Goal: Task Accomplishment & Management: Manage account settings

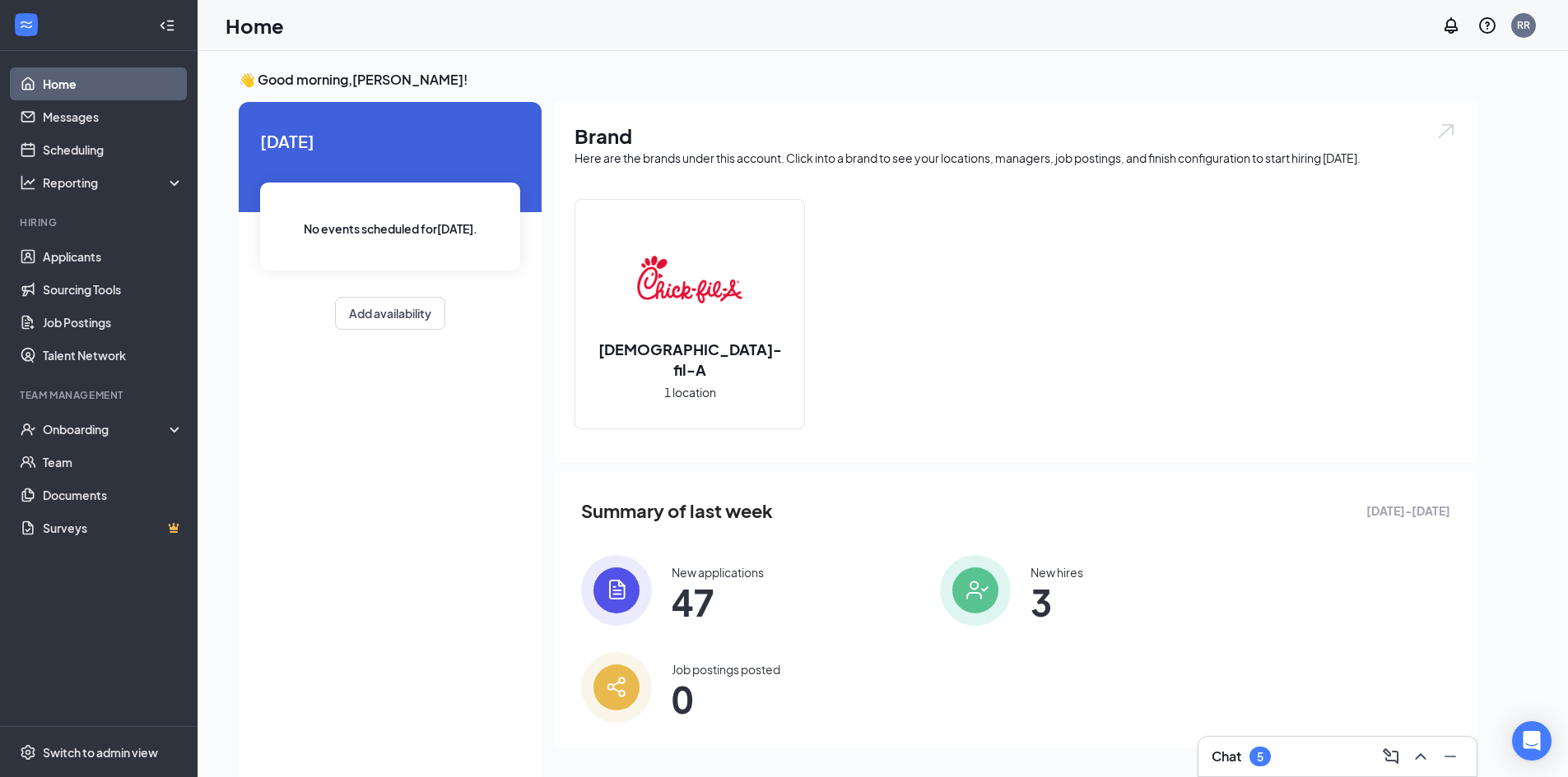
click at [1296, 750] on div "Chat 5" at bounding box center [1337, 757] width 252 height 26
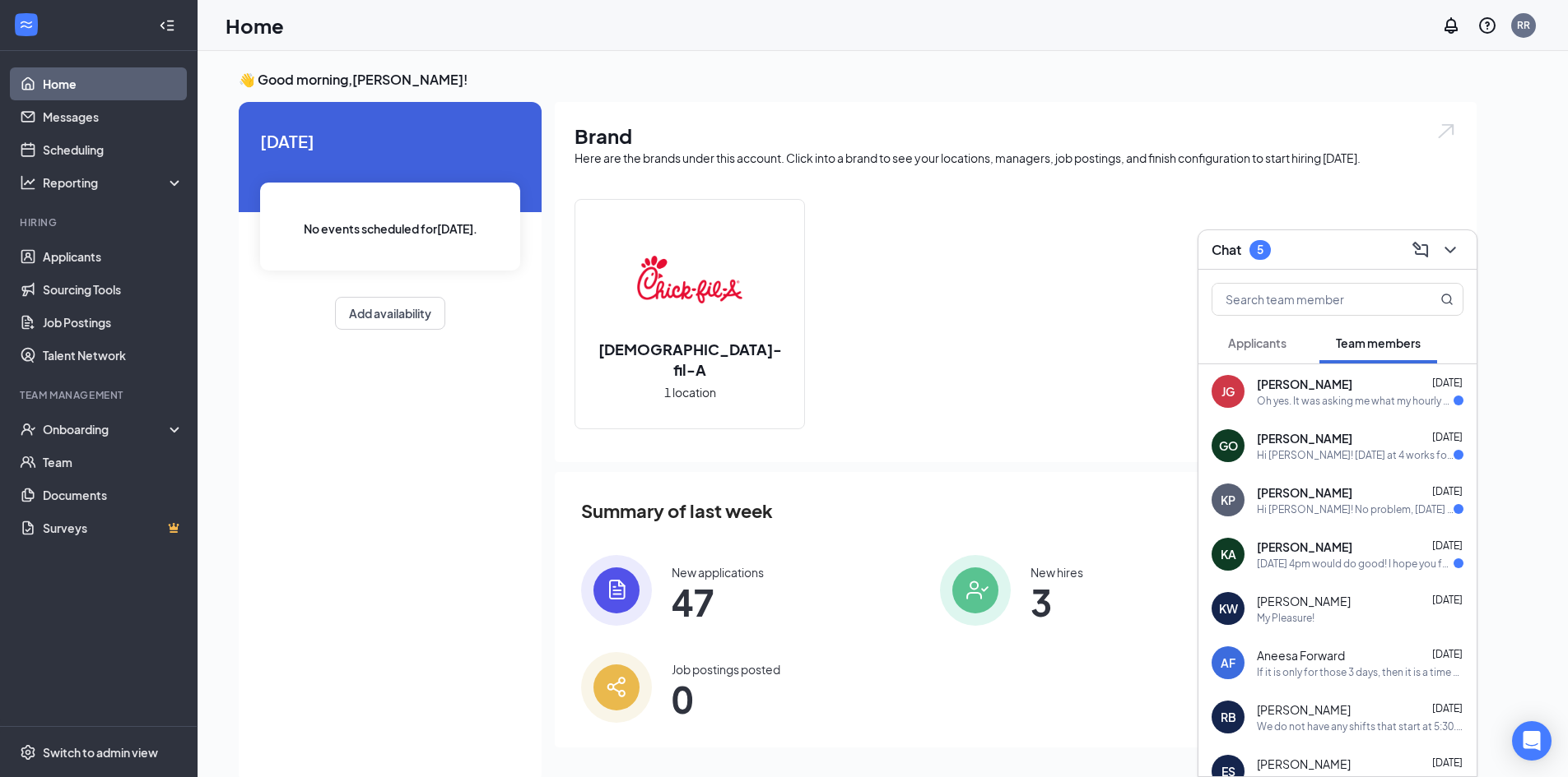
click at [1348, 378] on div "[PERSON_NAME] [DATE]" at bounding box center [1360, 384] width 207 height 17
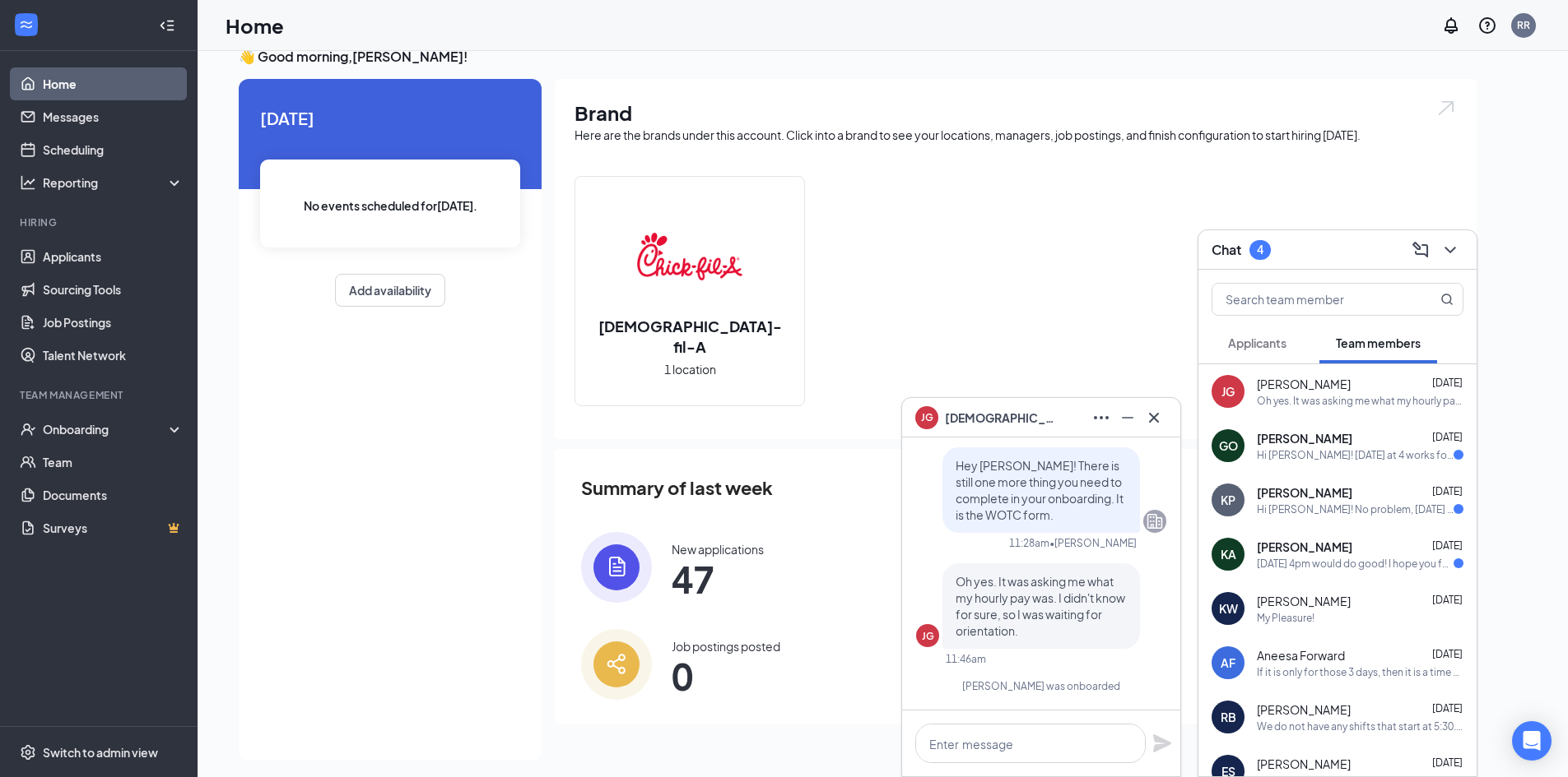
scroll to position [35, 0]
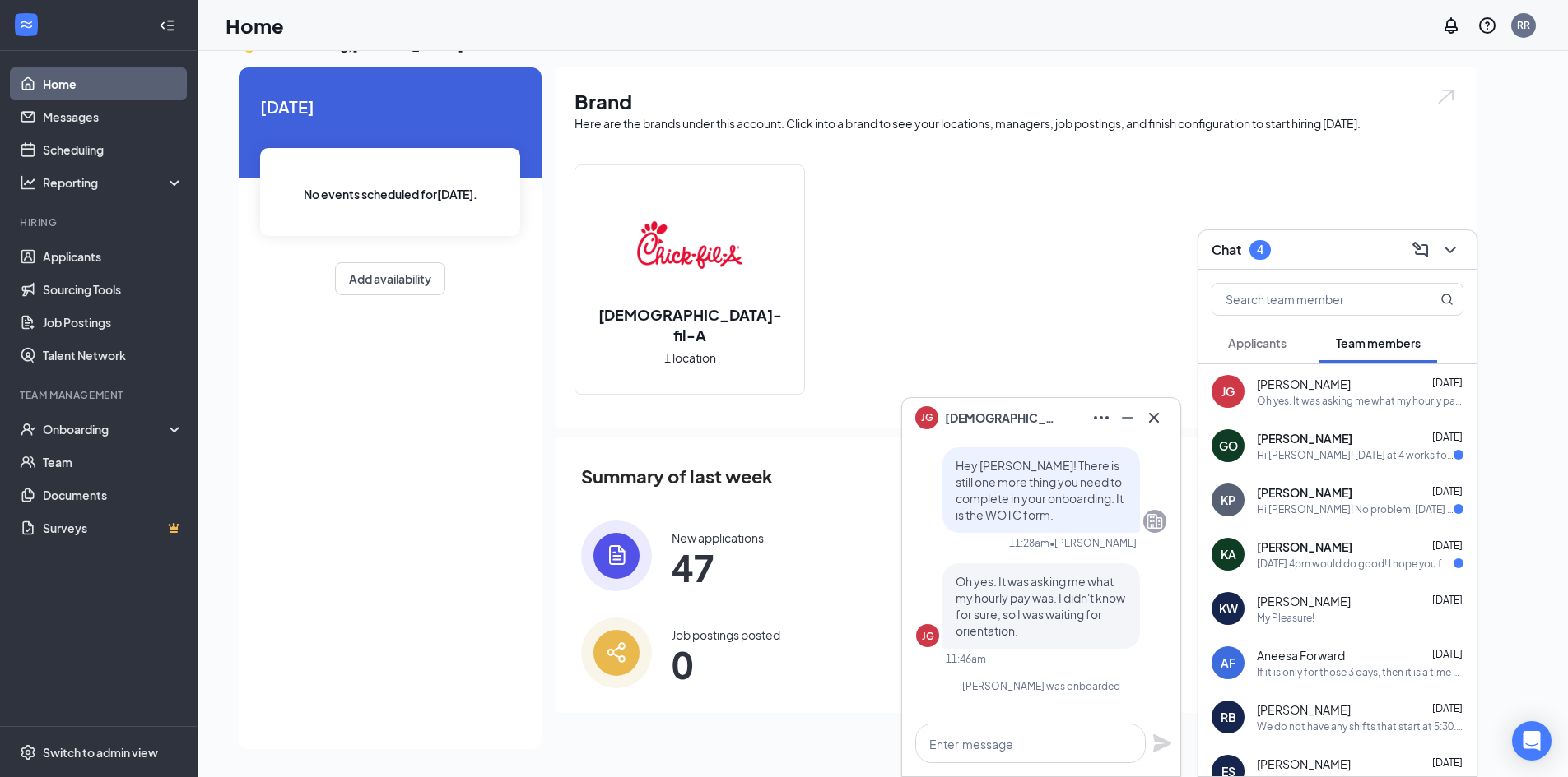
click at [1350, 437] on div "[PERSON_NAME] [DATE]" at bounding box center [1360, 438] width 207 height 17
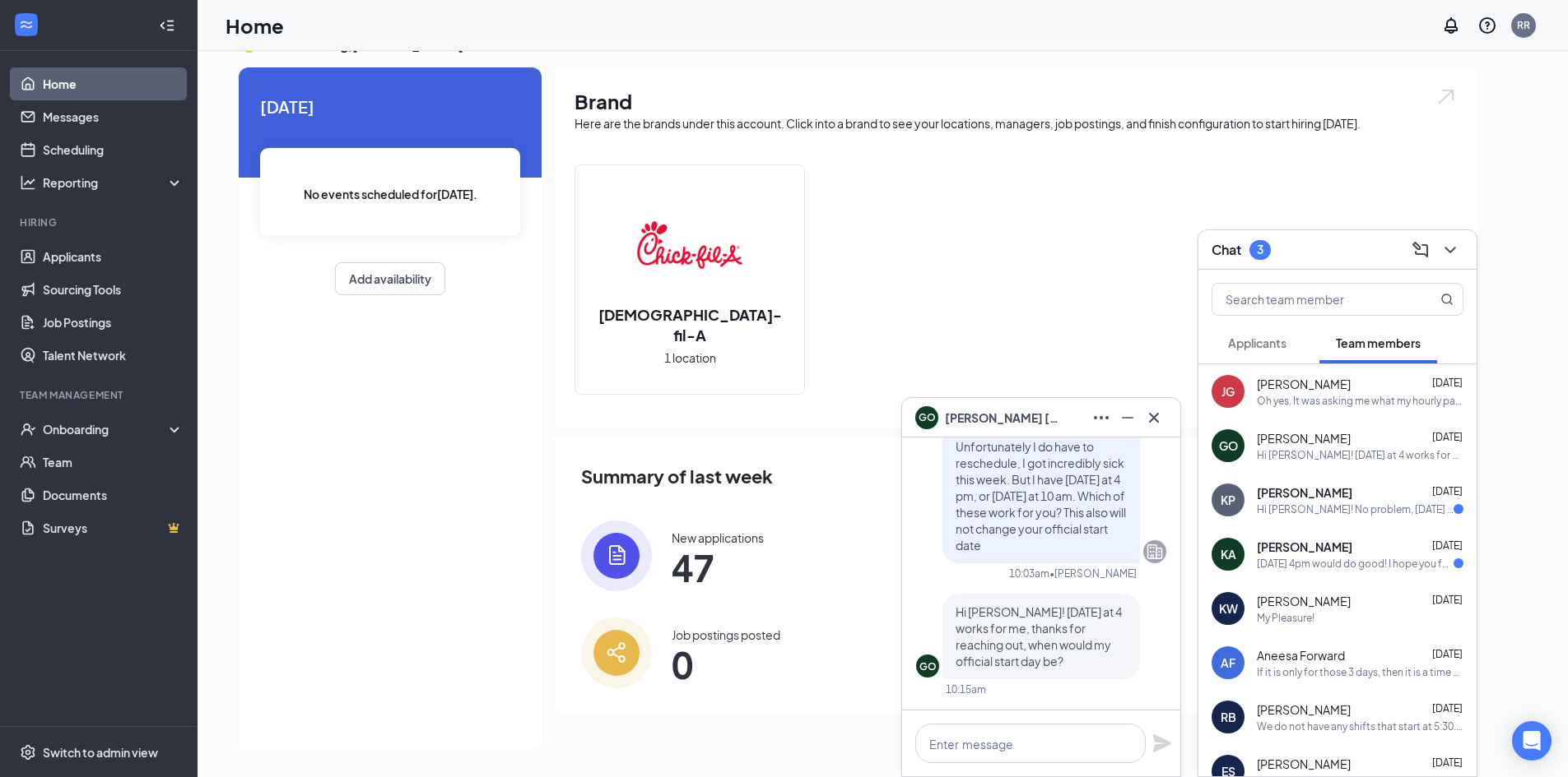
click at [1353, 513] on div "Hi [PERSON_NAME]! No problem, [DATE] at 4pm works perfectly. Im sorry to hear t…" at bounding box center [1355, 510] width 197 height 14
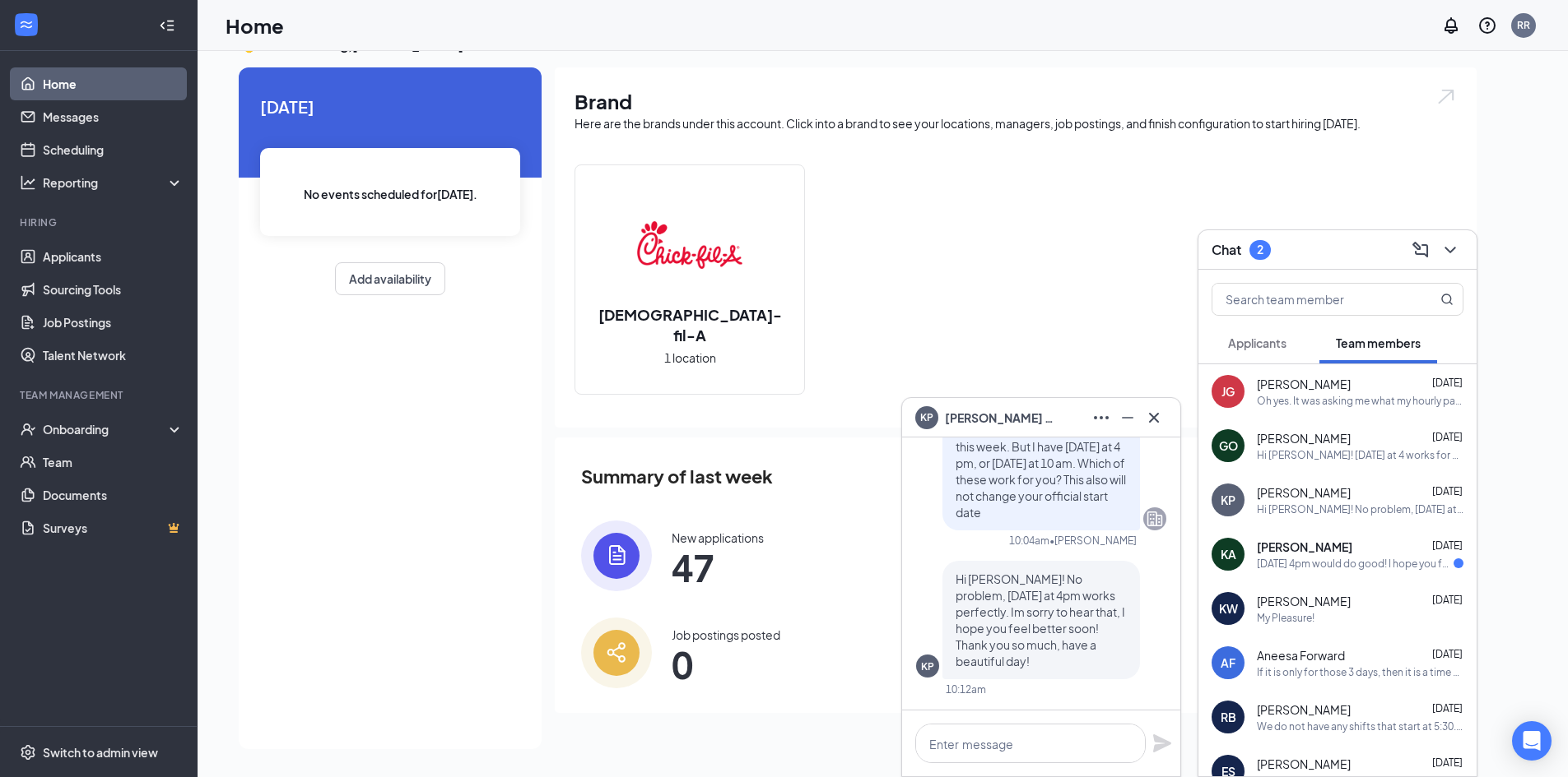
click at [1364, 566] on div "[DATE] 4pm would do good! I hope you feel better." at bounding box center [1355, 564] width 197 height 14
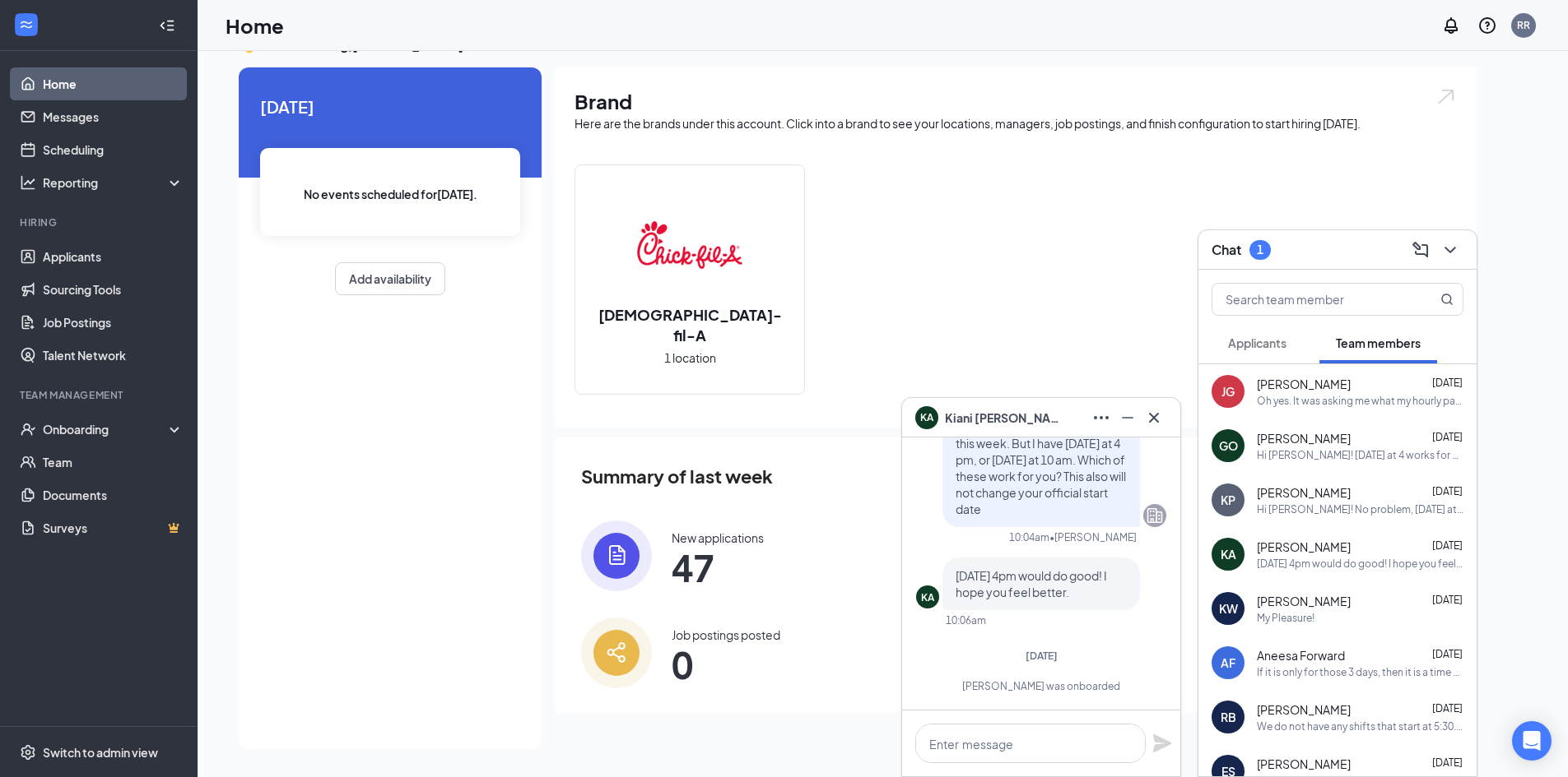
click at [1274, 333] on button "Applicants" at bounding box center [1257, 342] width 92 height 41
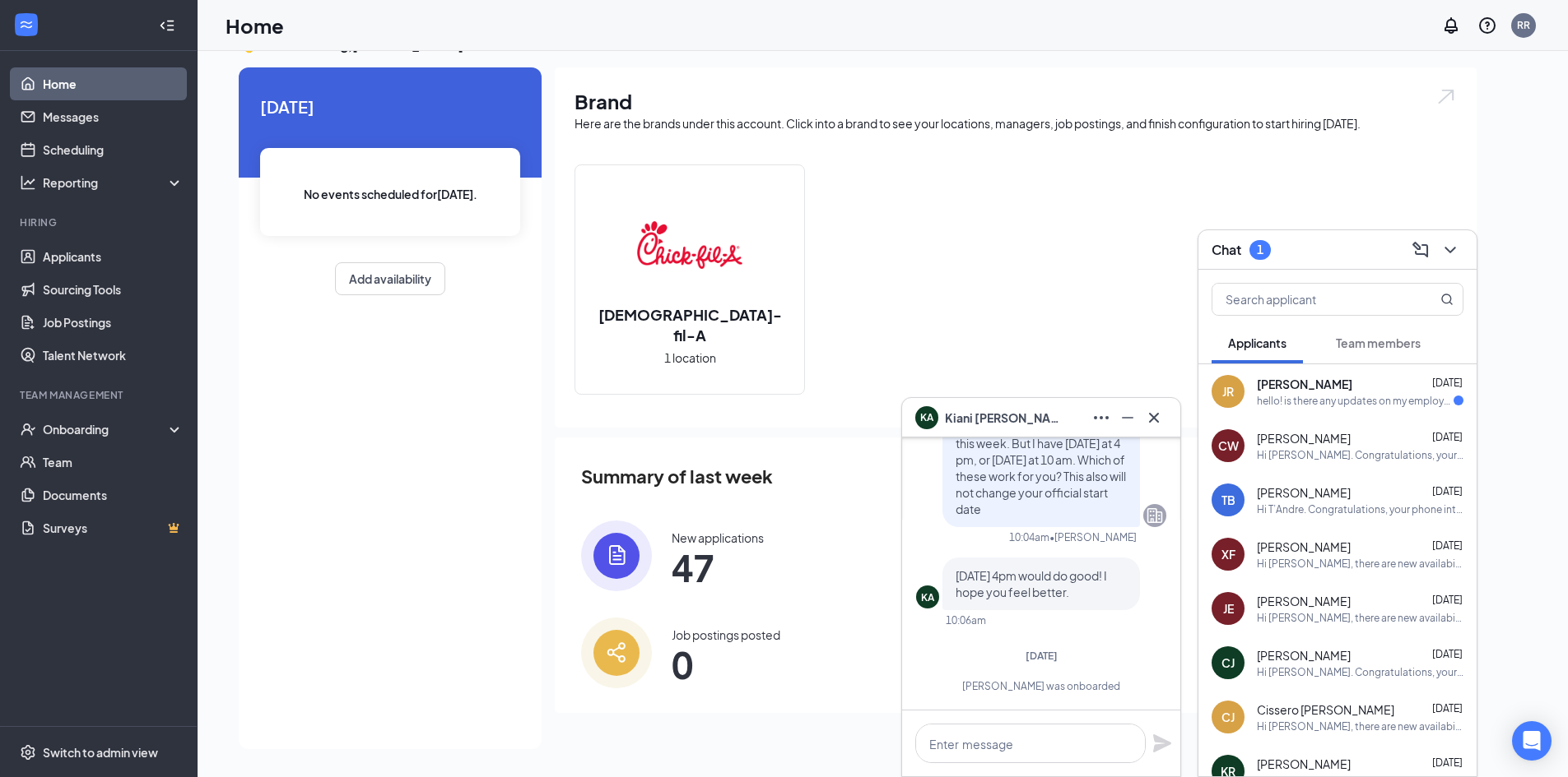
click at [1272, 402] on div "hello! is there any updates on my employment?" at bounding box center [1355, 401] width 197 height 14
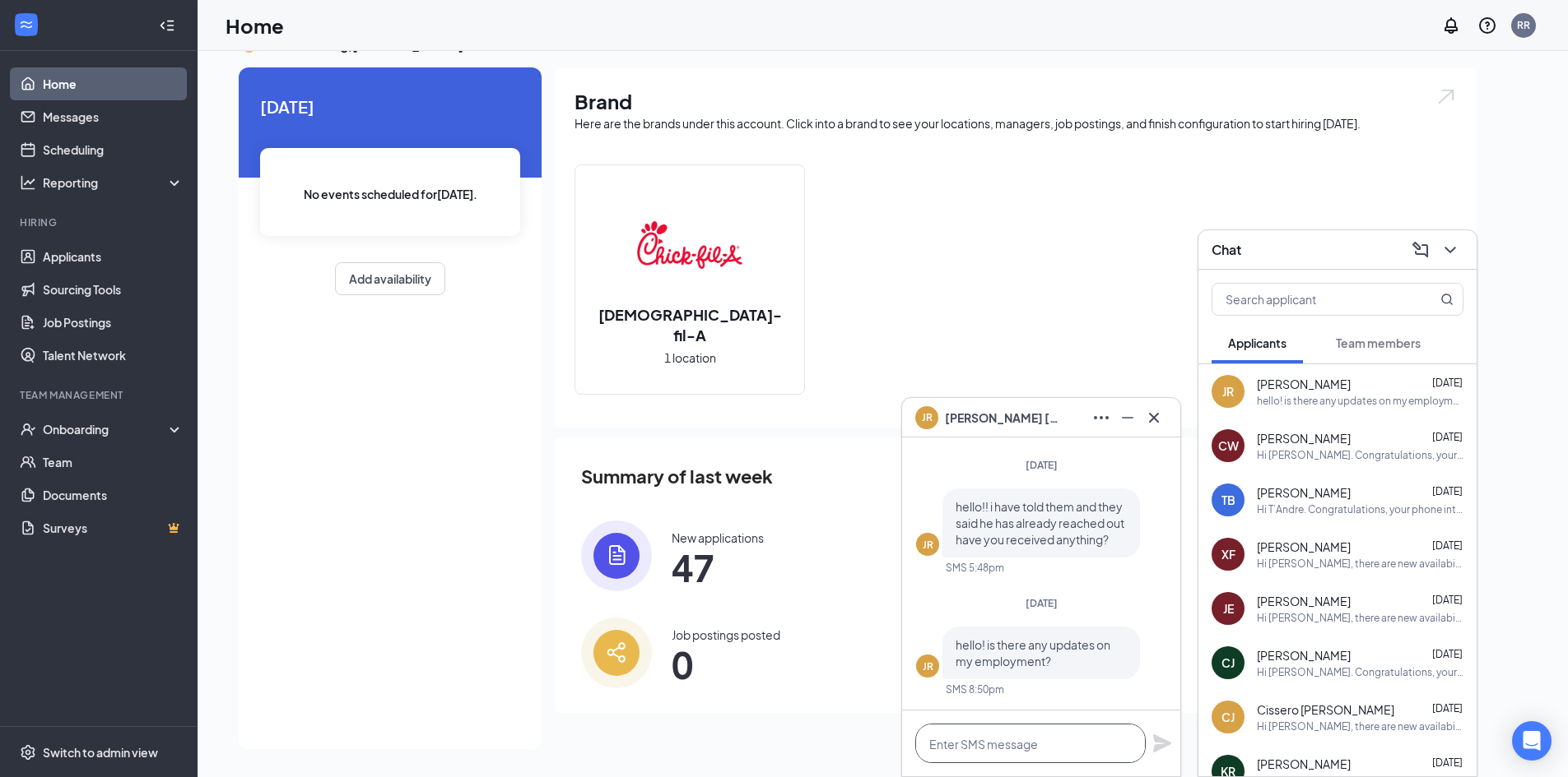
click at [1053, 734] on textarea at bounding box center [1031, 743] width 231 height 39
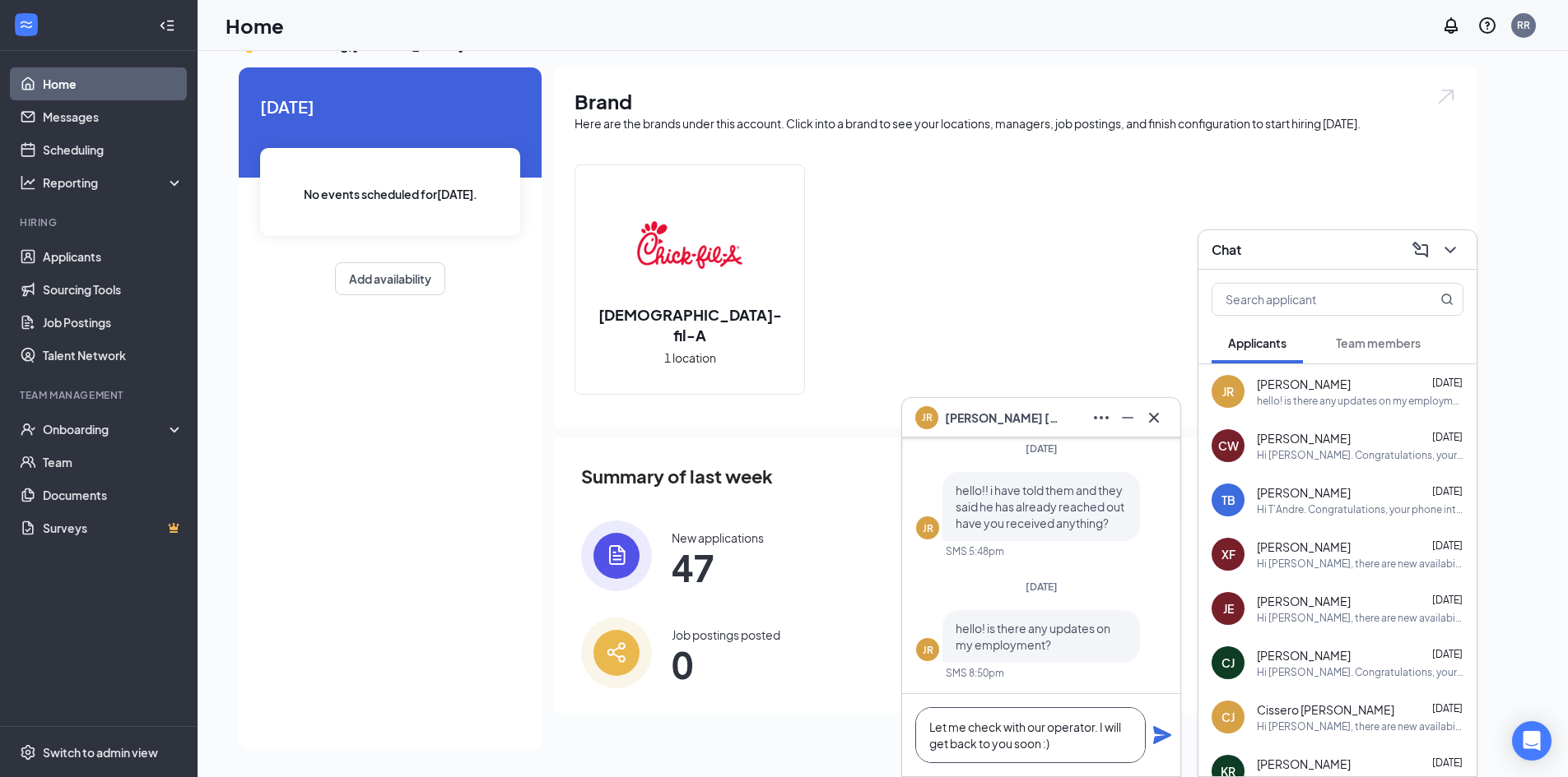
type textarea "Let me check with our operator. I will get back to you soon :)"
click at [1160, 744] on icon "Plane" at bounding box center [1162, 735] width 20 height 20
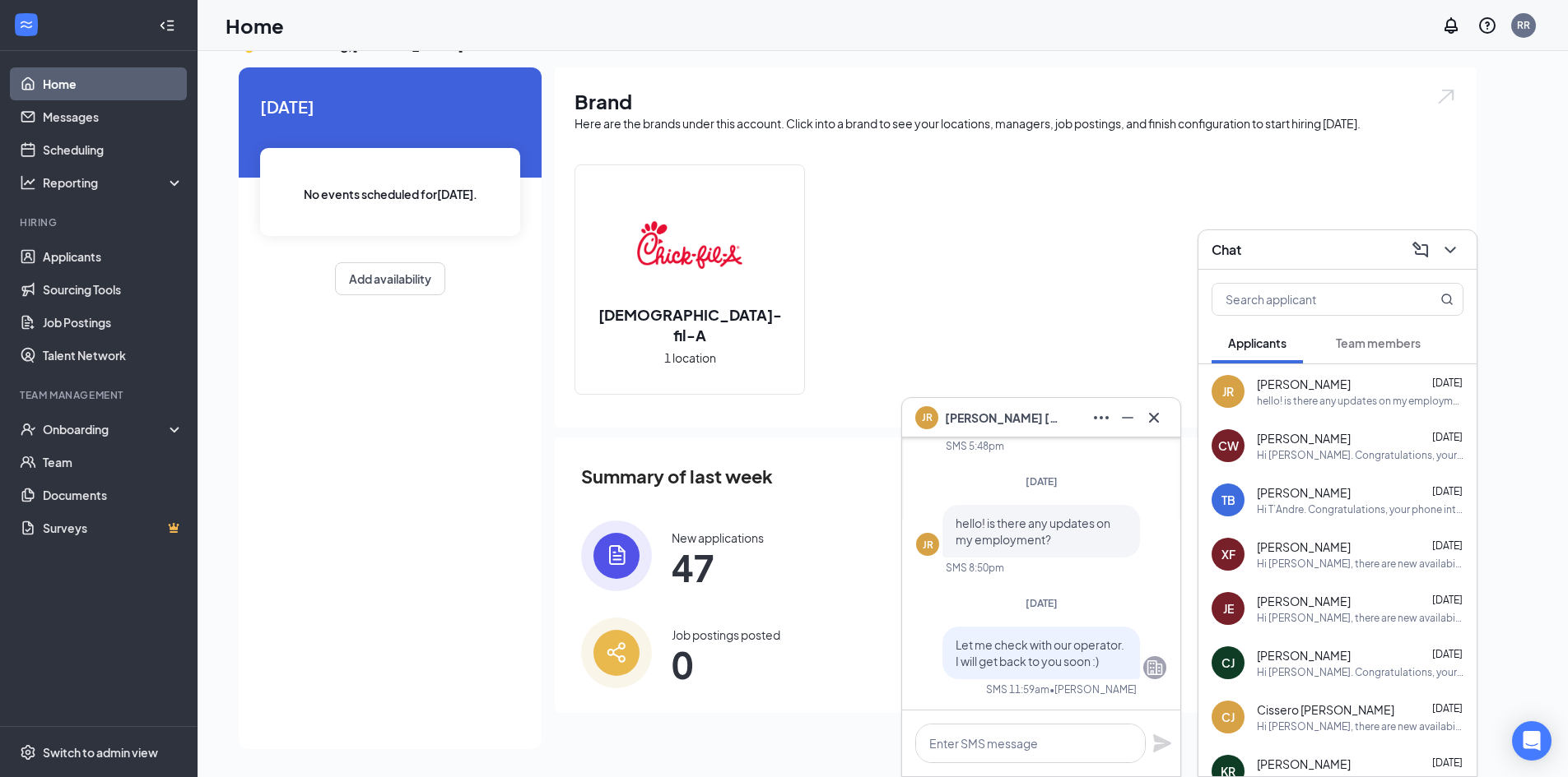
scroll to position [0, 0]
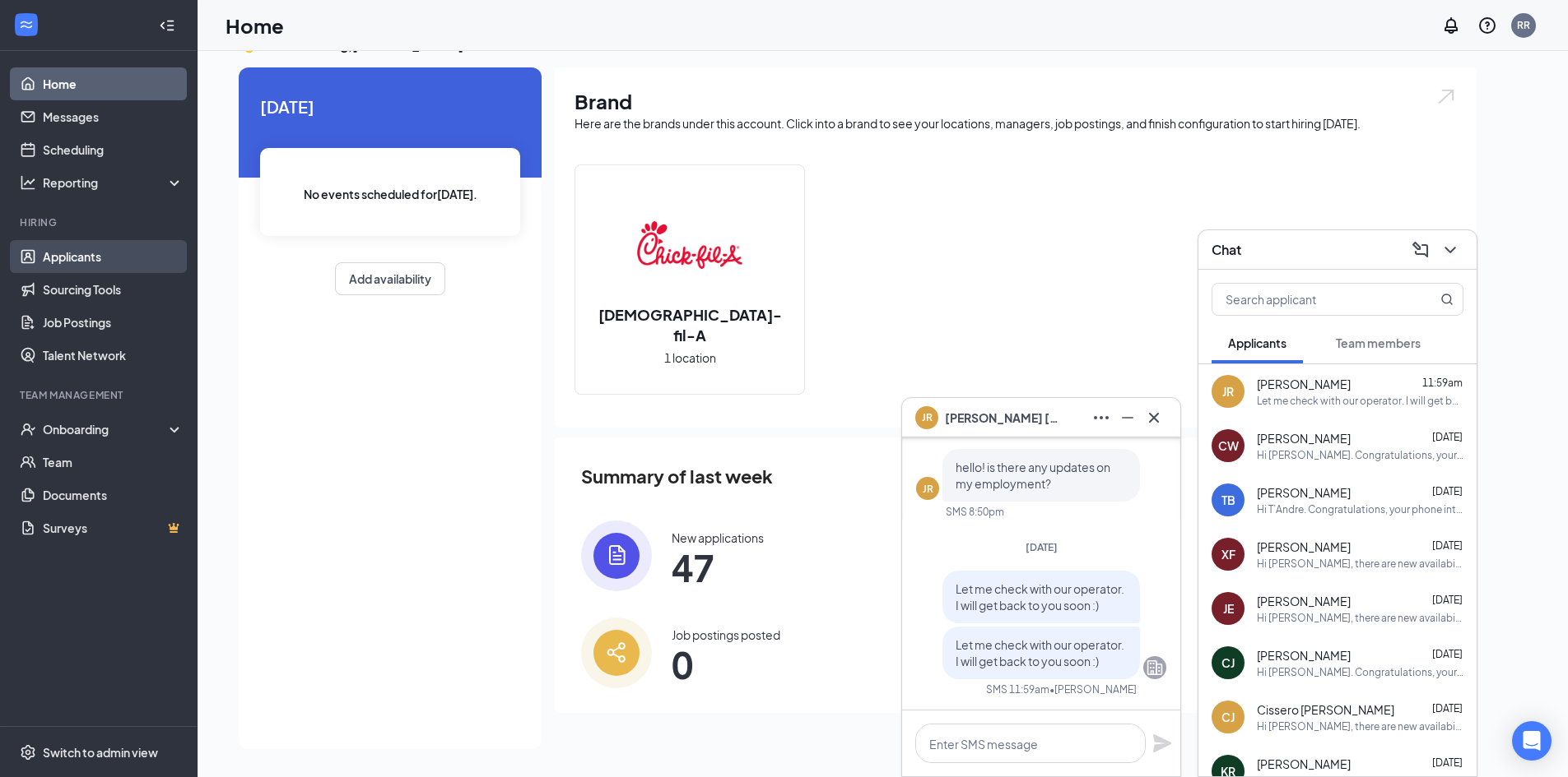
click at [150, 256] on link "Applicants" at bounding box center [113, 257] width 141 height 33
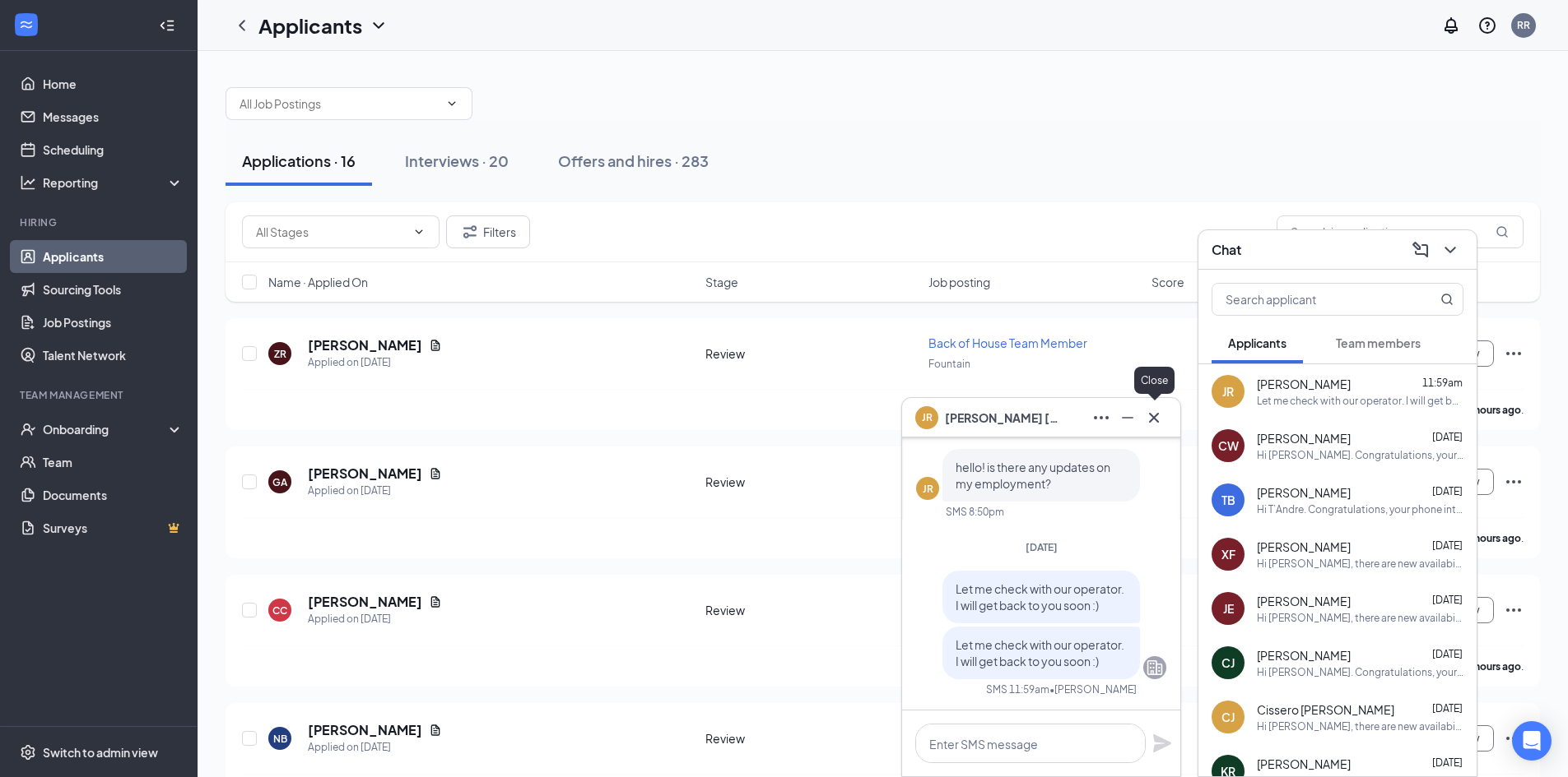
click at [1165, 421] on button at bounding box center [1154, 418] width 26 height 26
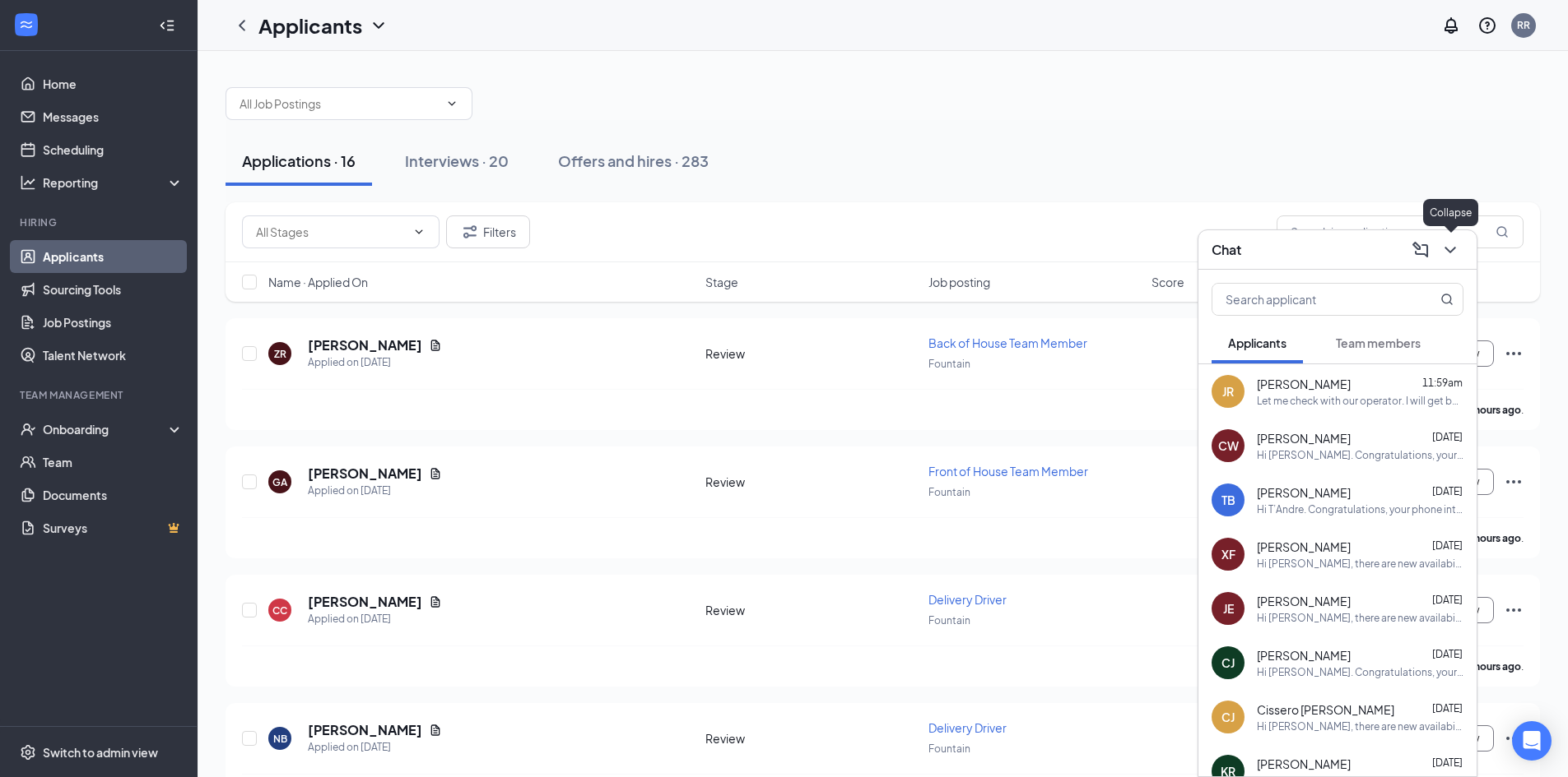
click at [1455, 248] on icon "ChevronDown" at bounding box center [1450, 251] width 10 height 7
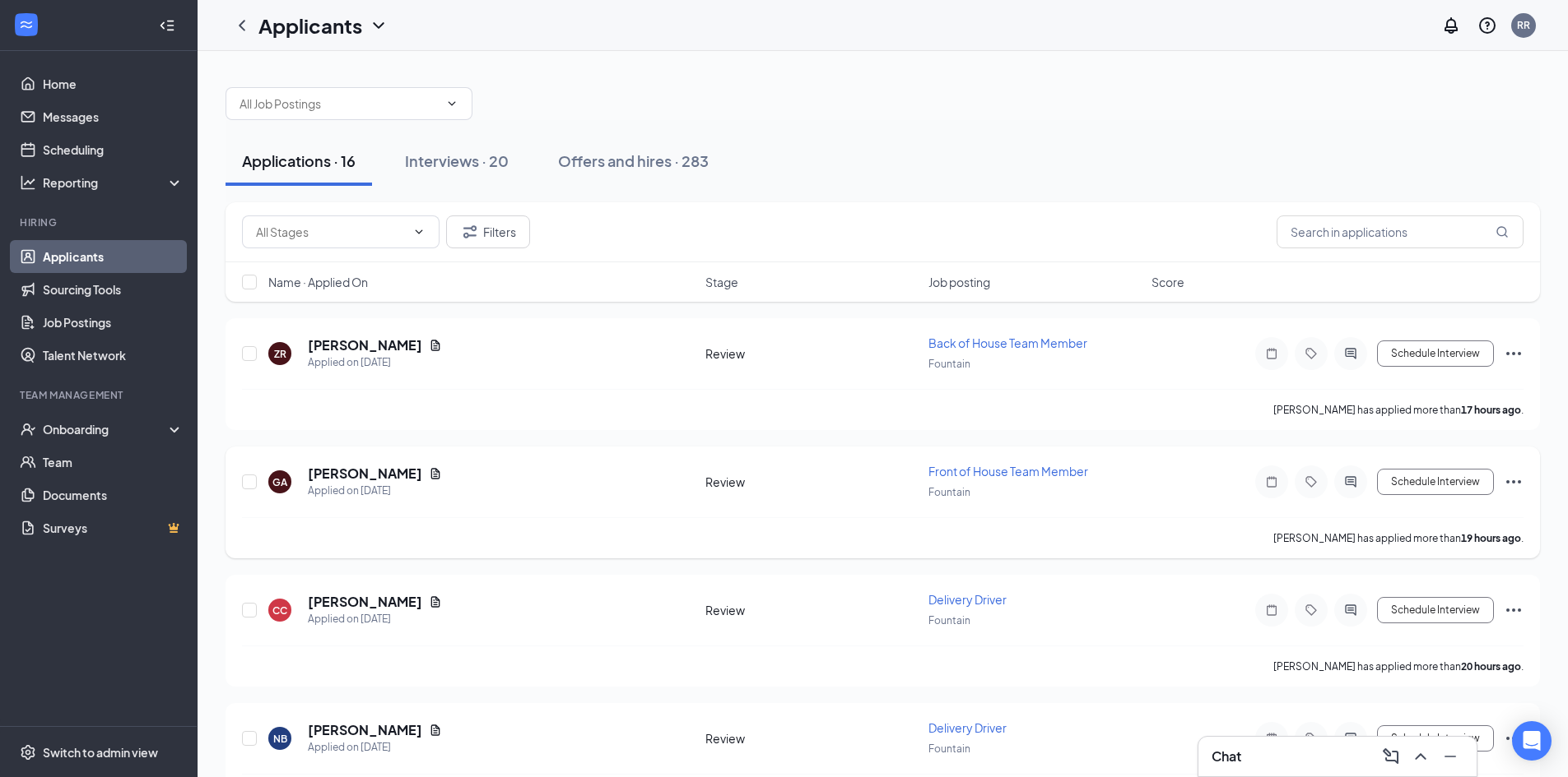
click at [1506, 489] on icon "Ellipses" at bounding box center [1513, 482] width 20 height 20
click at [1475, 646] on p "Move to stage" at bounding box center [1440, 640] width 142 height 17
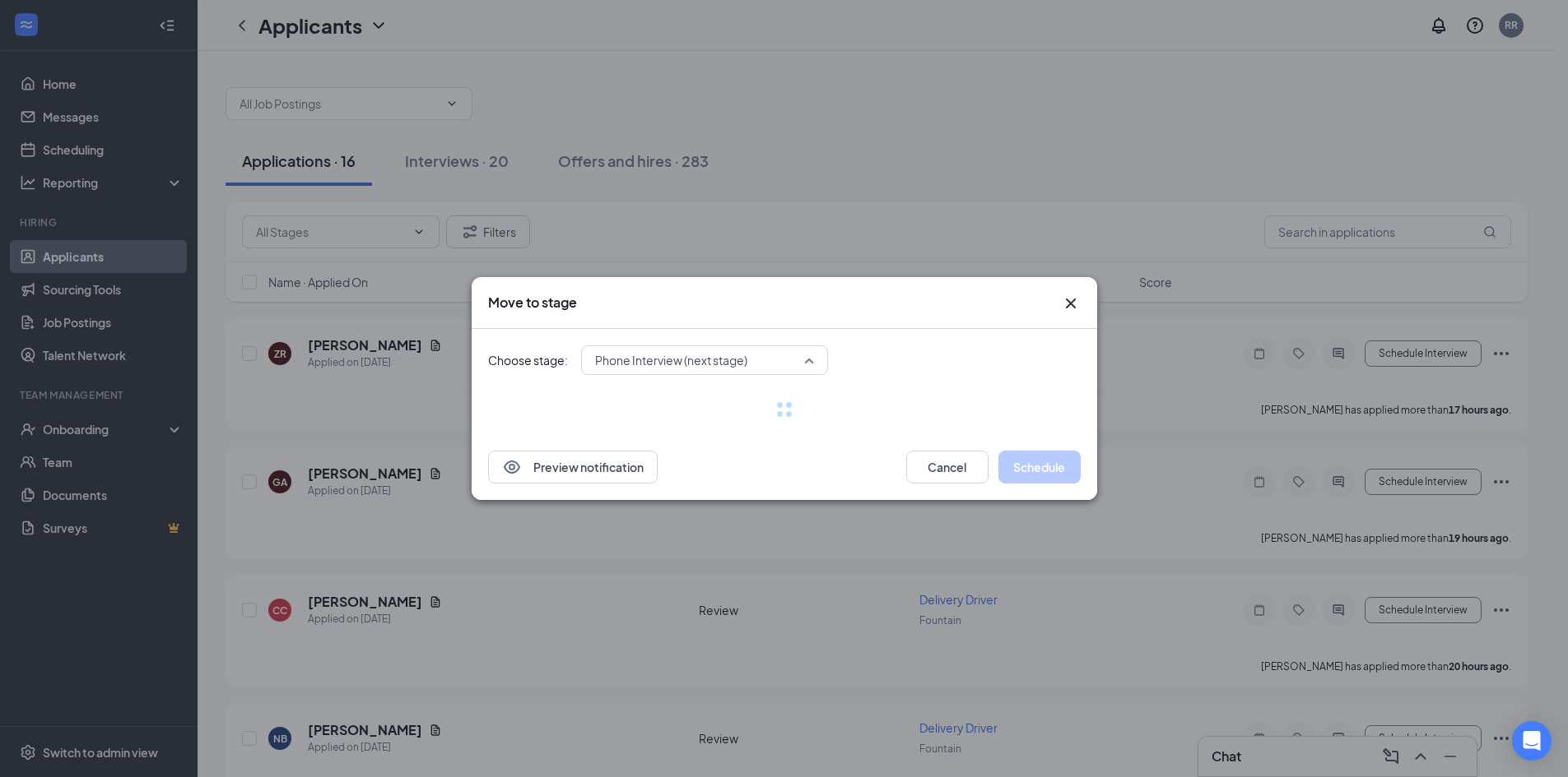
click at [681, 360] on span "Phone Interview (next stage)" at bounding box center [671, 361] width 152 height 24
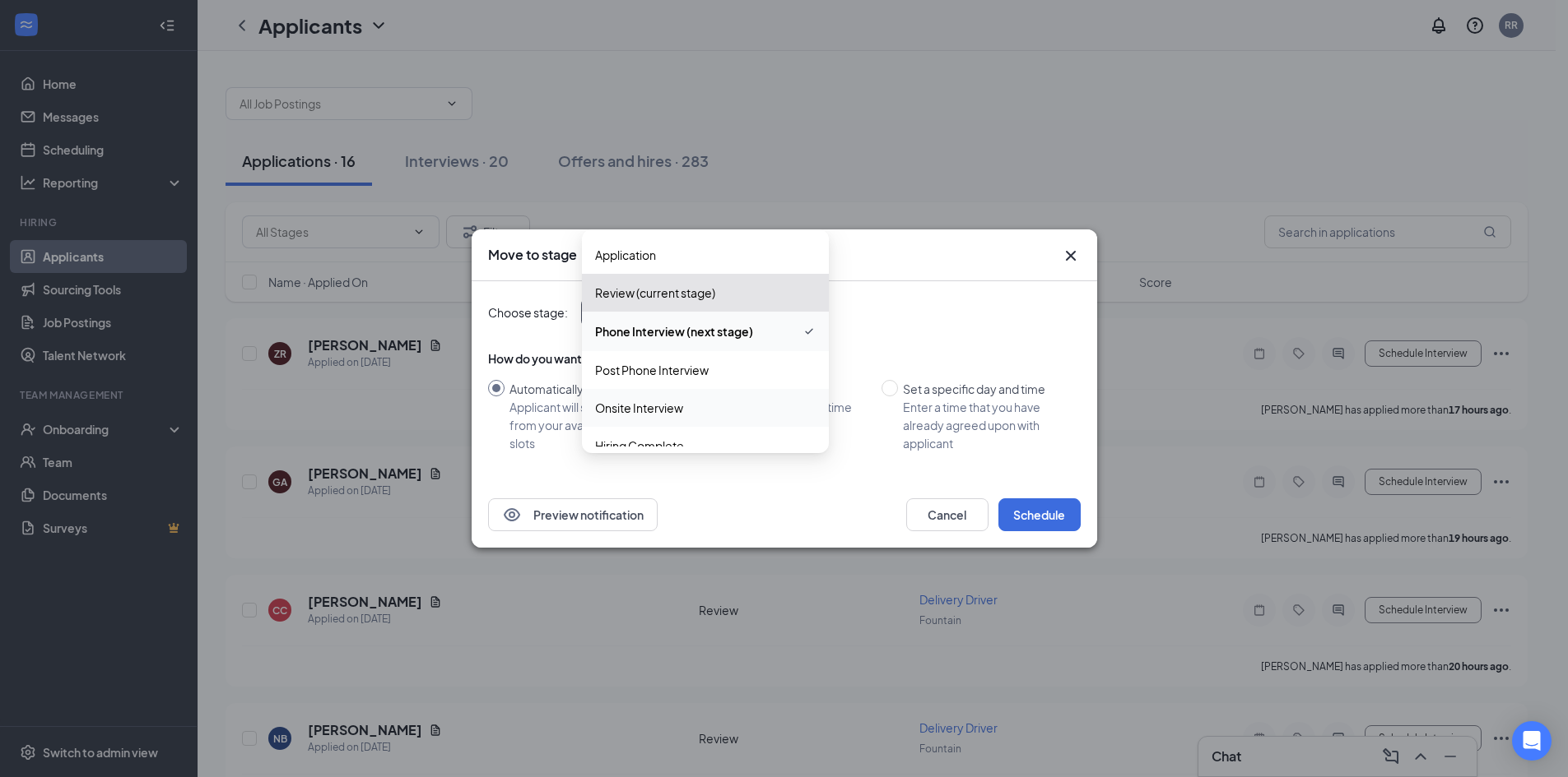
click at [673, 406] on span "Onsite Interview" at bounding box center [639, 408] width 88 height 18
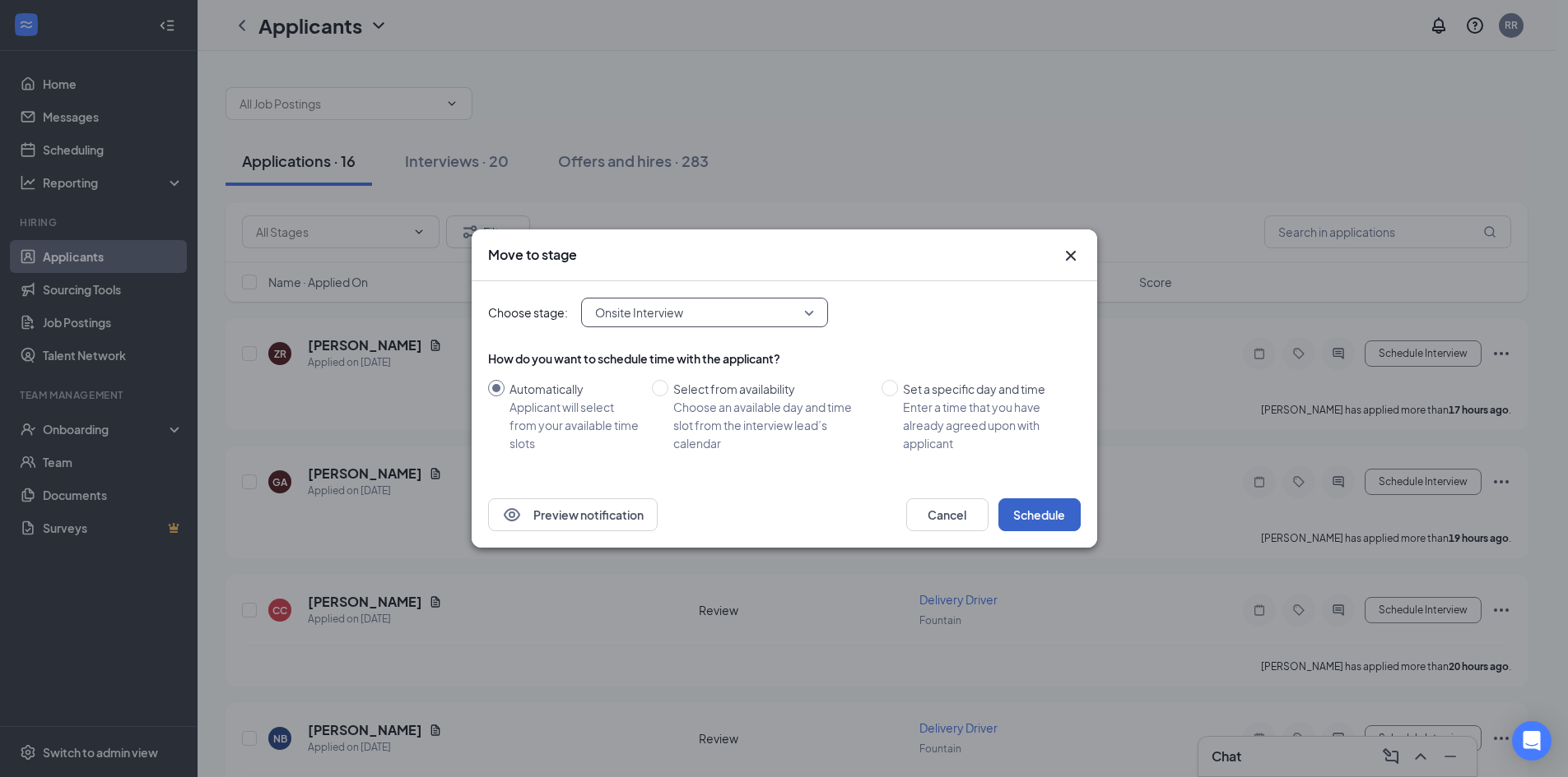
click at [1046, 514] on button "Schedule" at bounding box center [1040, 515] width 82 height 33
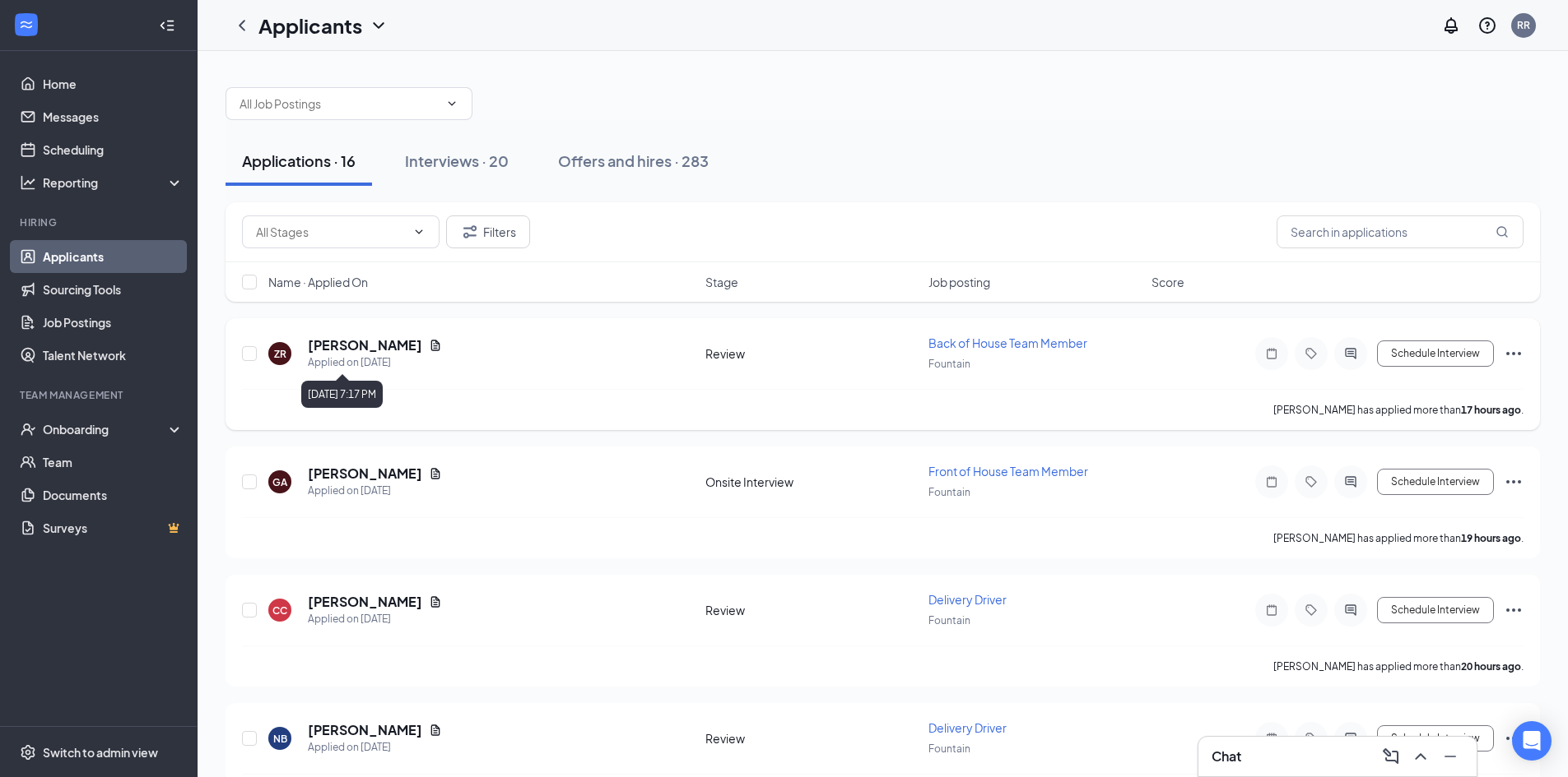
click at [330, 361] on div "Applied on [DATE]" at bounding box center [375, 362] width 135 height 17
click at [349, 344] on h5 "[PERSON_NAME]" at bounding box center [364, 345] width 114 height 18
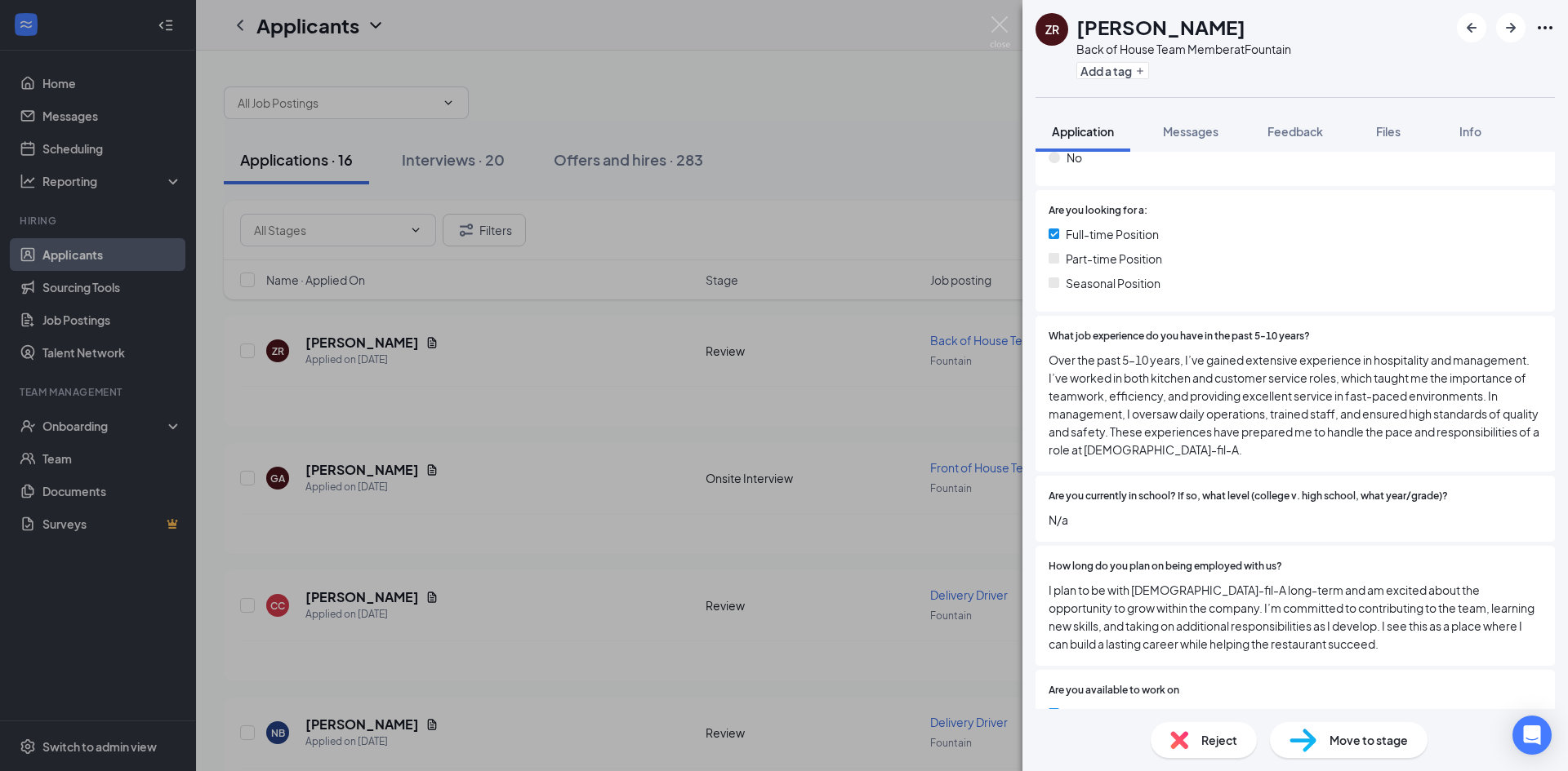
scroll to position [1061, 0]
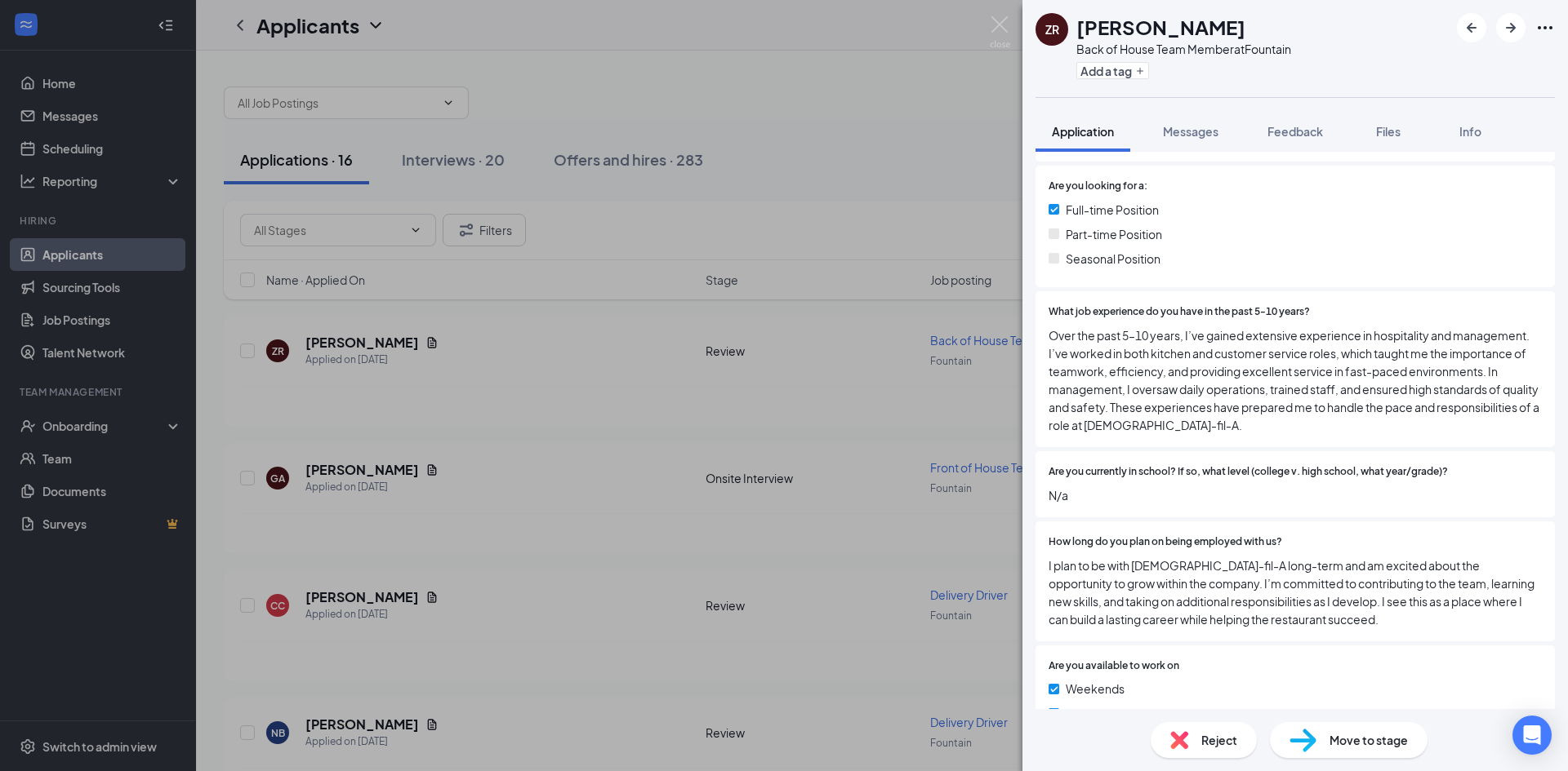
click at [1345, 732] on span "Move to stage" at bounding box center [1369, 740] width 78 height 18
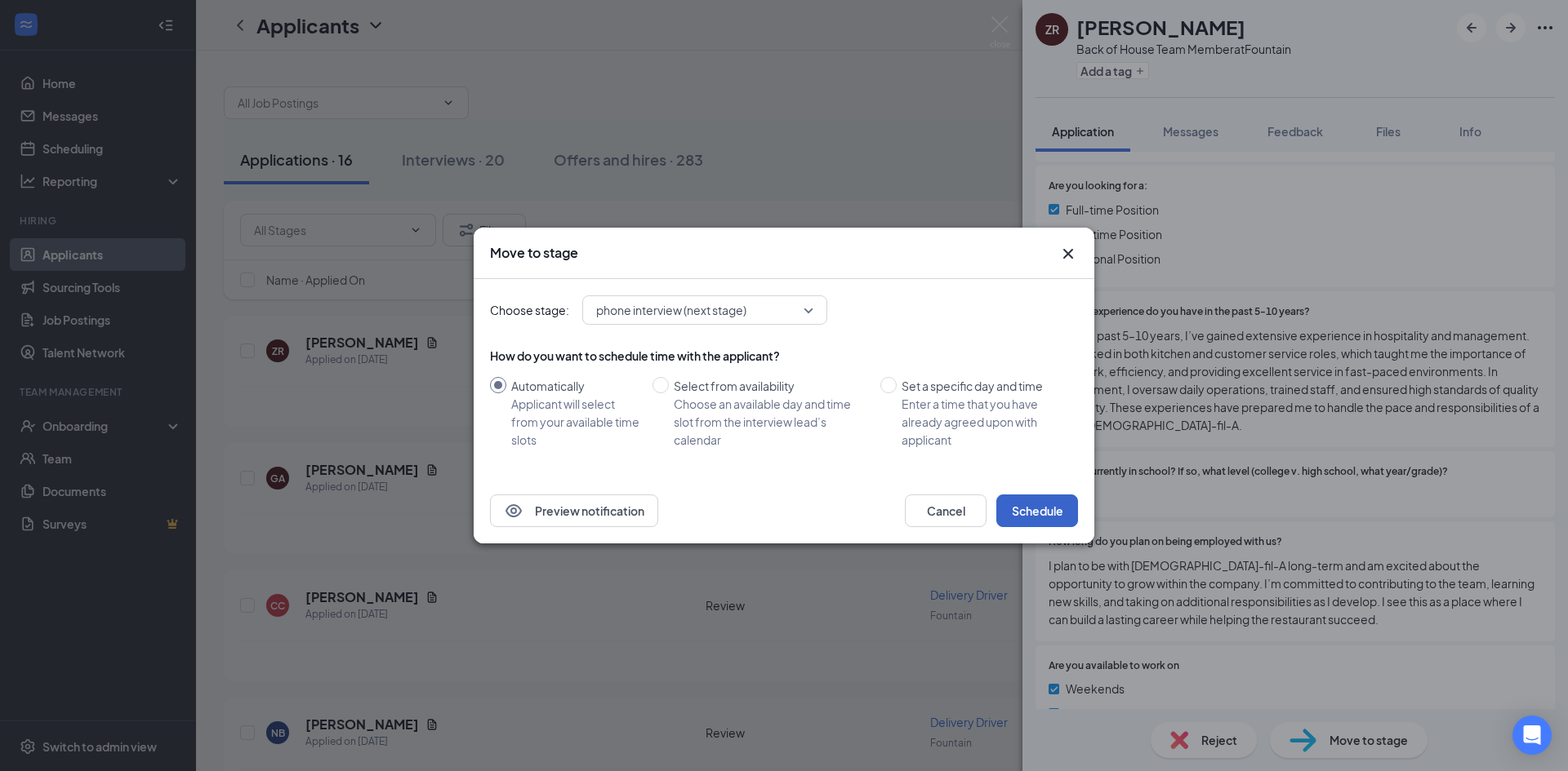
click at [1057, 498] on button "Schedule" at bounding box center [1038, 511] width 81 height 33
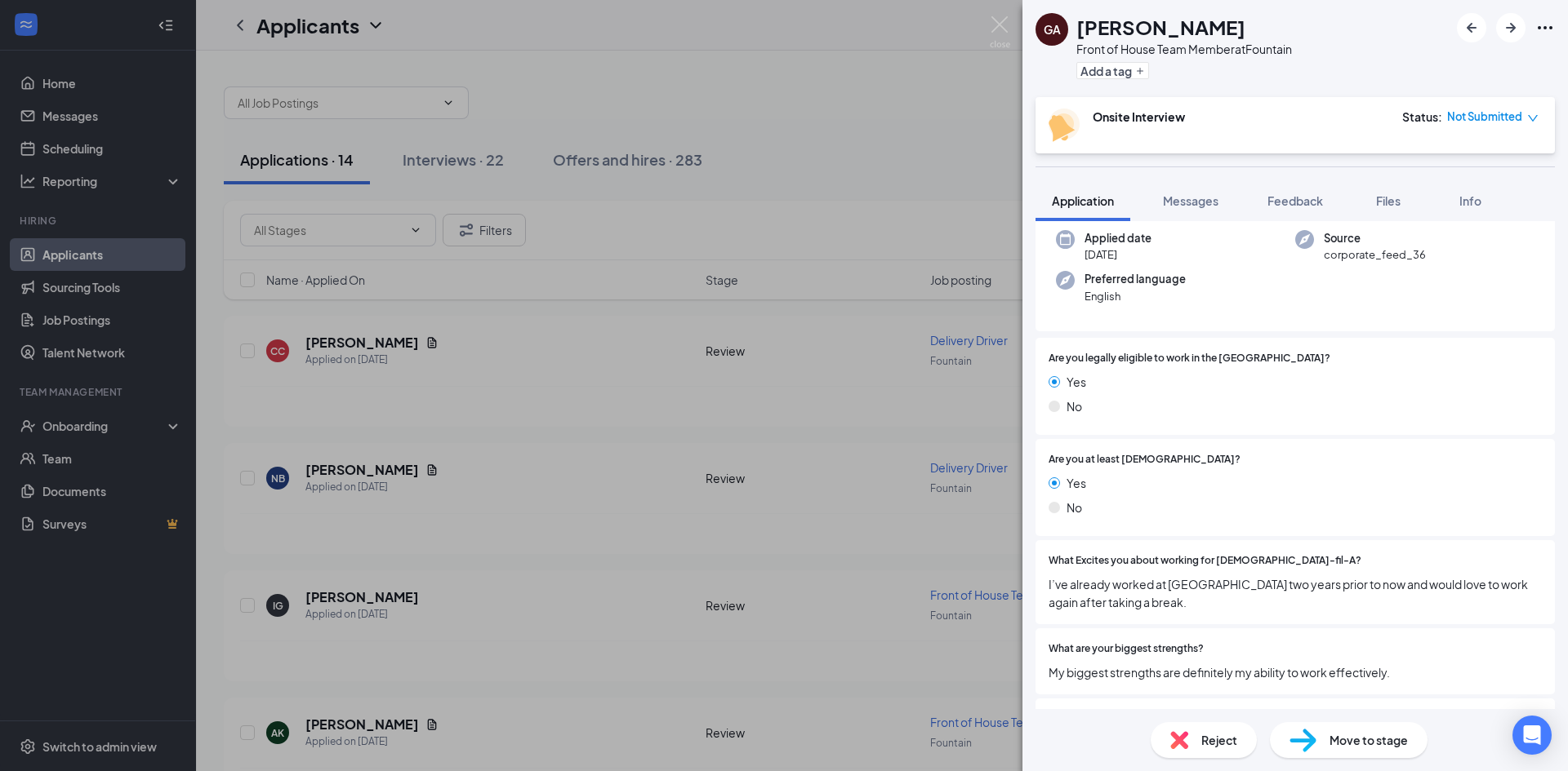
scroll to position [245, 0]
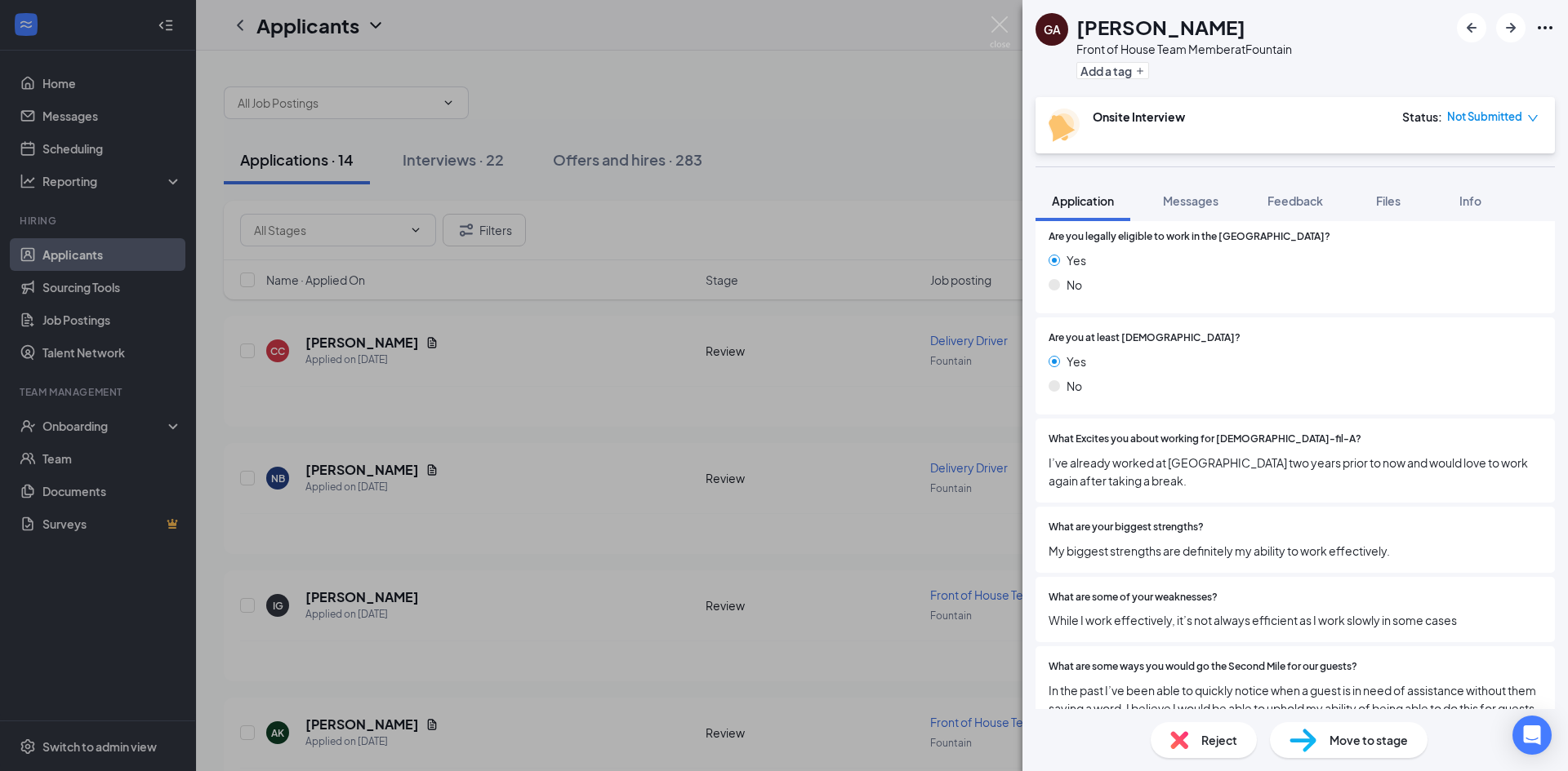
click at [987, 29] on div "GA [PERSON_NAME] Front of House Team Member at Fountain Add a tag Onsite Interv…" at bounding box center [784, 386] width 1568 height 771
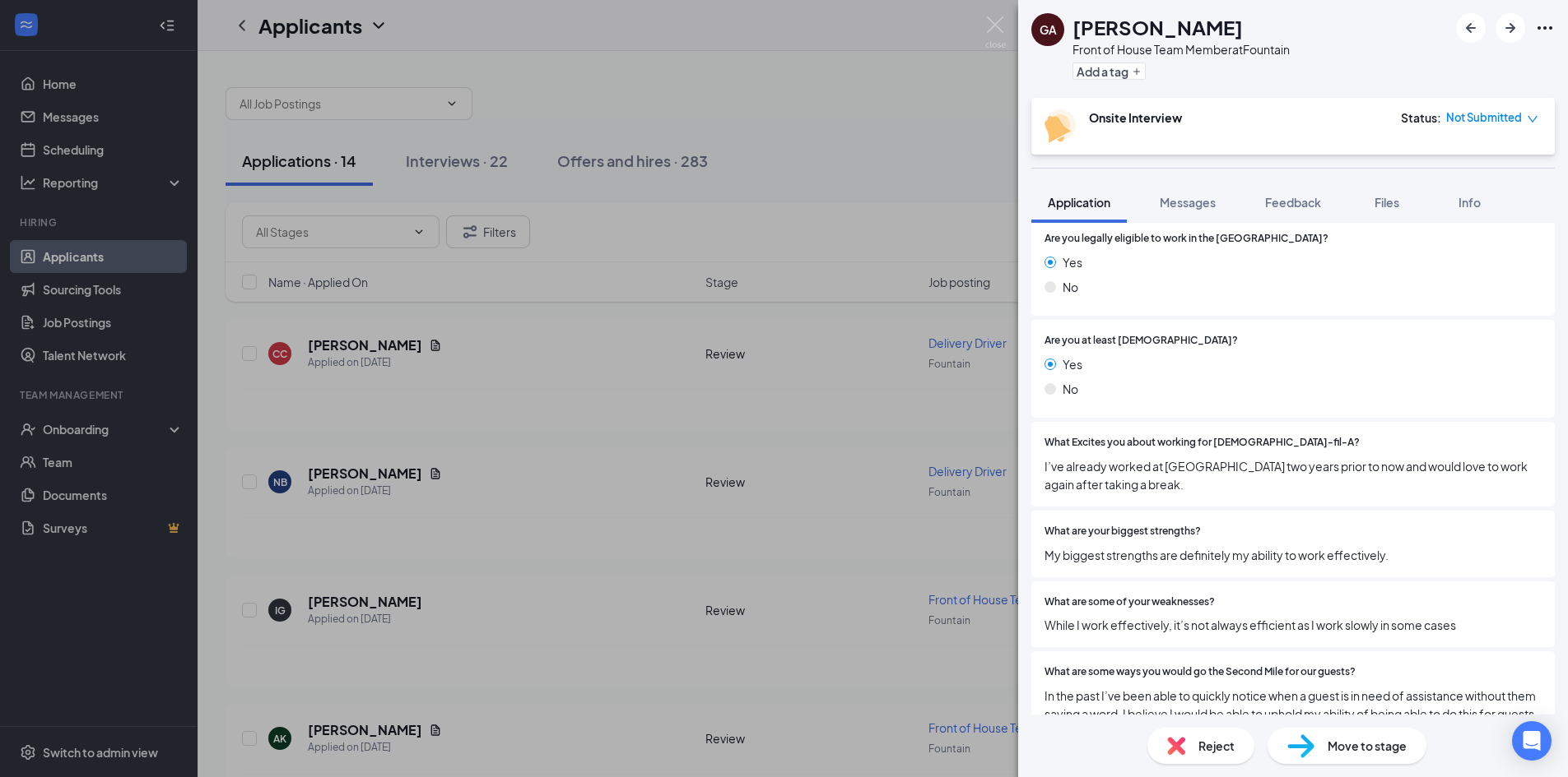
click at [1008, 25] on div "Applicants RR" at bounding box center [882, 25] width 1371 height 51
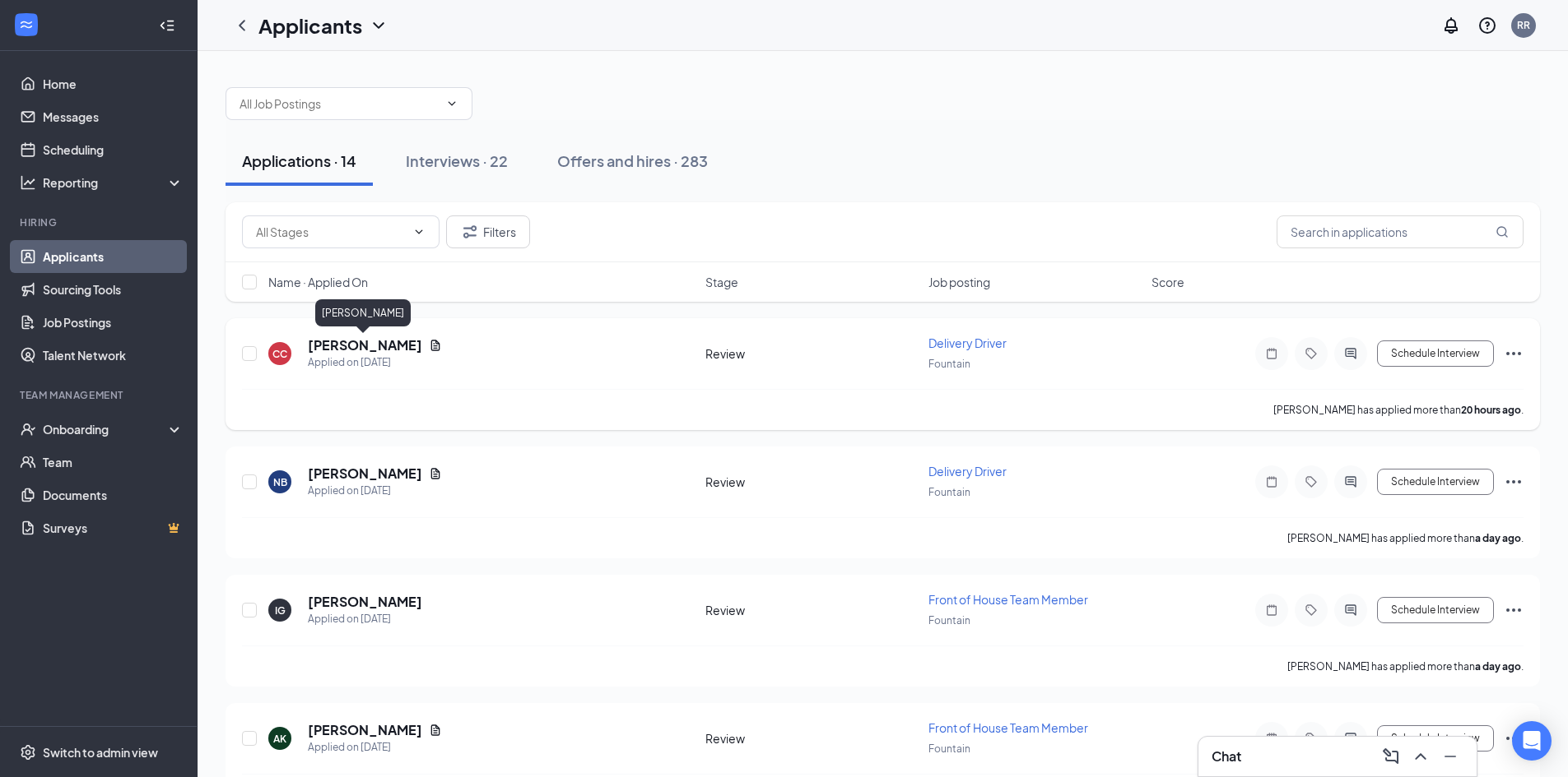
click at [368, 351] on h5 "[PERSON_NAME]" at bounding box center [364, 345] width 114 height 18
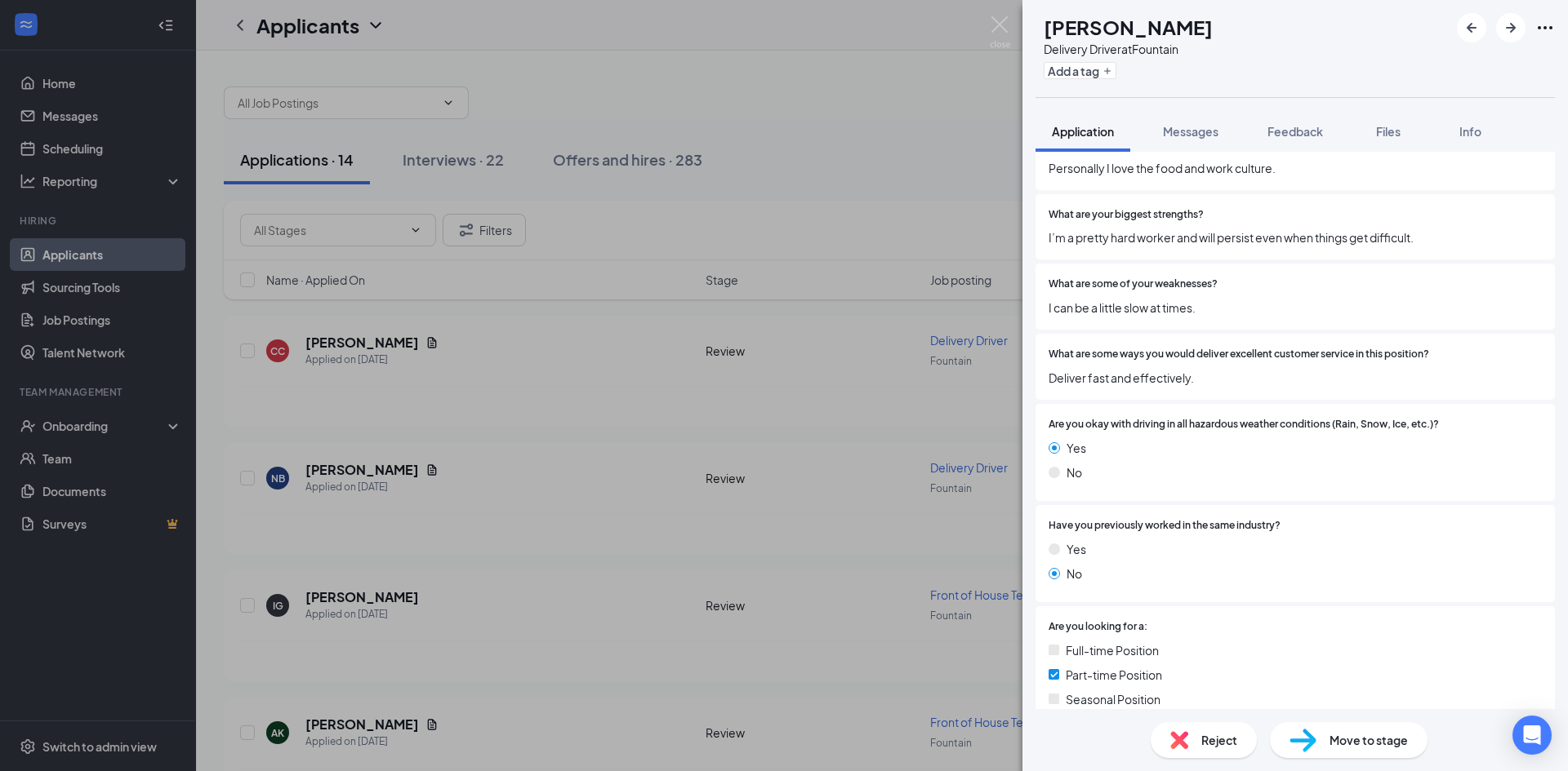
scroll to position [653, 0]
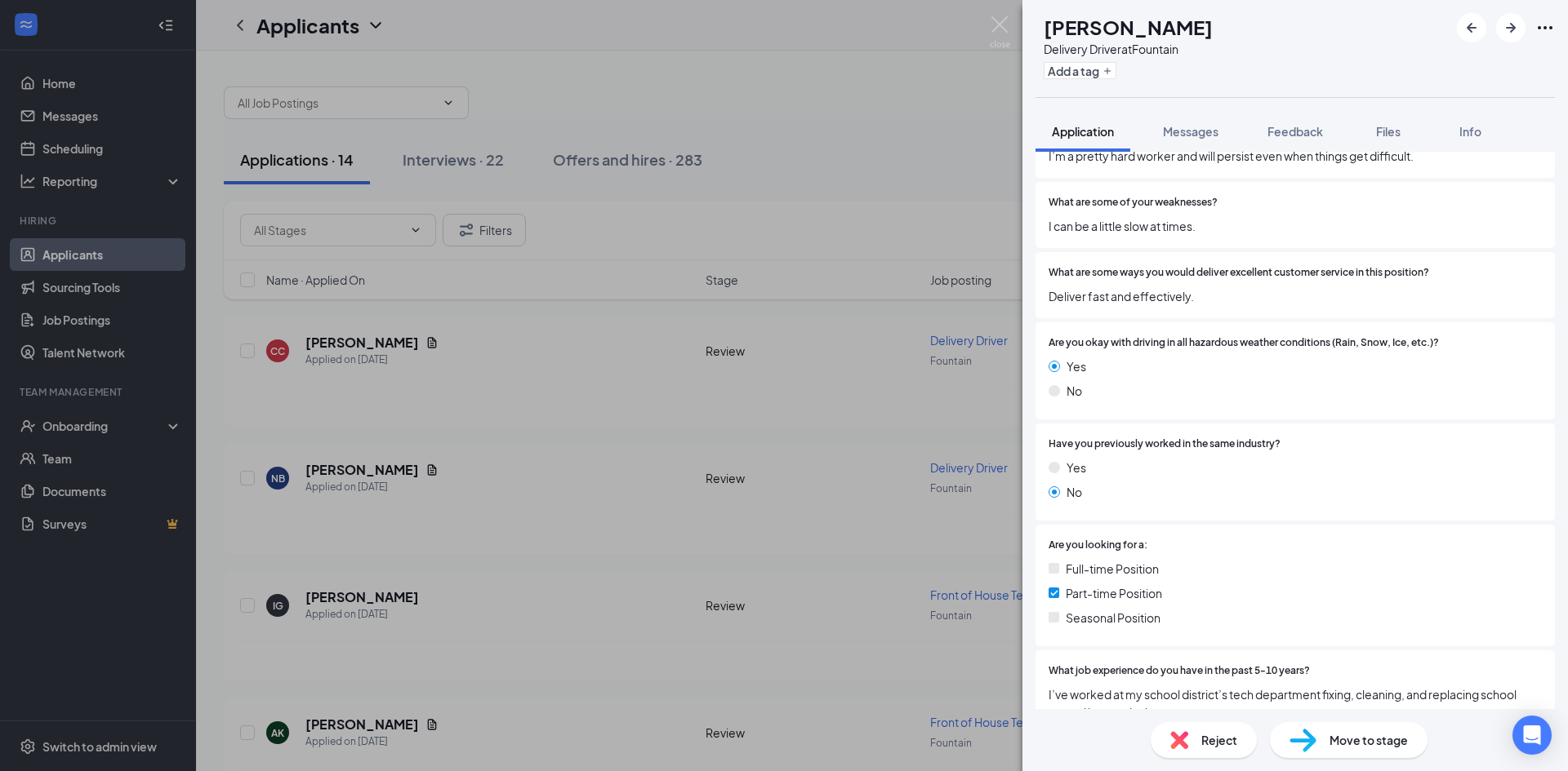
click at [1181, 724] on div "Reject" at bounding box center [1204, 740] width 106 height 36
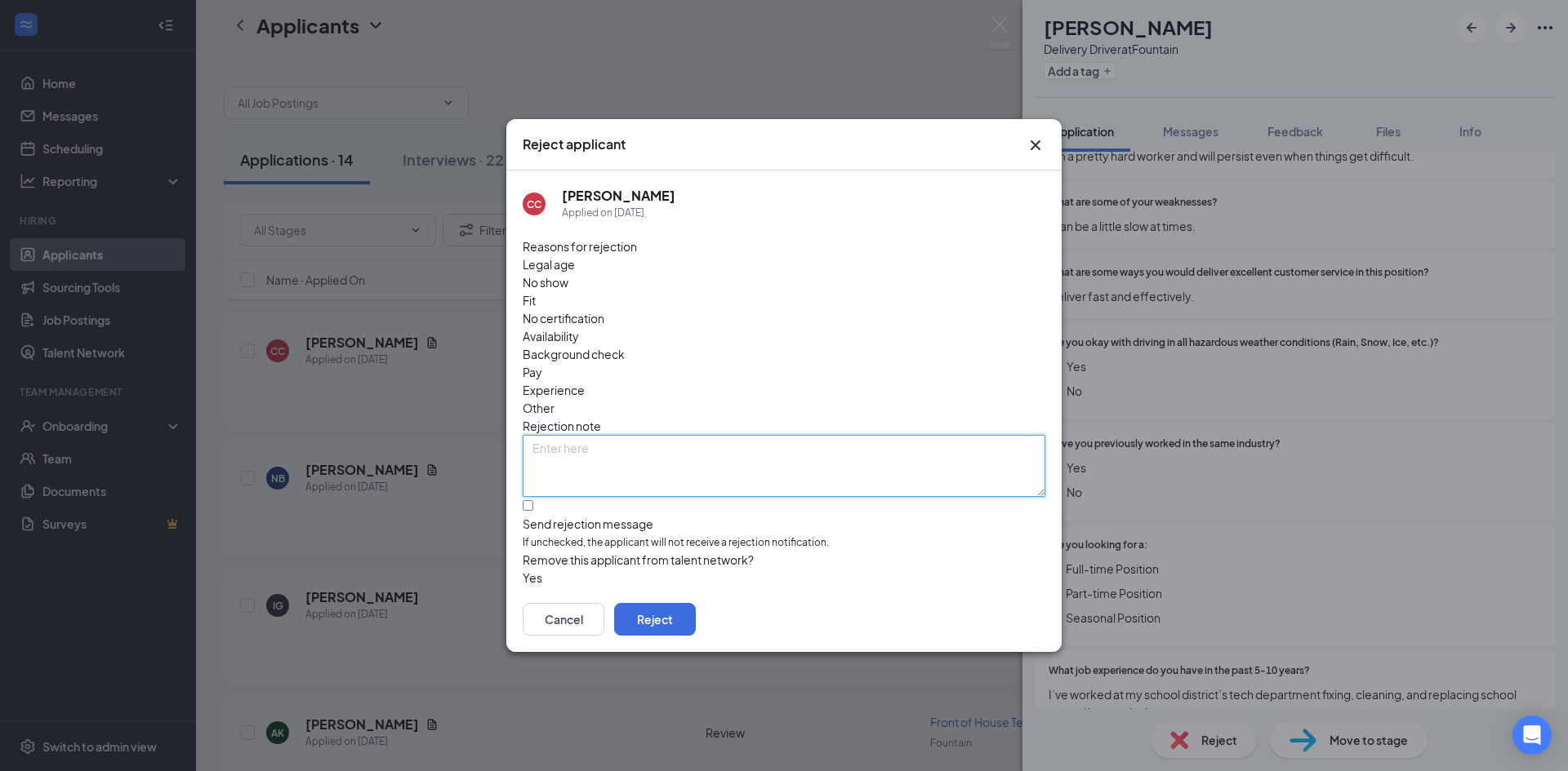
click at [615, 435] on textarea at bounding box center [784, 466] width 523 height 62
type textarea "bad application"
click at [533, 501] on input "Send rejection message If unchecked, the applicant will not receive a rejection…" at bounding box center [528, 506] width 10 height 10
checkbox input "true"
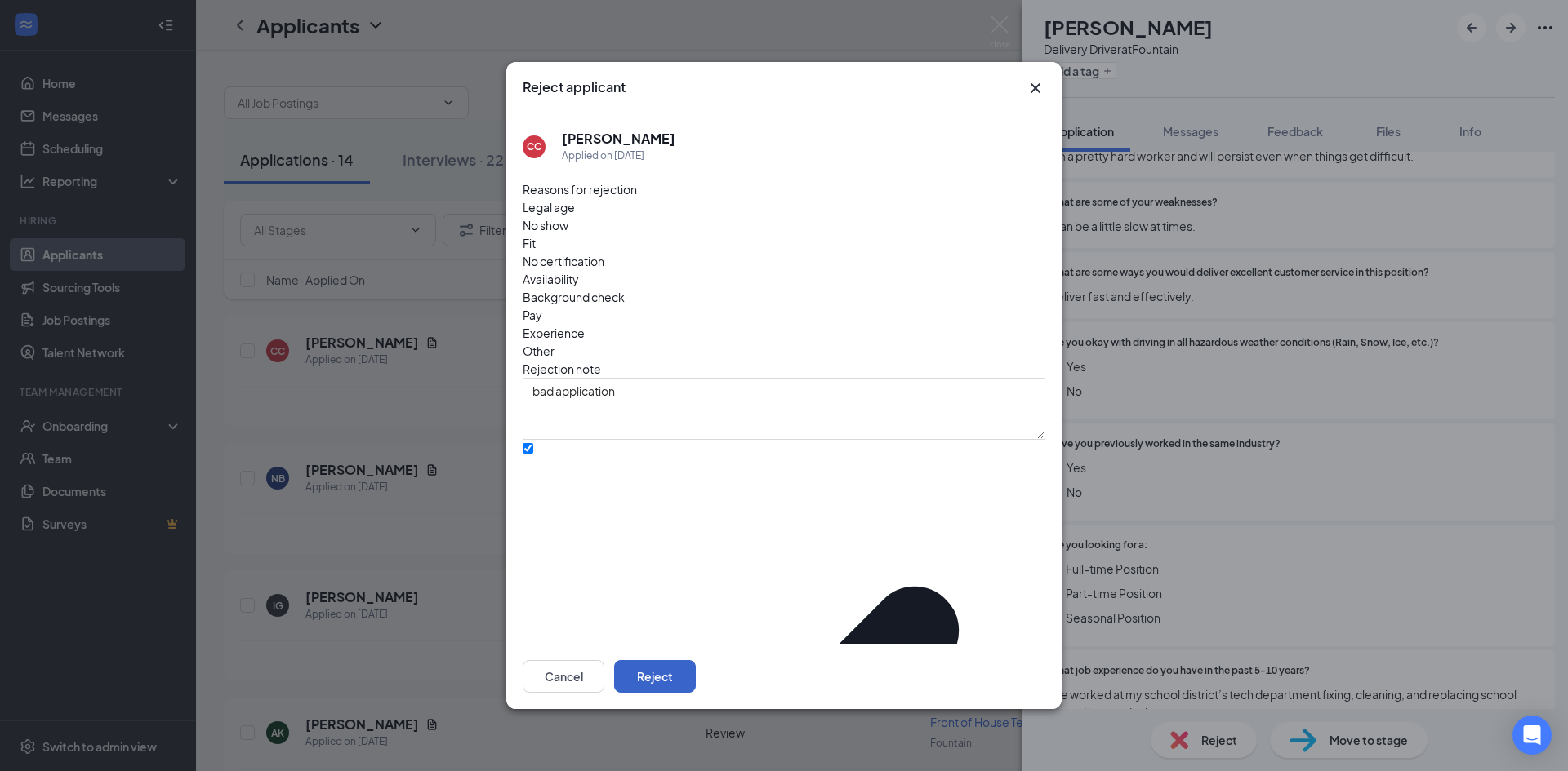
click at [696, 660] on button "Reject" at bounding box center [655, 677] width 81 height 33
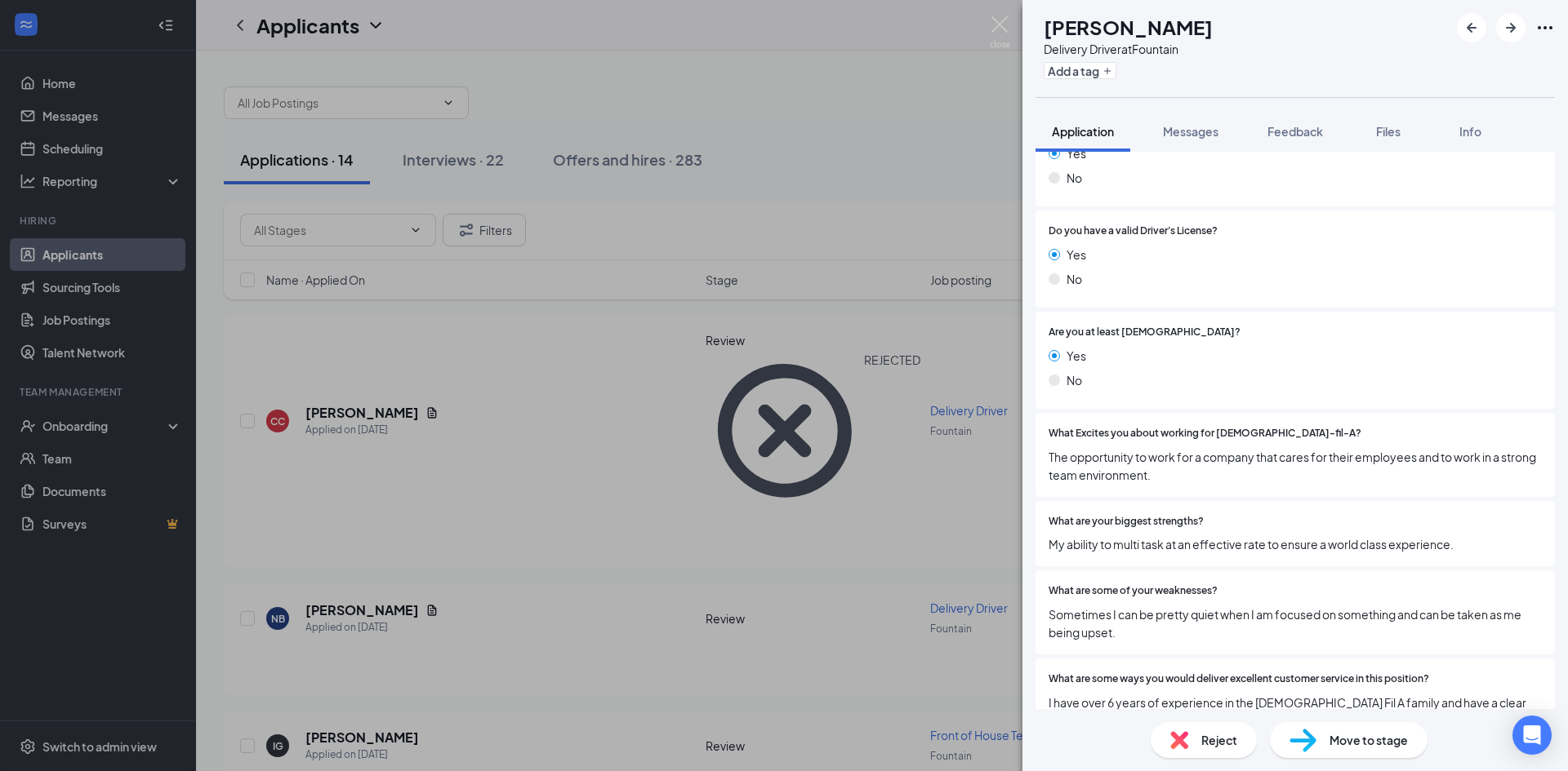
scroll to position [327, 0]
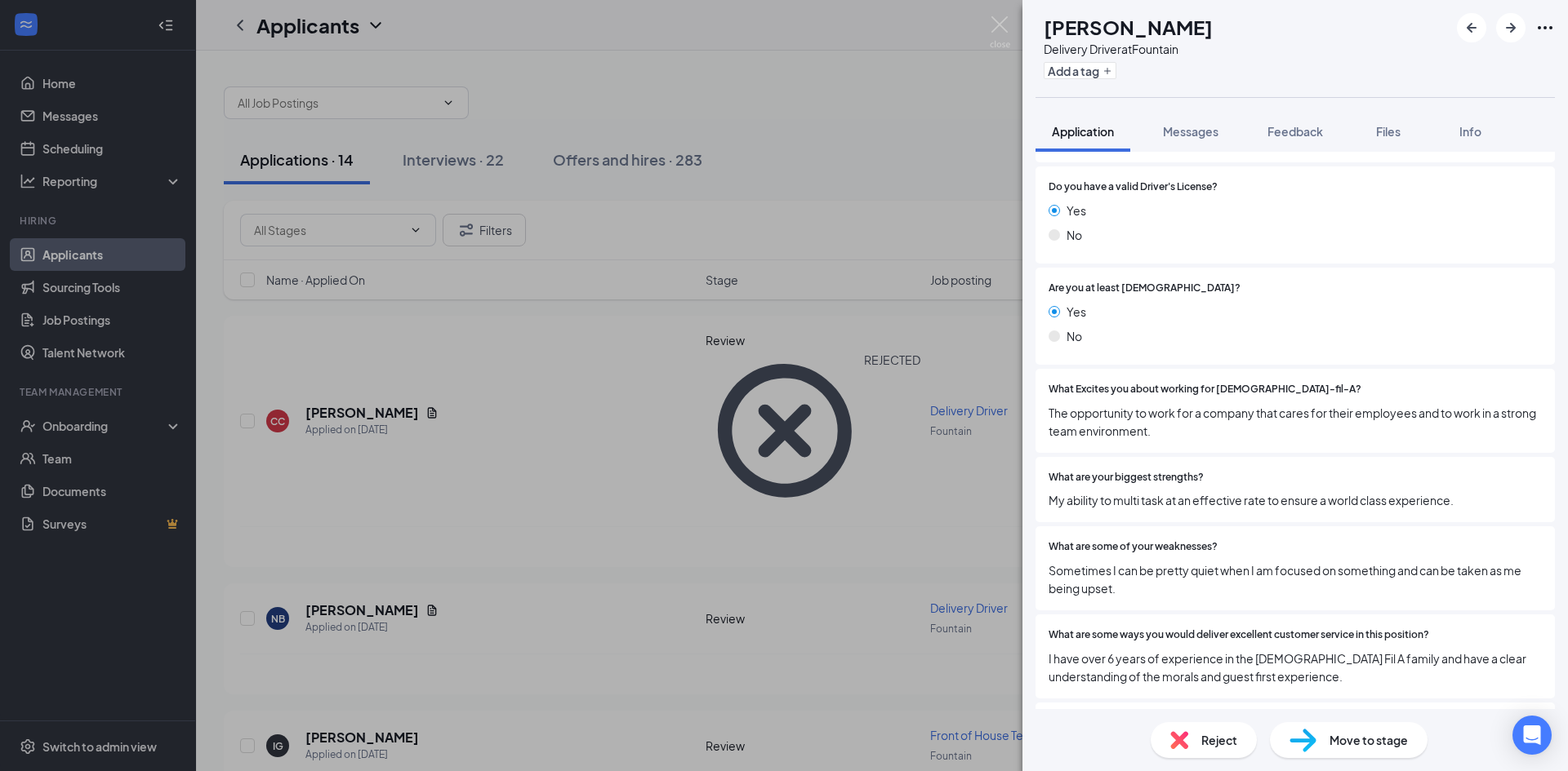
click at [1351, 734] on span "Move to stage" at bounding box center [1369, 740] width 78 height 18
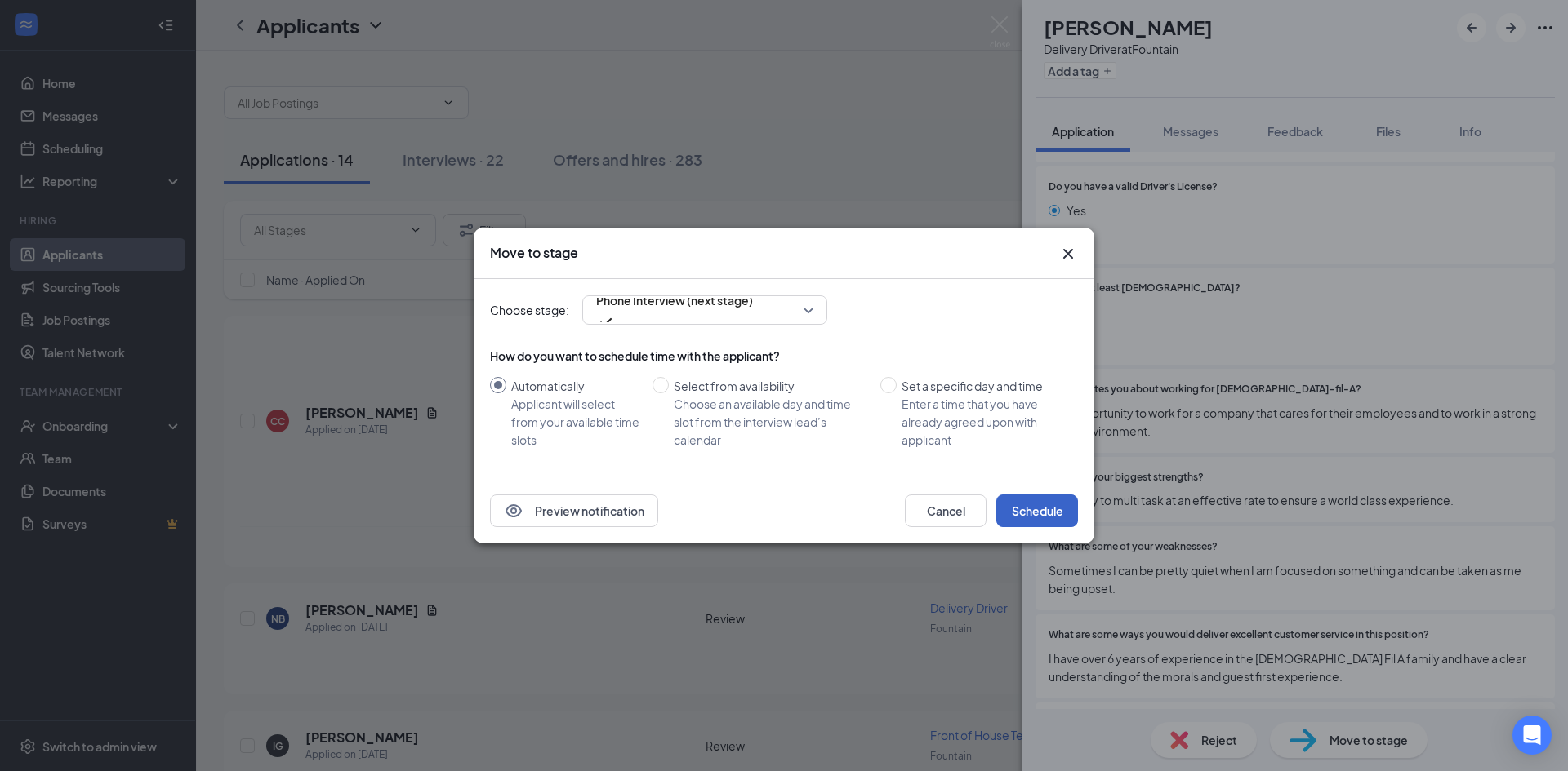
click at [1038, 509] on button "Schedule" at bounding box center [1038, 511] width 81 height 33
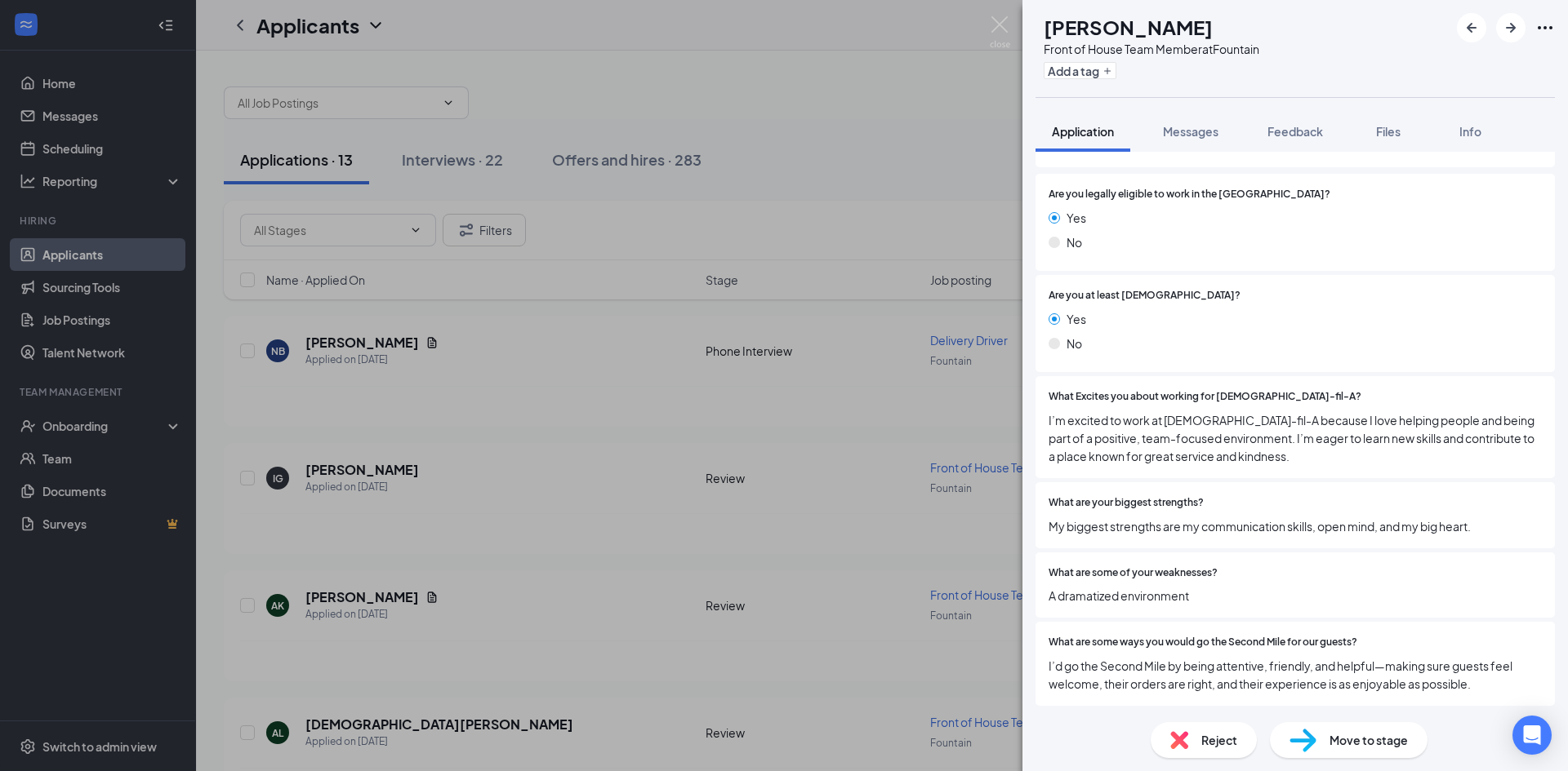
scroll to position [327, 0]
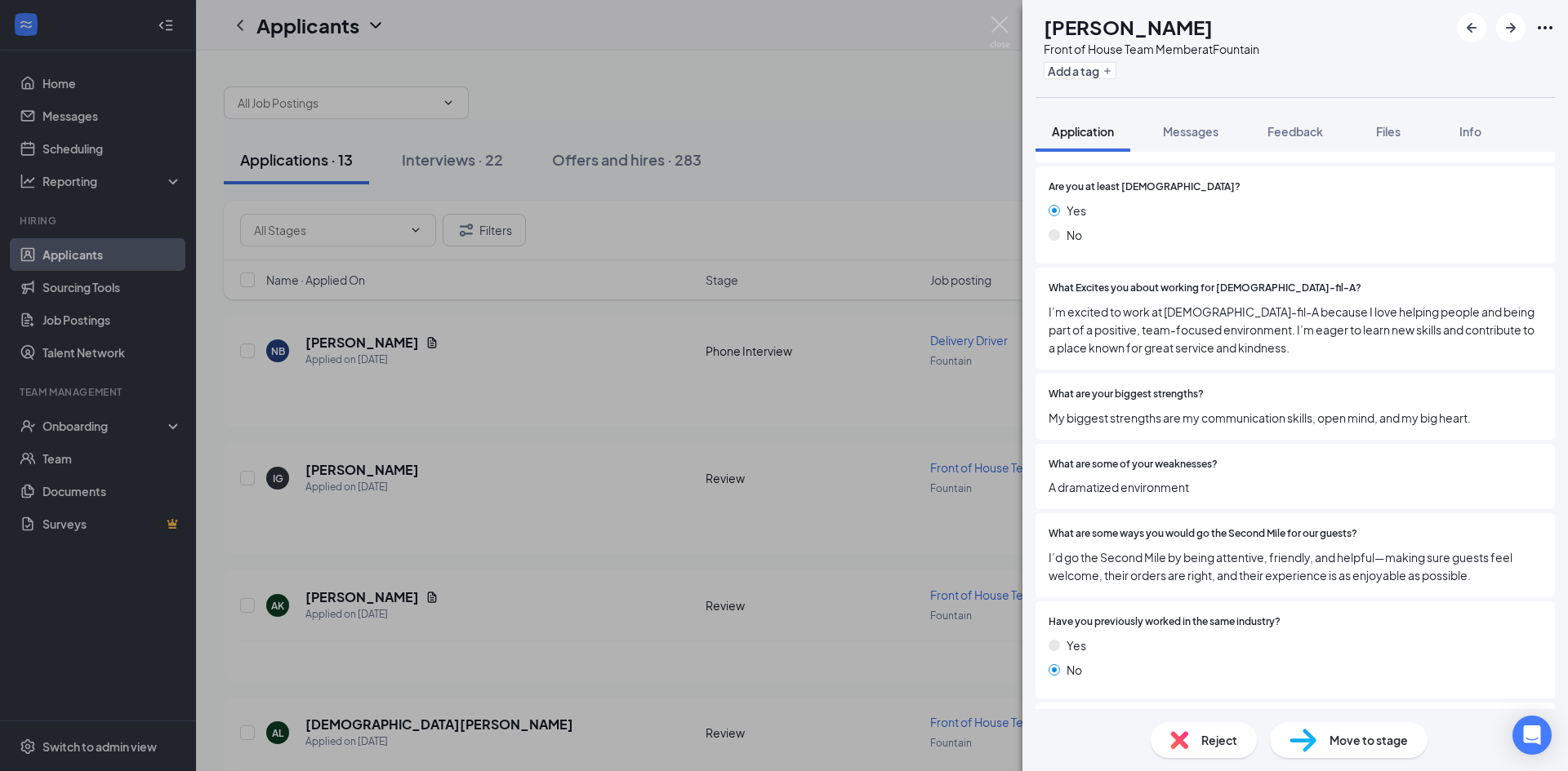
click at [1325, 723] on div "Move to stage" at bounding box center [1349, 740] width 158 height 36
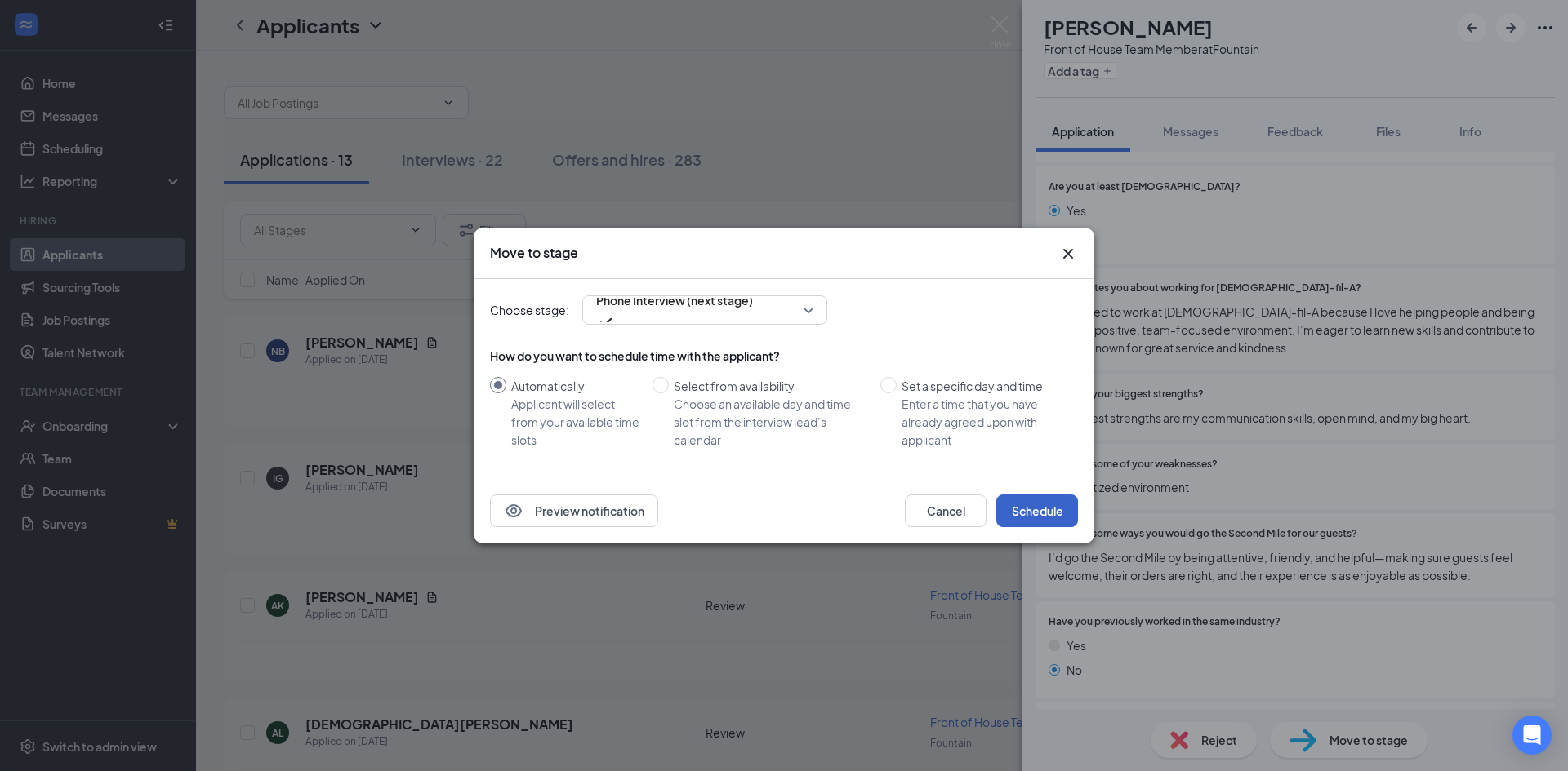
click at [1045, 517] on button "Schedule" at bounding box center [1038, 511] width 81 height 33
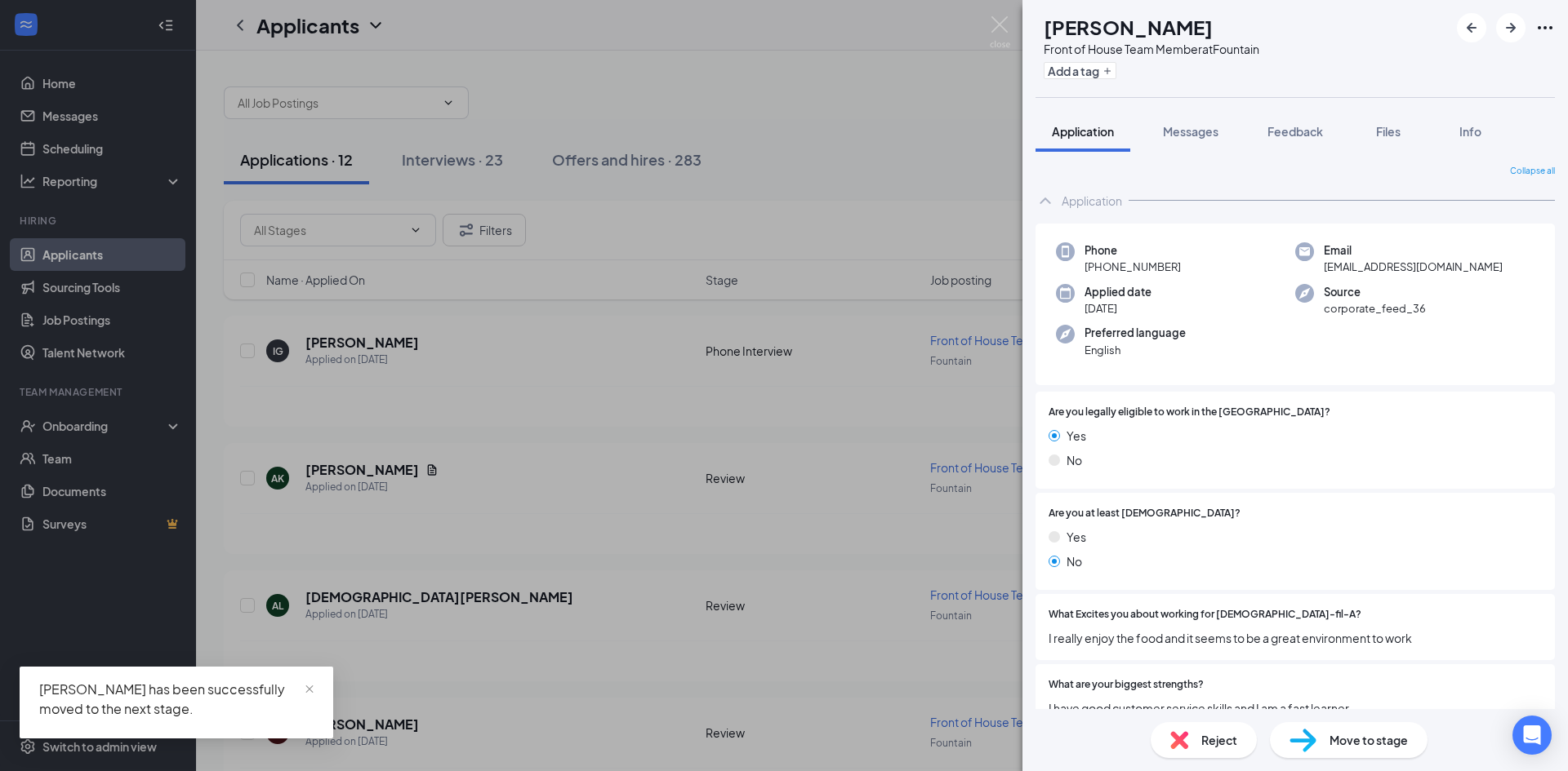
click at [1221, 735] on span "Reject" at bounding box center [1219, 740] width 36 height 18
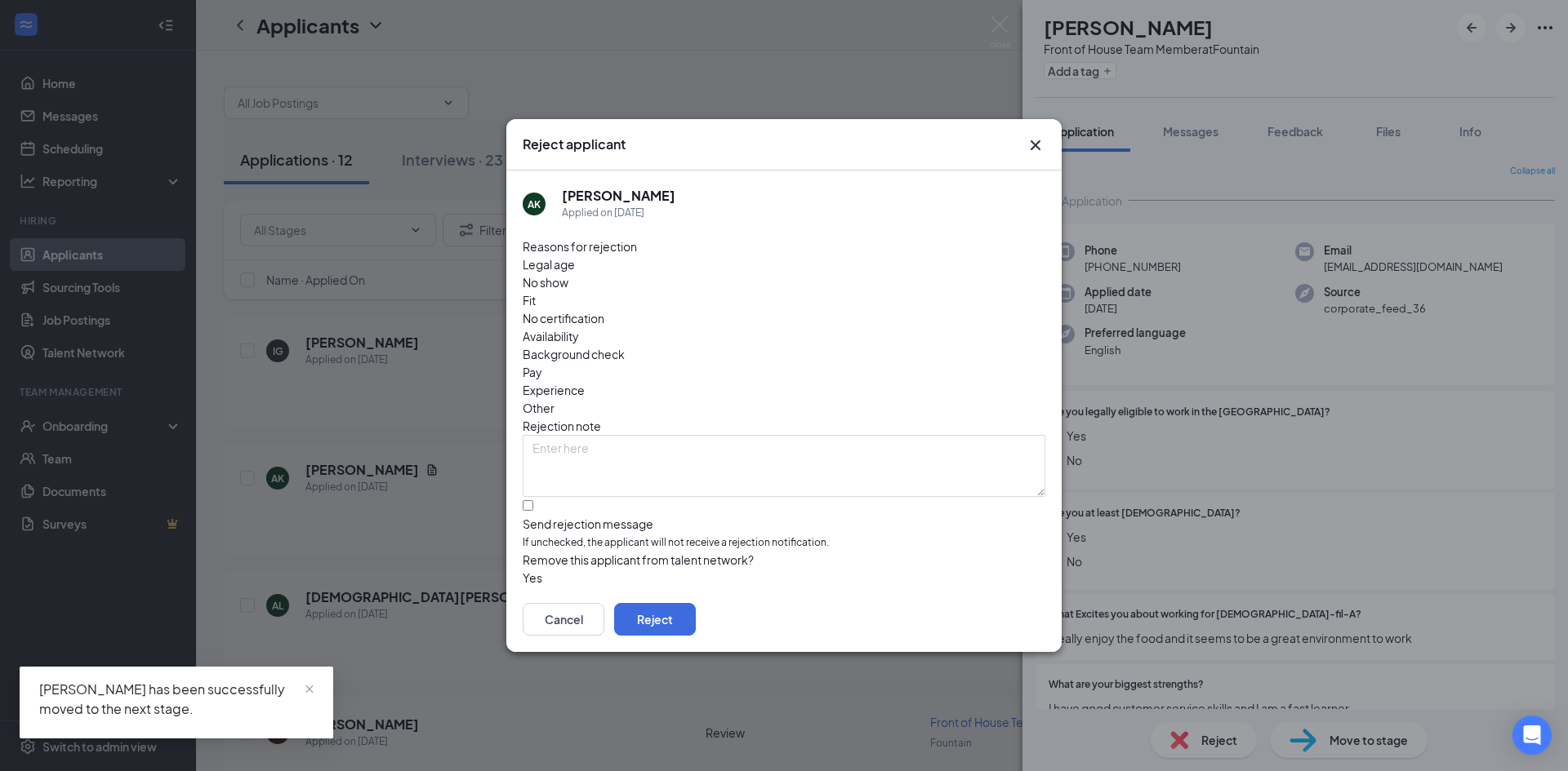
click at [573, 274] on span "Legal age" at bounding box center [549, 264] width 52 height 18
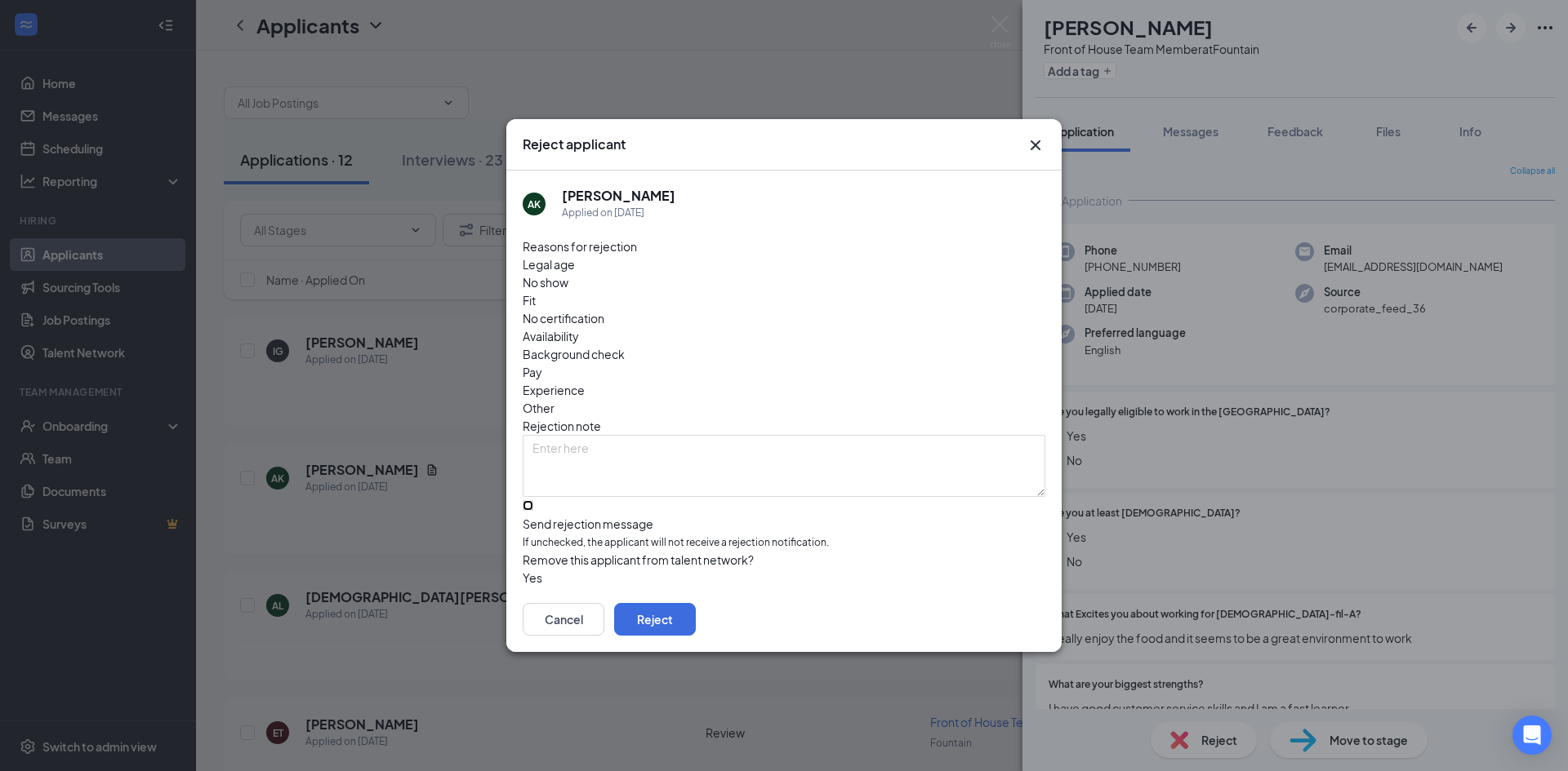
click at [533, 501] on input "Send rejection message If unchecked, the applicant will not receive a rejection…" at bounding box center [528, 506] width 10 height 10
checkbox input "true"
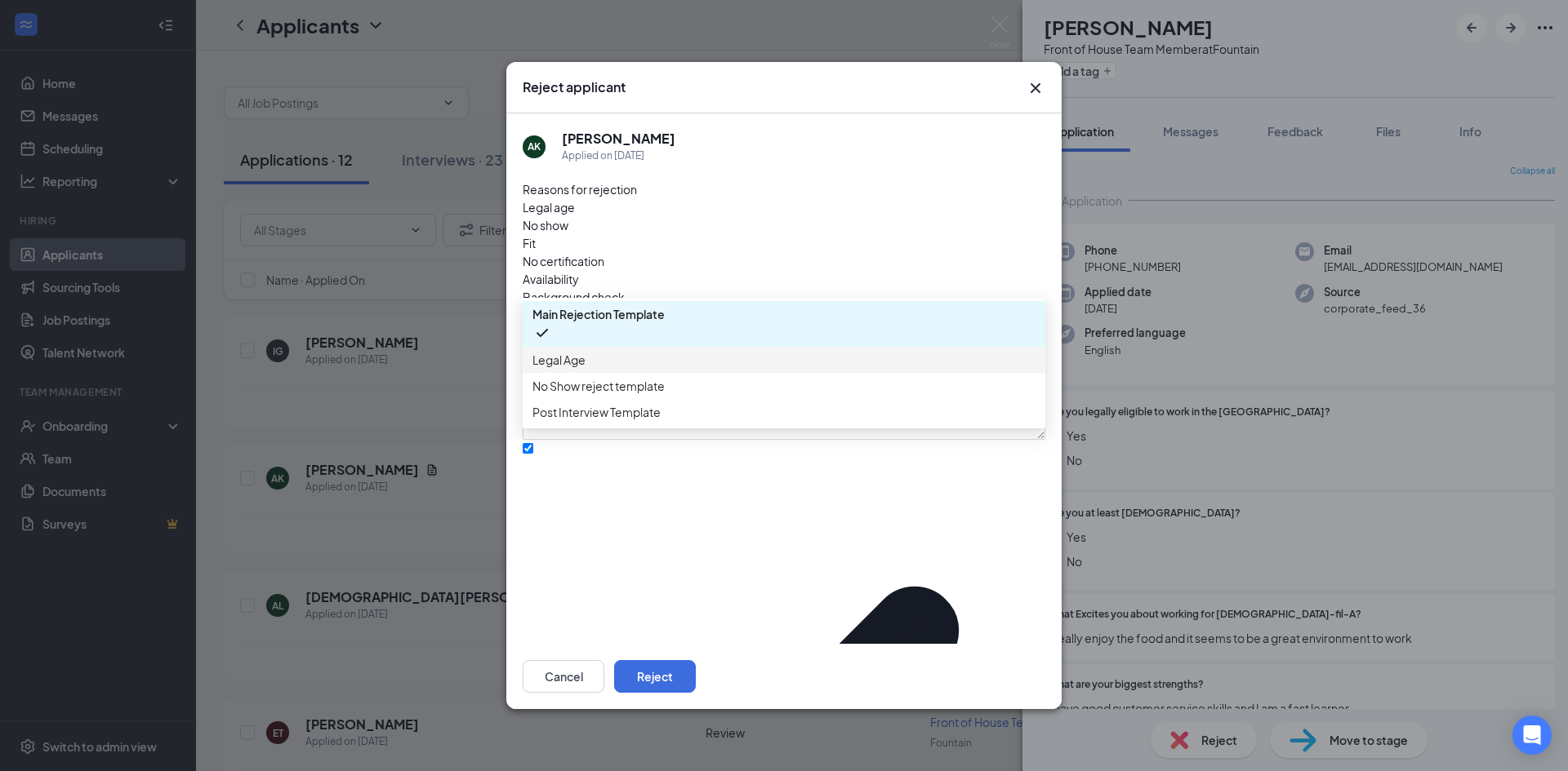
click at [612, 369] on span "Legal Age" at bounding box center [784, 360] width 503 height 18
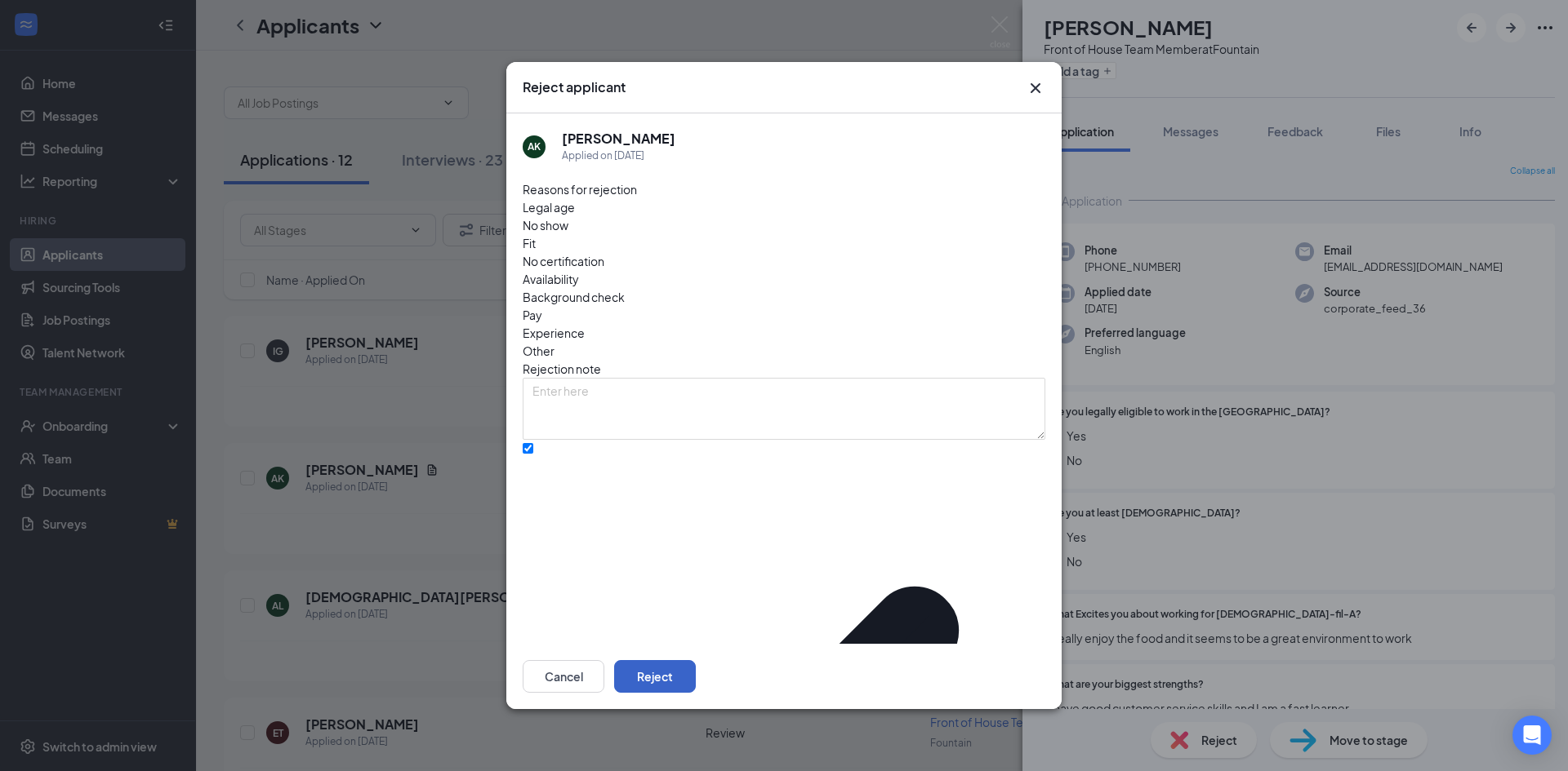
click at [696, 660] on button "Reject" at bounding box center [655, 677] width 81 height 33
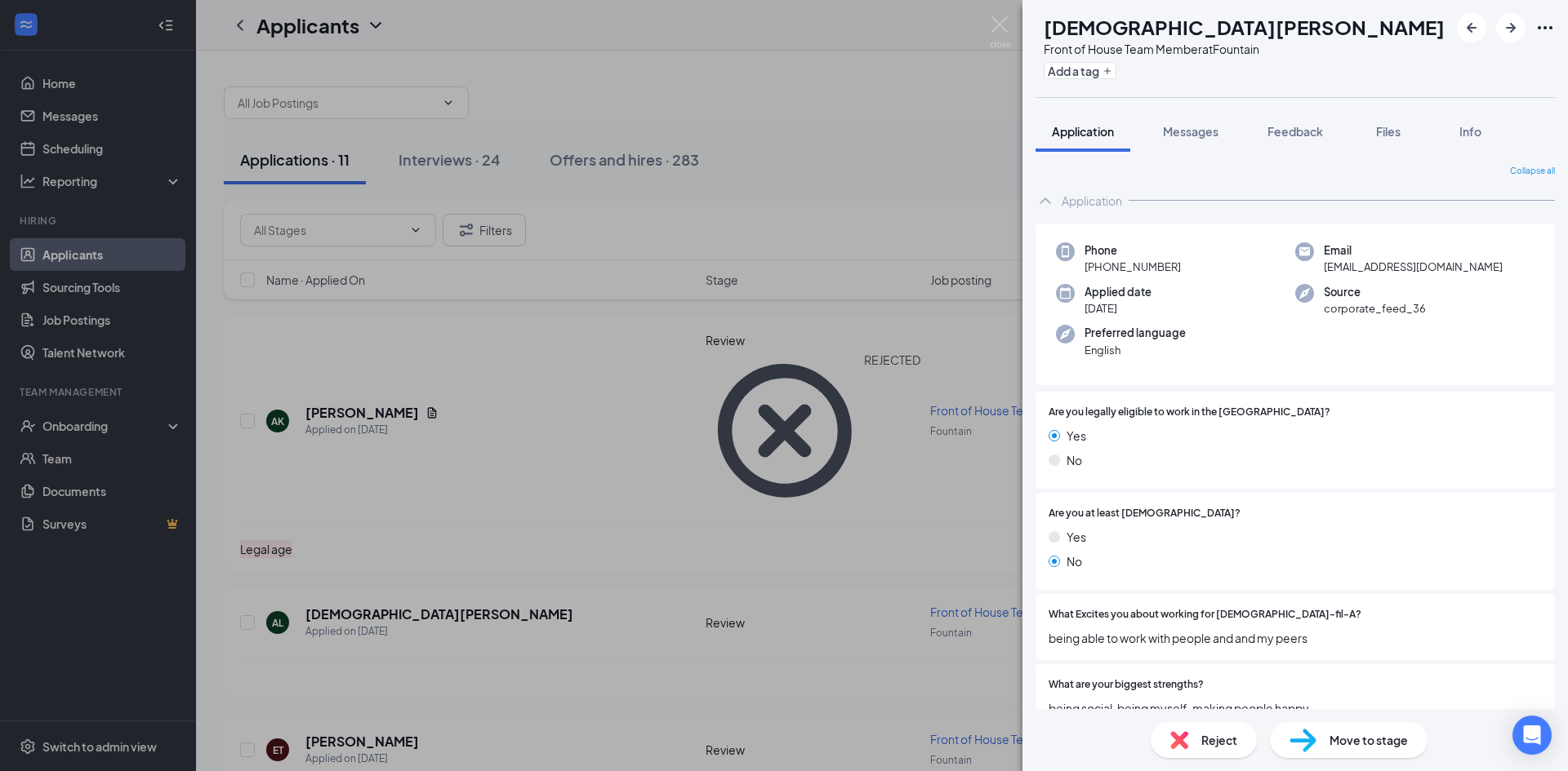
click at [1185, 742] on img at bounding box center [1179, 740] width 18 height 18
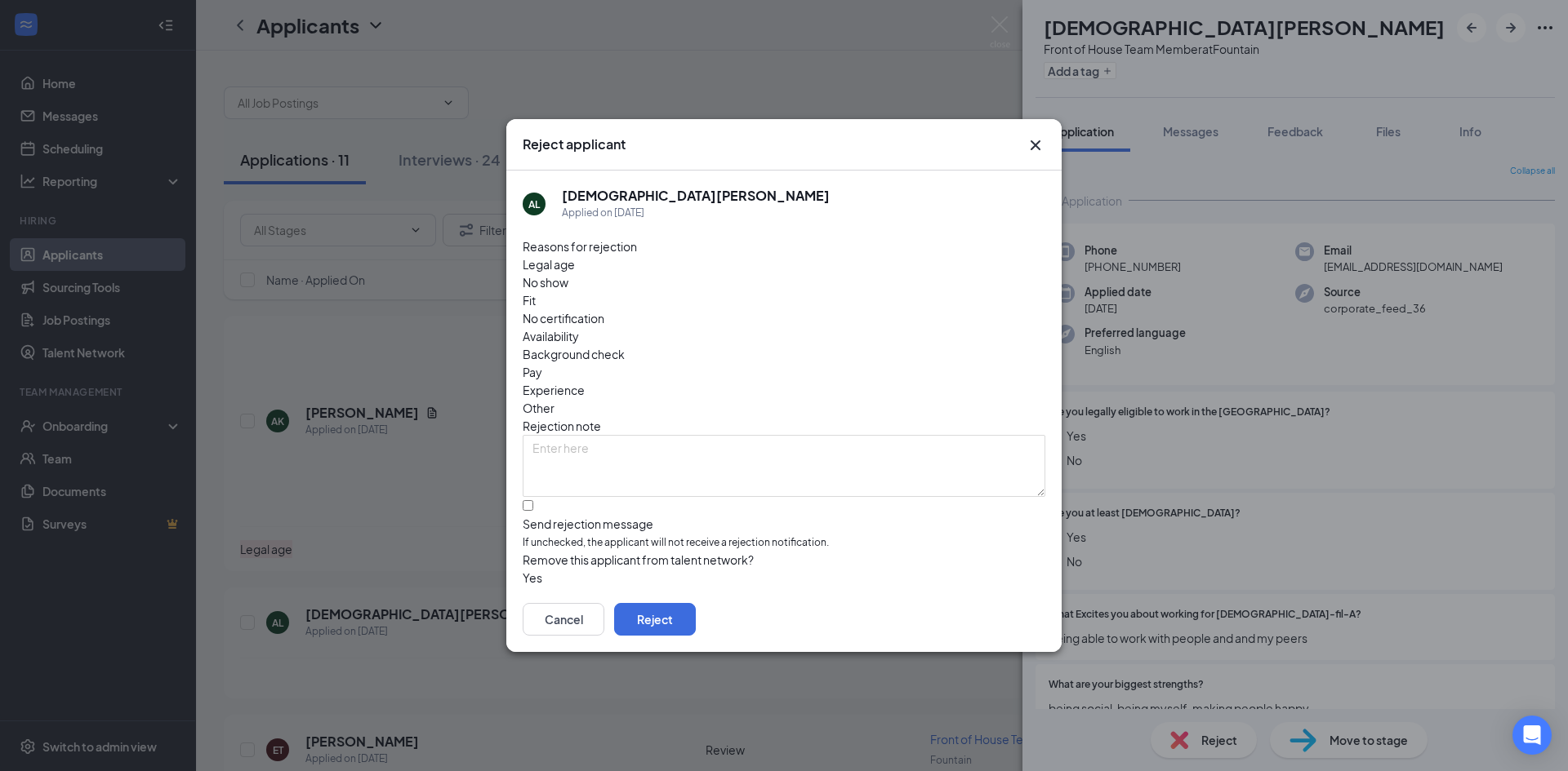
click at [557, 274] on div "Legal age" at bounding box center [784, 264] width 523 height 18
click at [660, 435] on textarea at bounding box center [784, 466] width 523 height 62
type textarea "bad application"
click at [533, 501] on input "Send rejection message If unchecked, the applicant will not receive a rejection…" at bounding box center [528, 506] width 10 height 10
checkbox input "true"
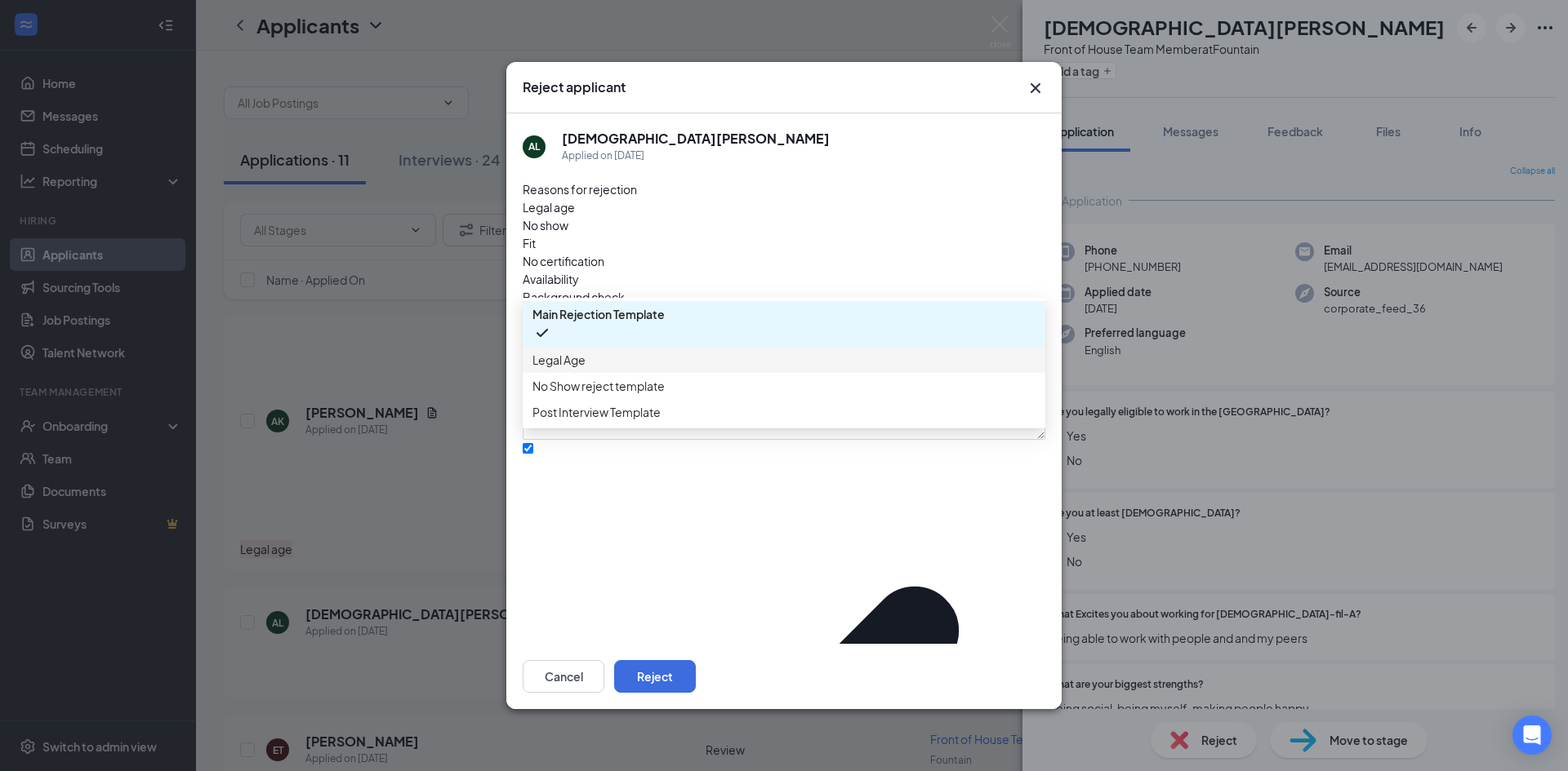
click at [631, 369] on span "Legal Age" at bounding box center [784, 360] width 503 height 18
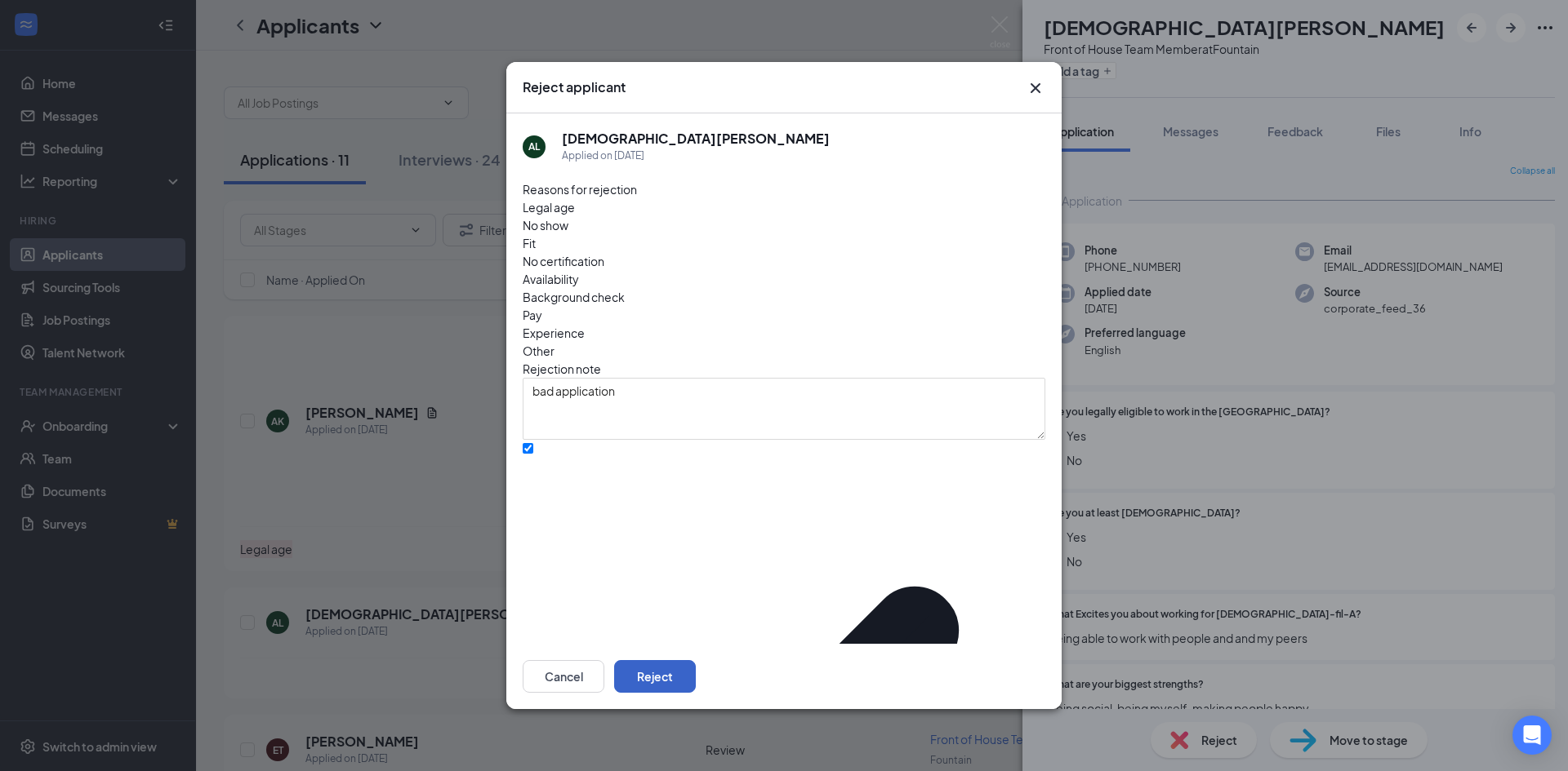
click at [696, 660] on button "Reject" at bounding box center [655, 677] width 81 height 33
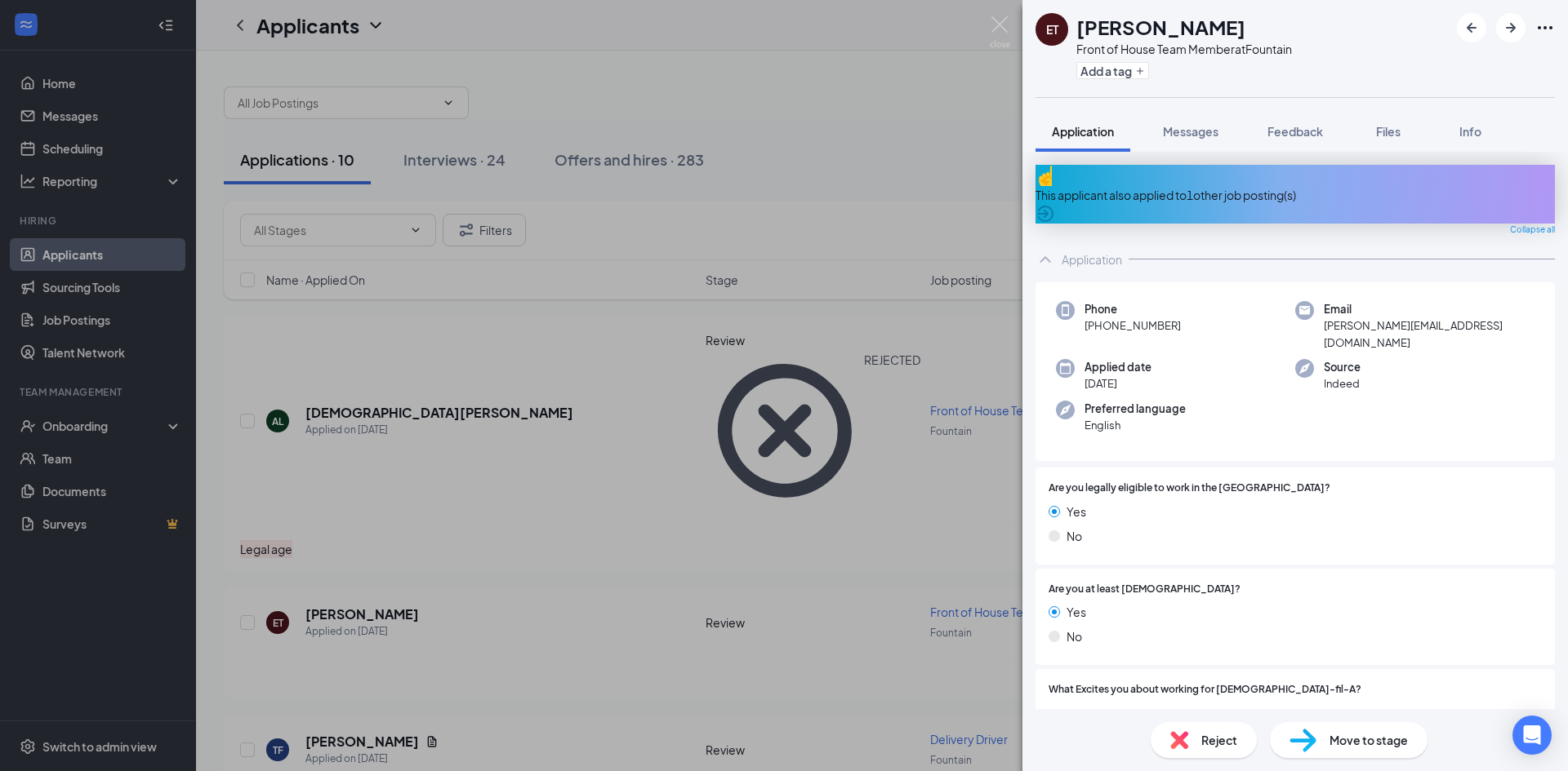
click at [1095, 186] on div "This applicant also applied to 1 other job posting(s)" at bounding box center [1295, 195] width 519 height 18
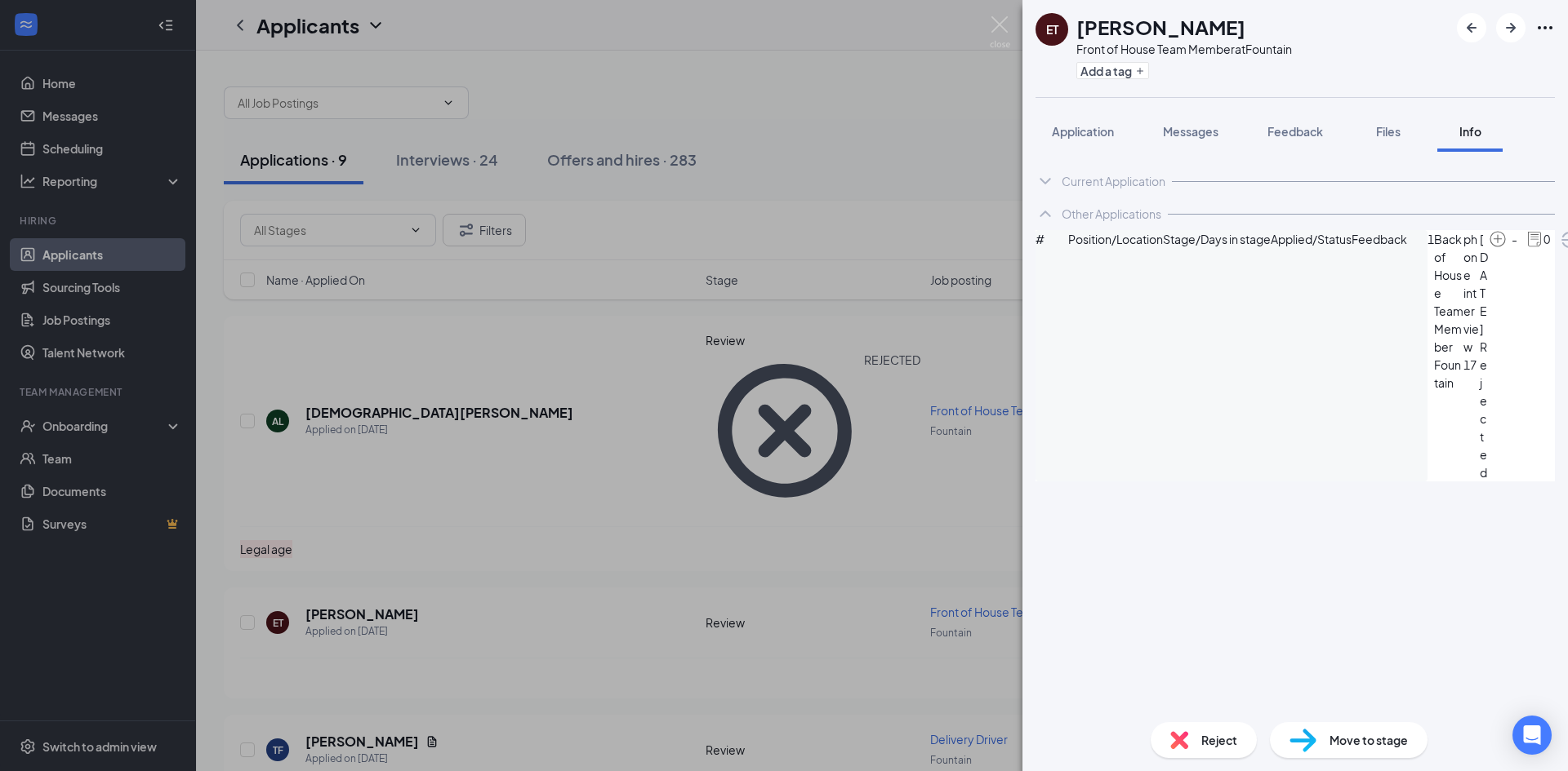
click at [1215, 735] on span "Reject" at bounding box center [1219, 740] width 36 height 18
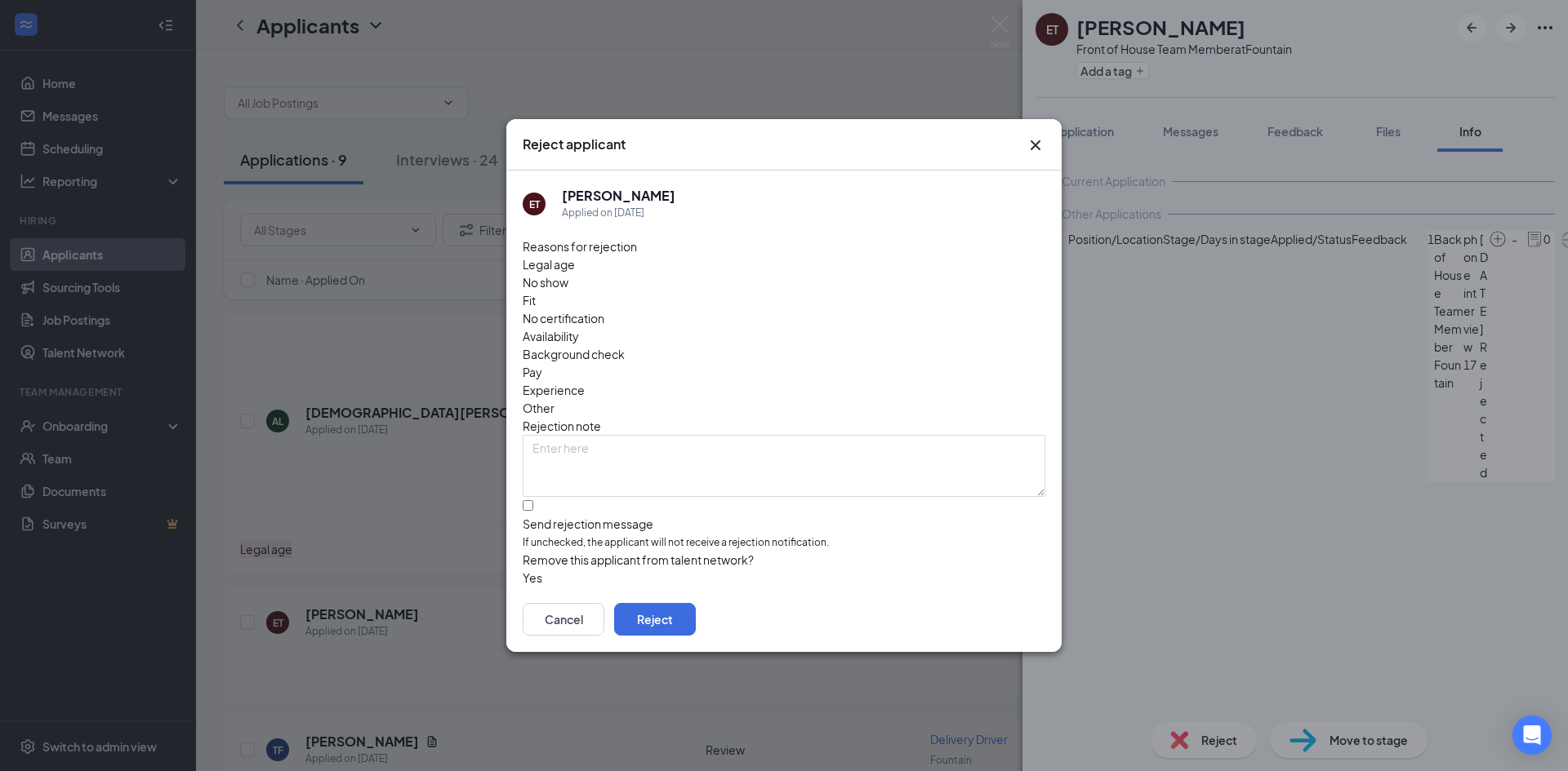
click at [536, 291] on span "Fit" at bounding box center [529, 300] width 13 height 18
click at [533, 501] on input "Send rejection message If unchecked, the applicant will not receive a rejection…" at bounding box center [528, 506] width 10 height 10
checkbox input "true"
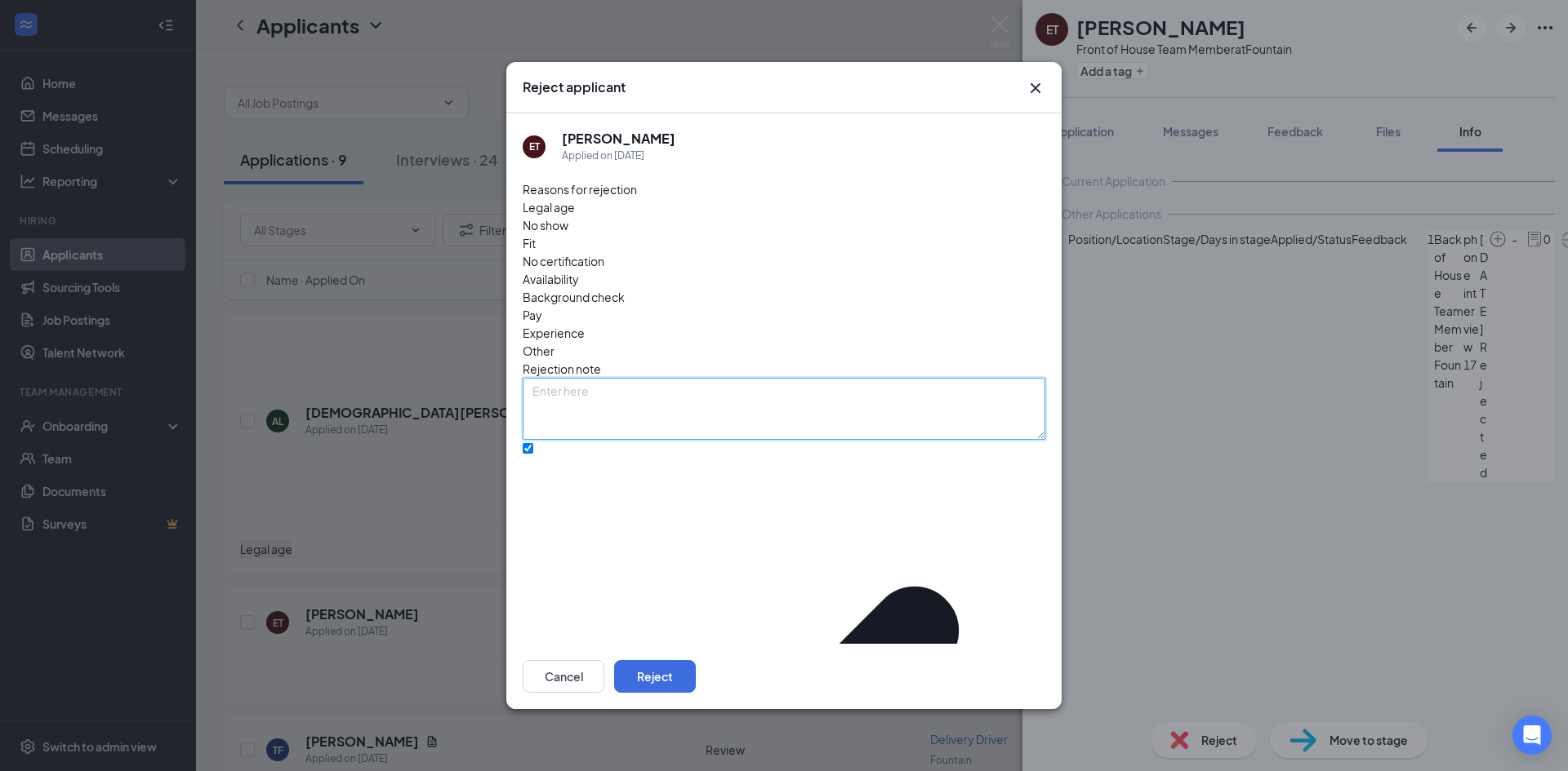
click at [650, 378] on textarea at bounding box center [784, 409] width 523 height 62
click at [603, 378] on textarea "already interviewd with us, didn't do well" at bounding box center [784, 409] width 523 height 62
type textarea "already interviewed with us, didn't do well"
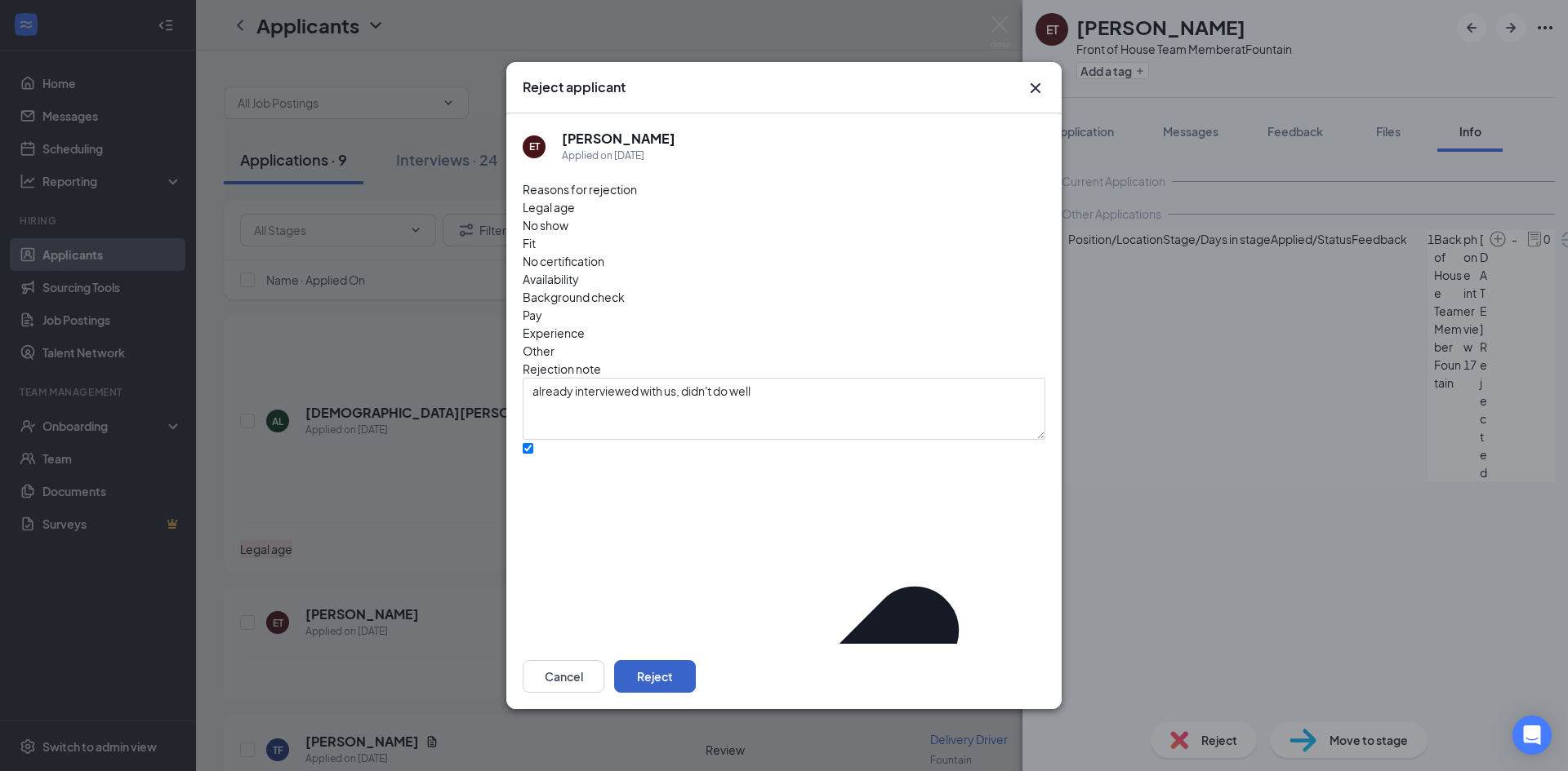
click at [696, 660] on button "Reject" at bounding box center [655, 677] width 81 height 33
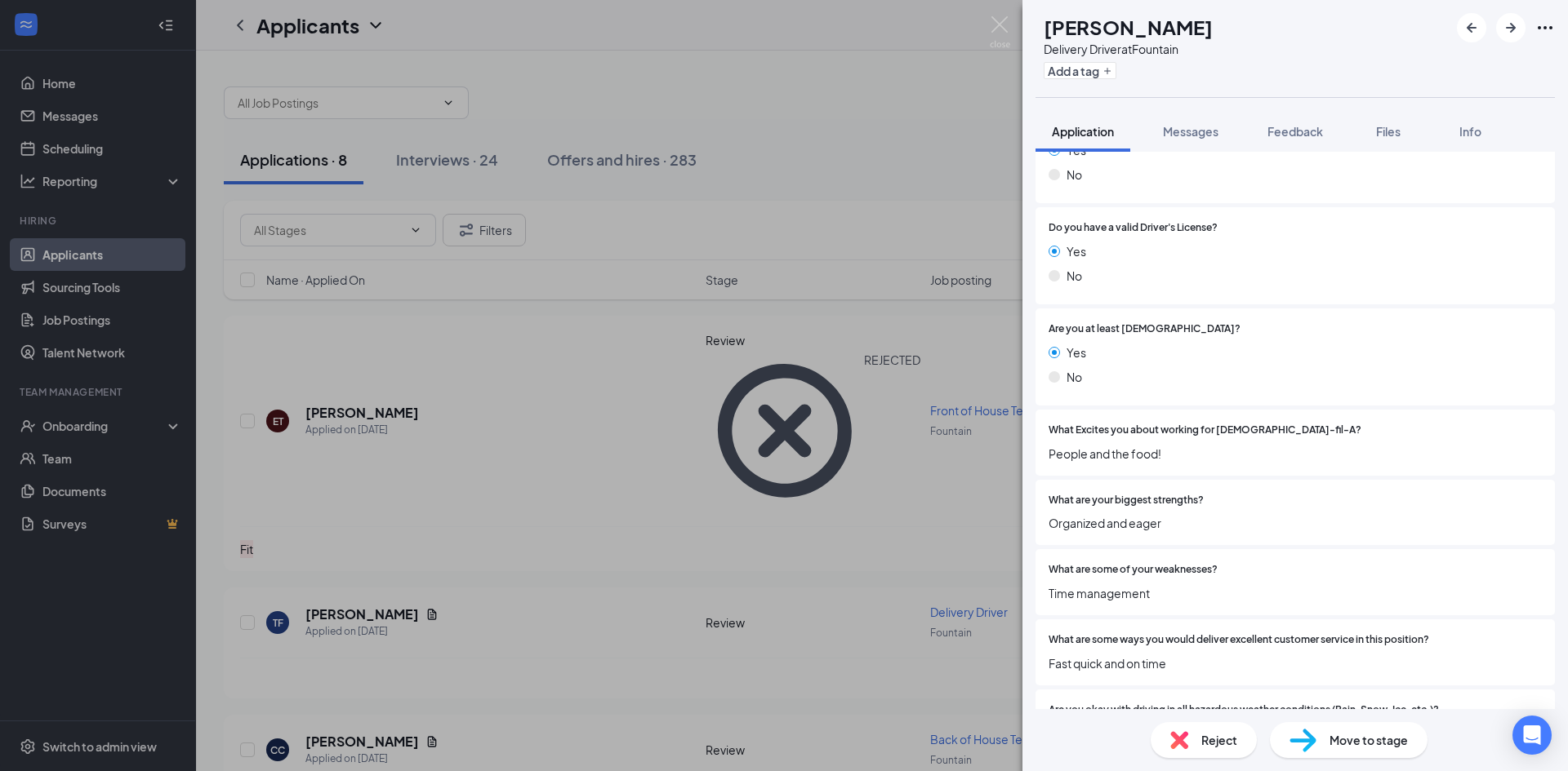
scroll to position [408, 0]
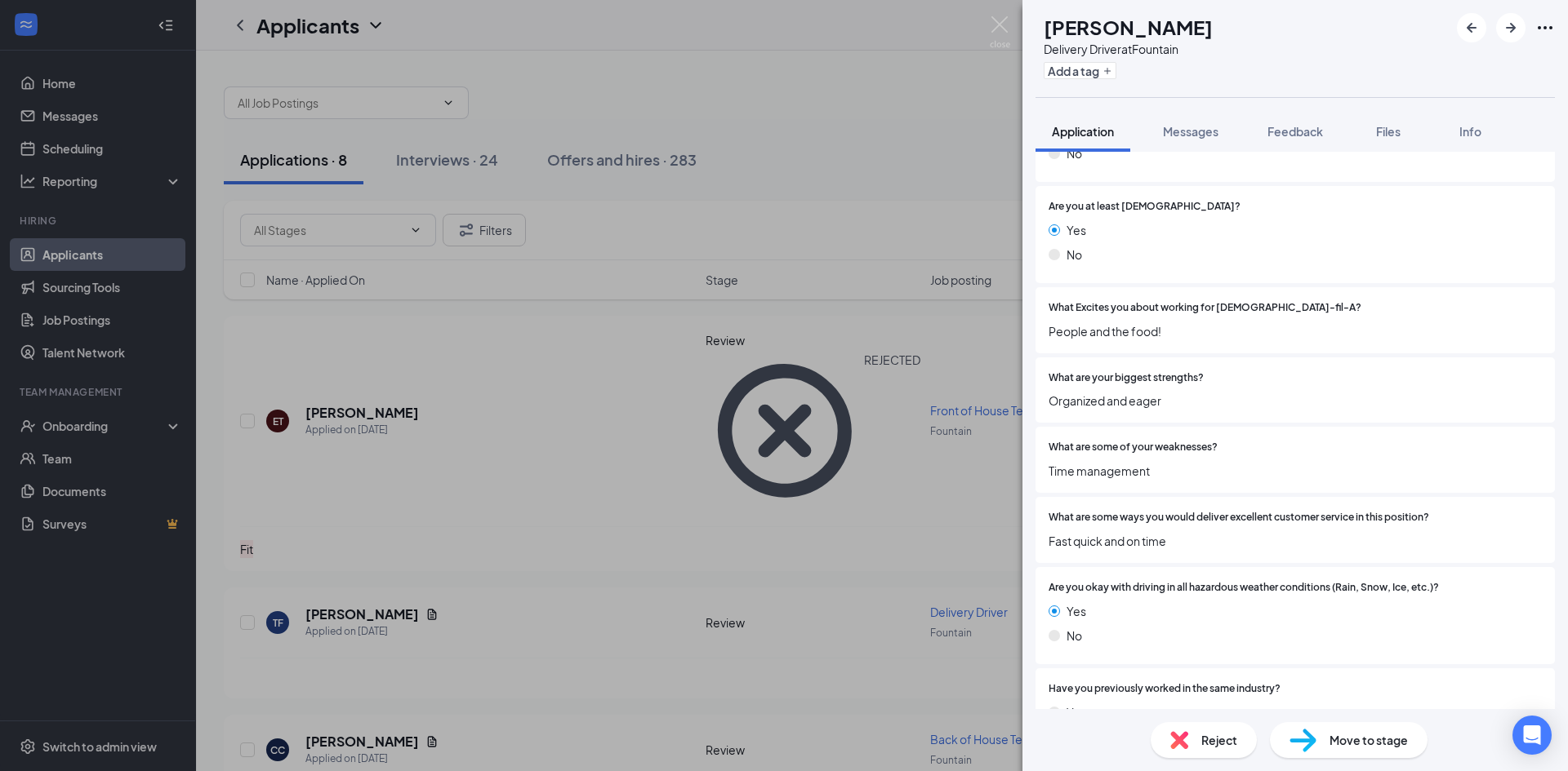
click at [1205, 727] on div "Reject" at bounding box center [1204, 740] width 106 height 36
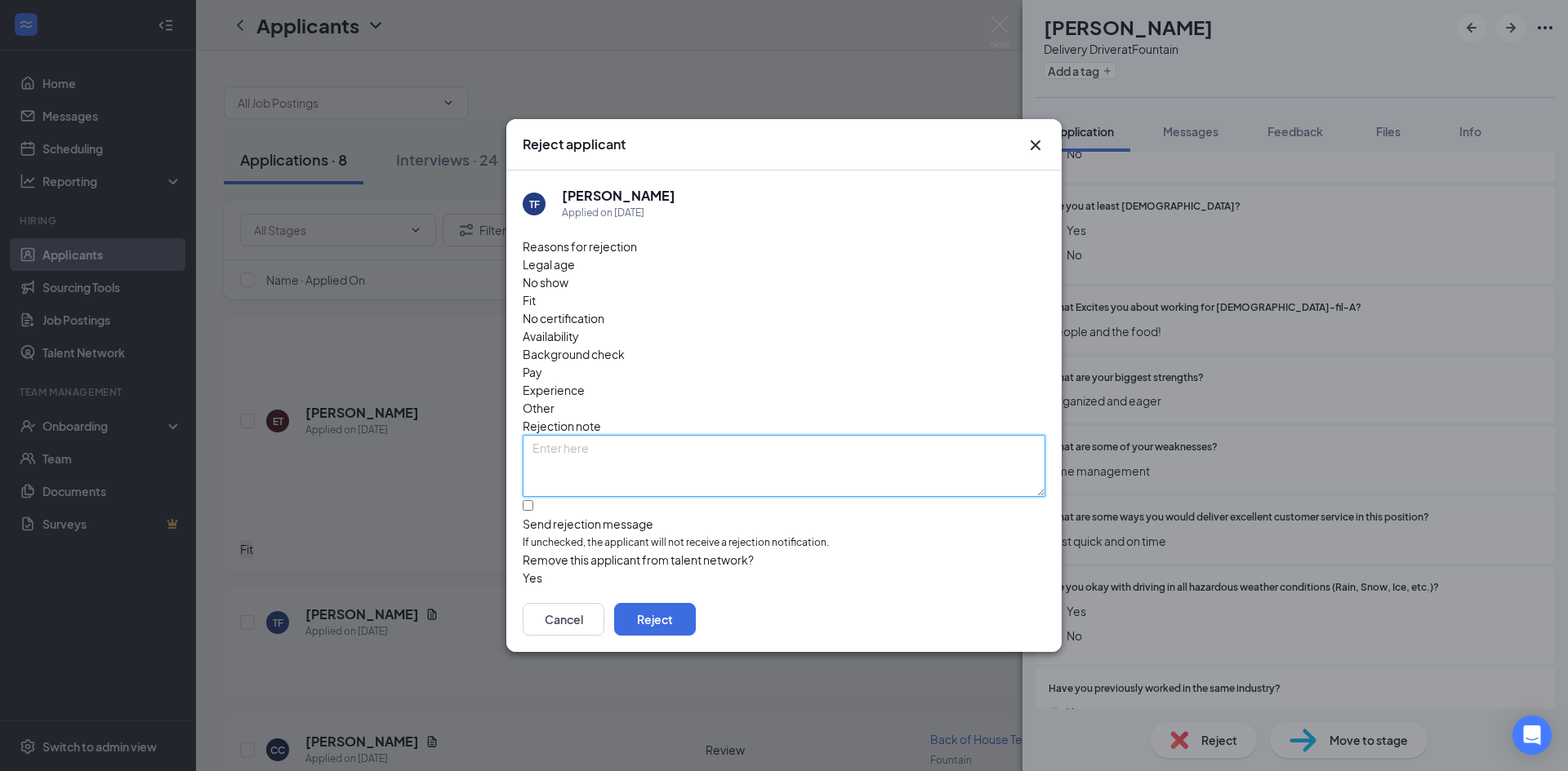
click at [845, 435] on textarea at bounding box center [784, 466] width 523 height 62
type textarea "bad application"
click at [533, 501] on input "Send rejection message If unchecked, the applicant will not receive a rejection…" at bounding box center [528, 506] width 10 height 10
checkbox input "true"
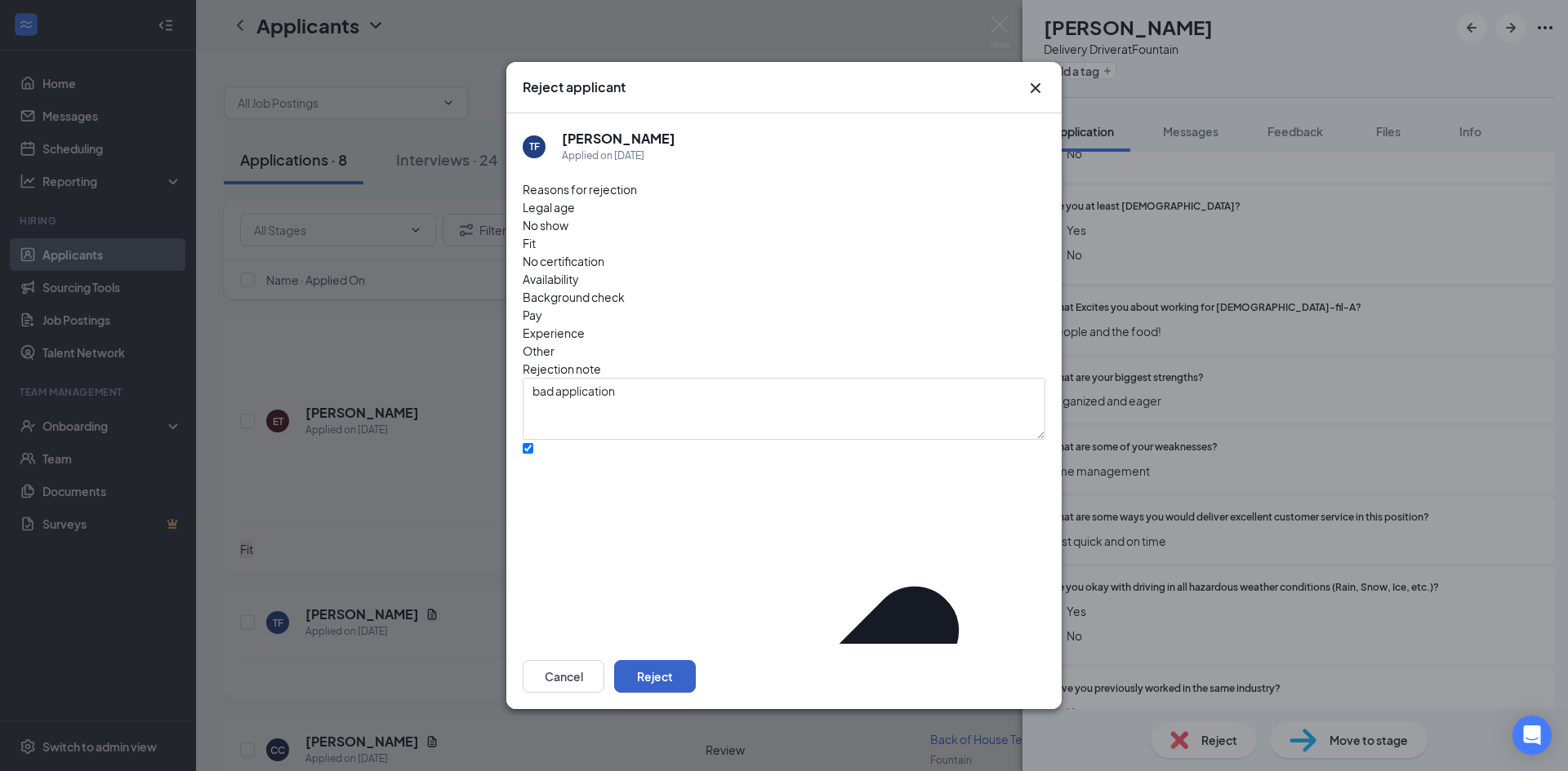
click at [696, 660] on button "Reject" at bounding box center [655, 677] width 81 height 33
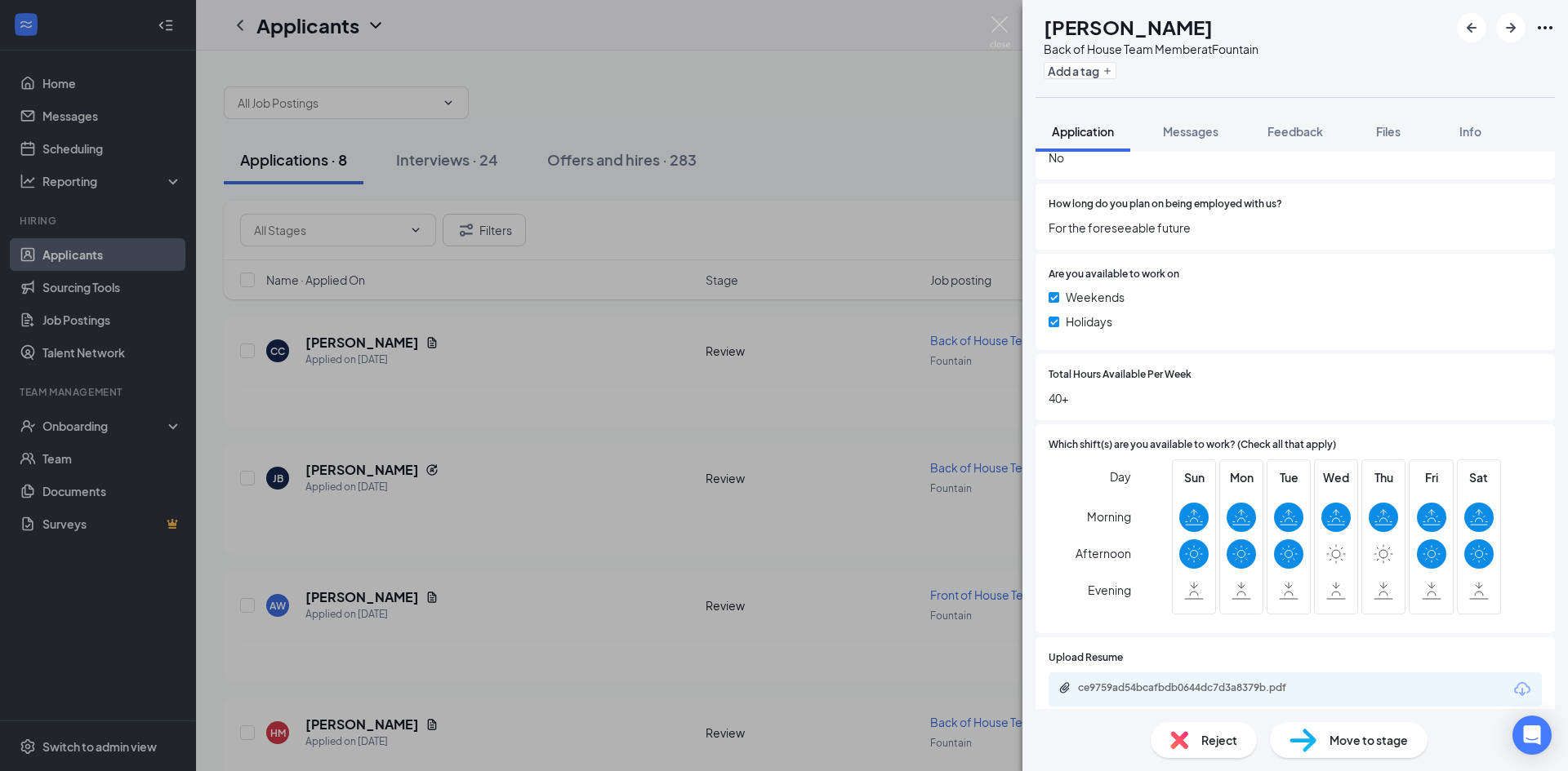
scroll to position [1129, 0]
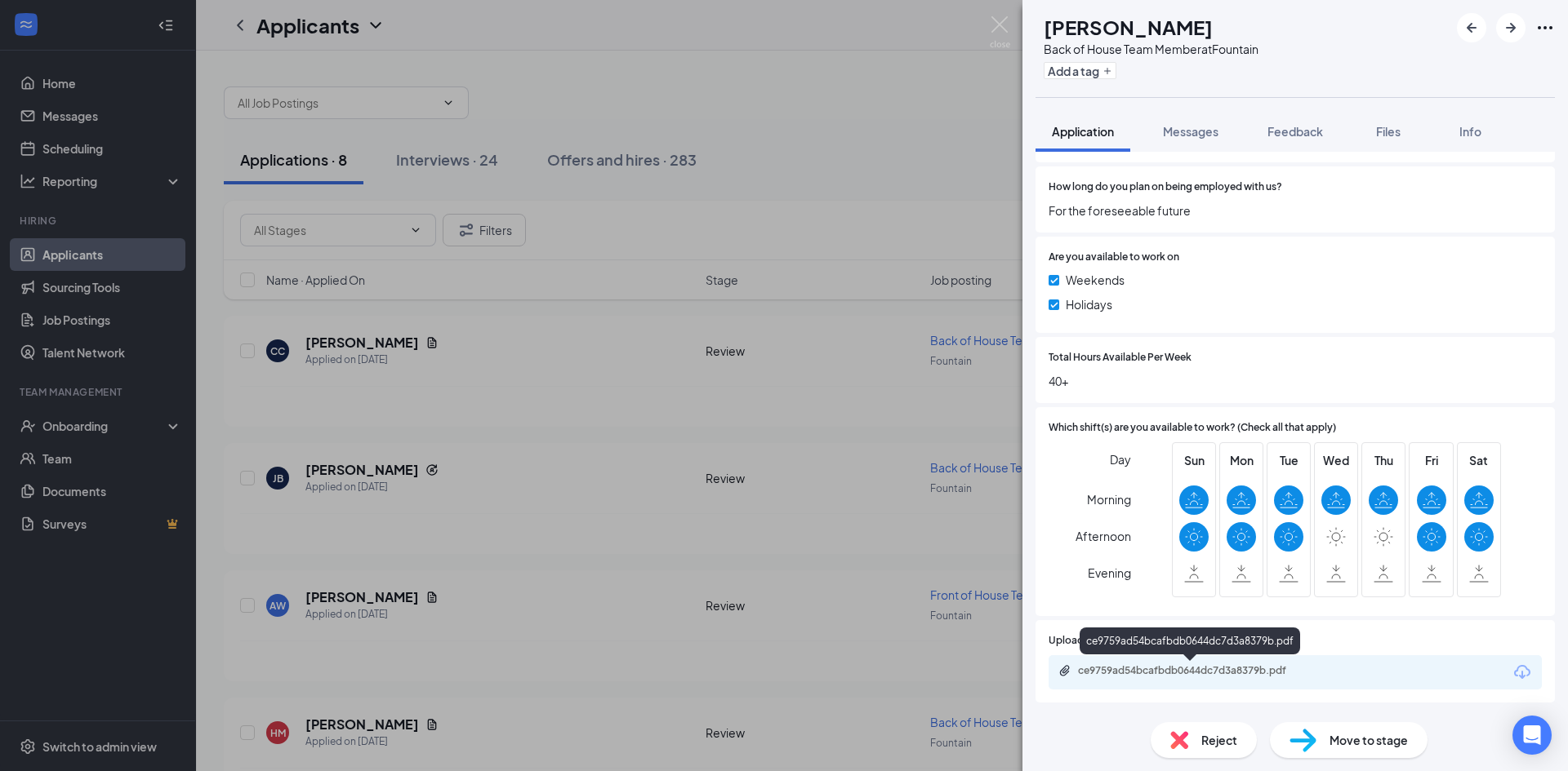
click at [1124, 678] on div "ce9759ad54bcafbdb0644dc7d3a8379b.pdf" at bounding box center [1190, 672] width 264 height 16
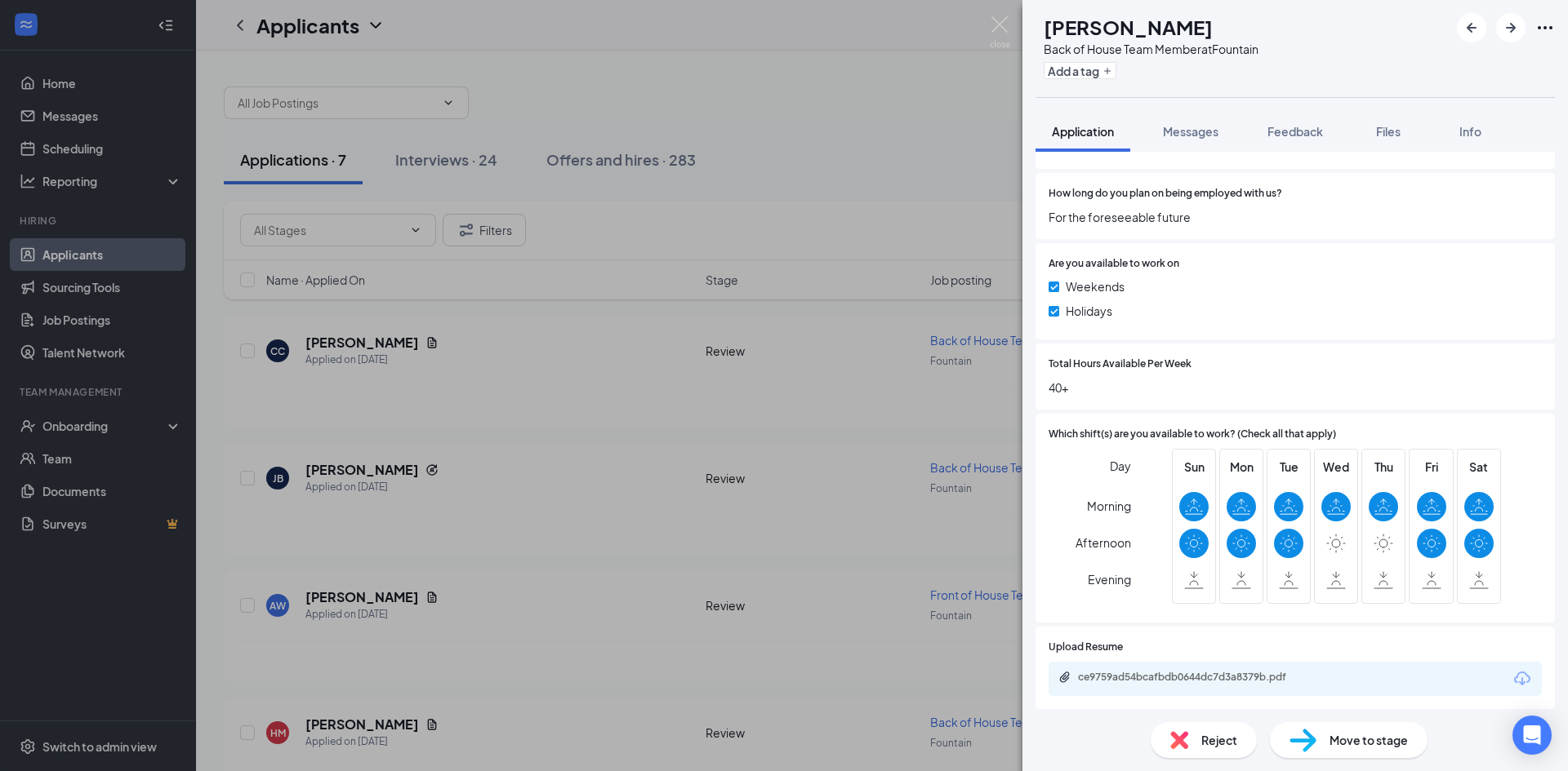
click at [1204, 729] on div "Reject" at bounding box center [1204, 740] width 106 height 36
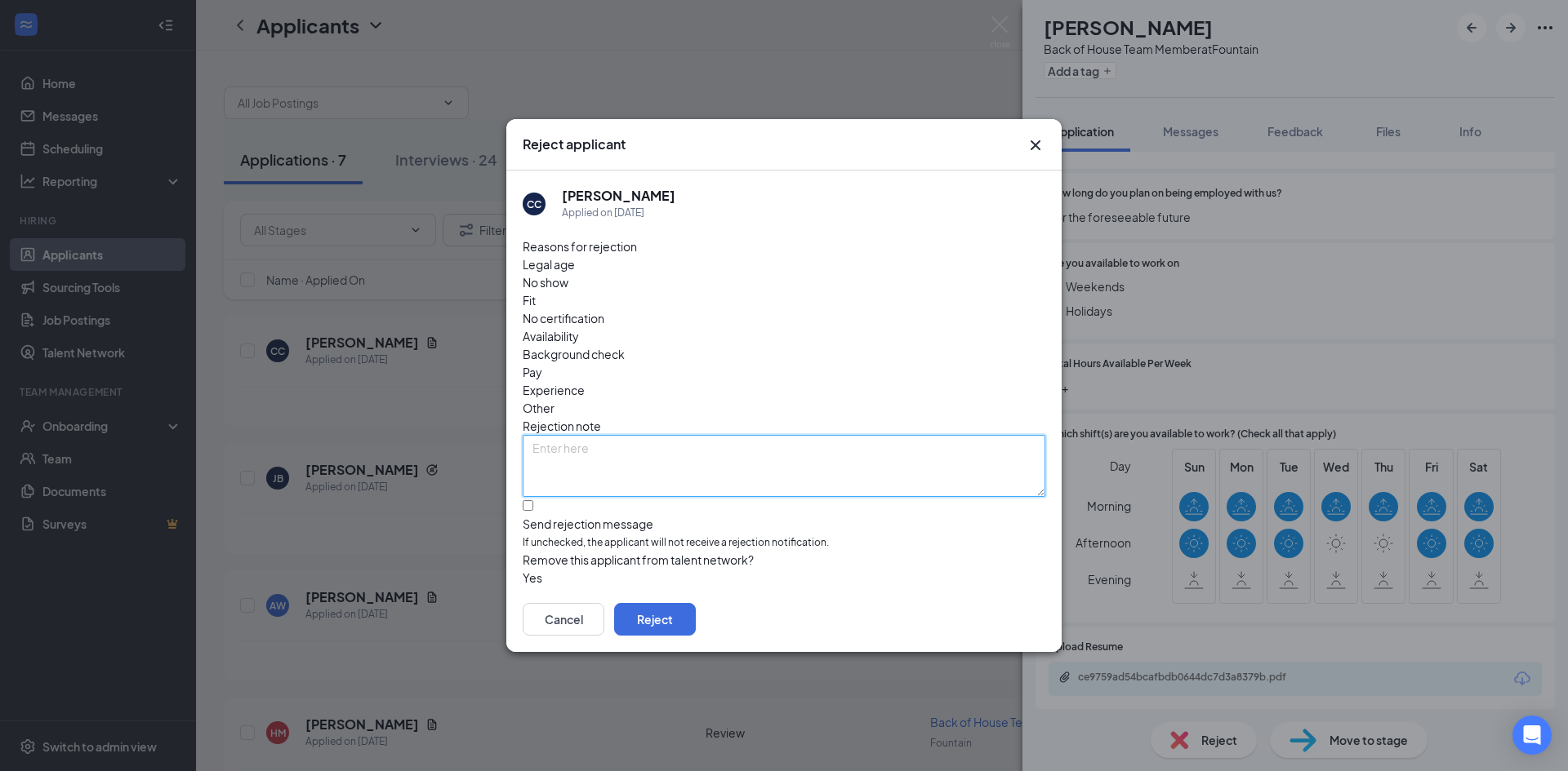
click at [691, 435] on textarea at bounding box center [784, 466] width 523 height 62
type textarea "inconsistent job history"
click at [629, 454] on div "Reasons for rejection Legal age No show Fit No certification Availability Backg…" at bounding box center [784, 411] width 523 height 349
click at [533, 501] on input "Send rejection message If unchecked, the applicant will not receive a rejection…" at bounding box center [528, 506] width 10 height 10
checkbox input "true"
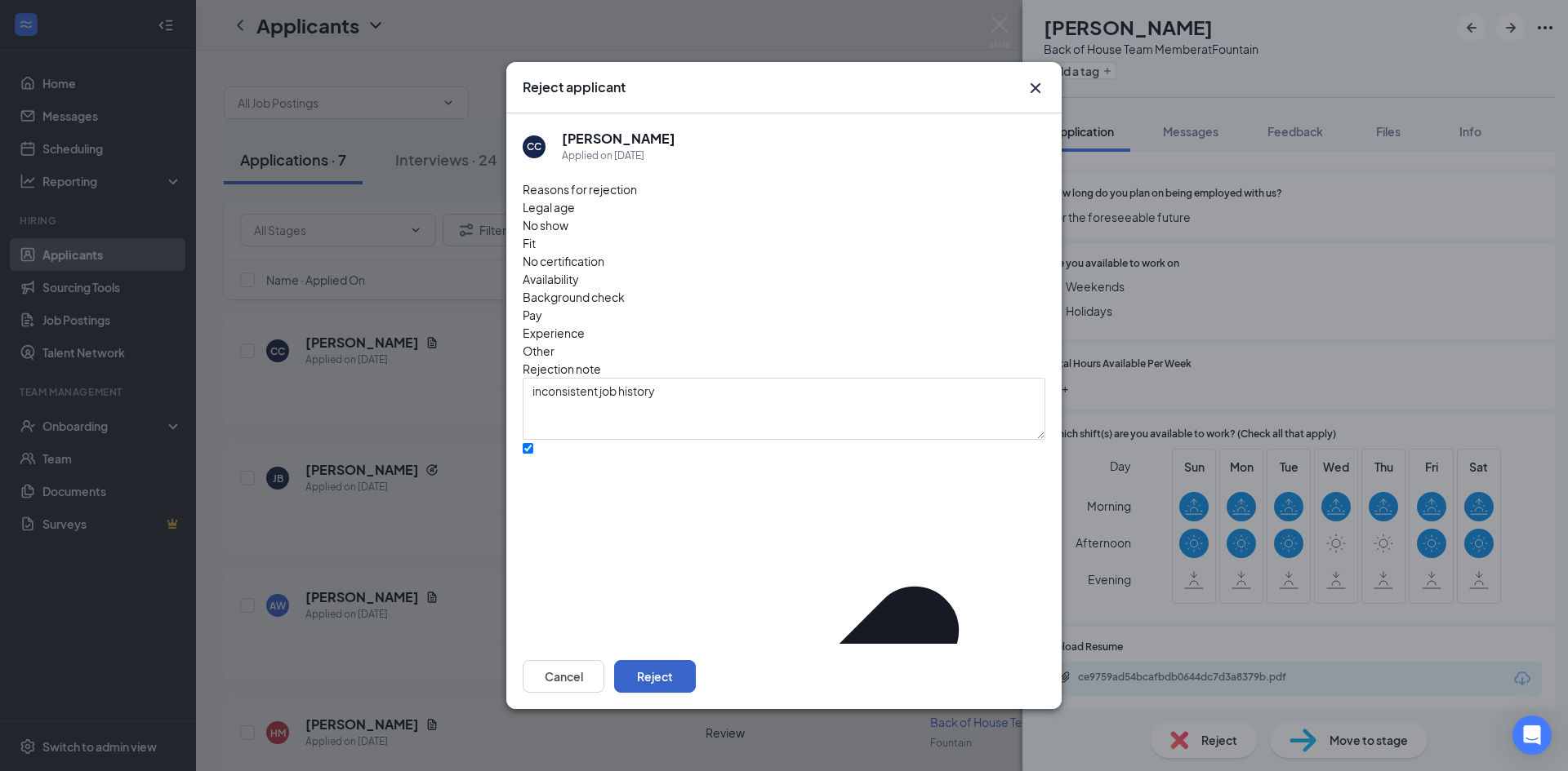
click at [696, 660] on button "Reject" at bounding box center [655, 677] width 81 height 33
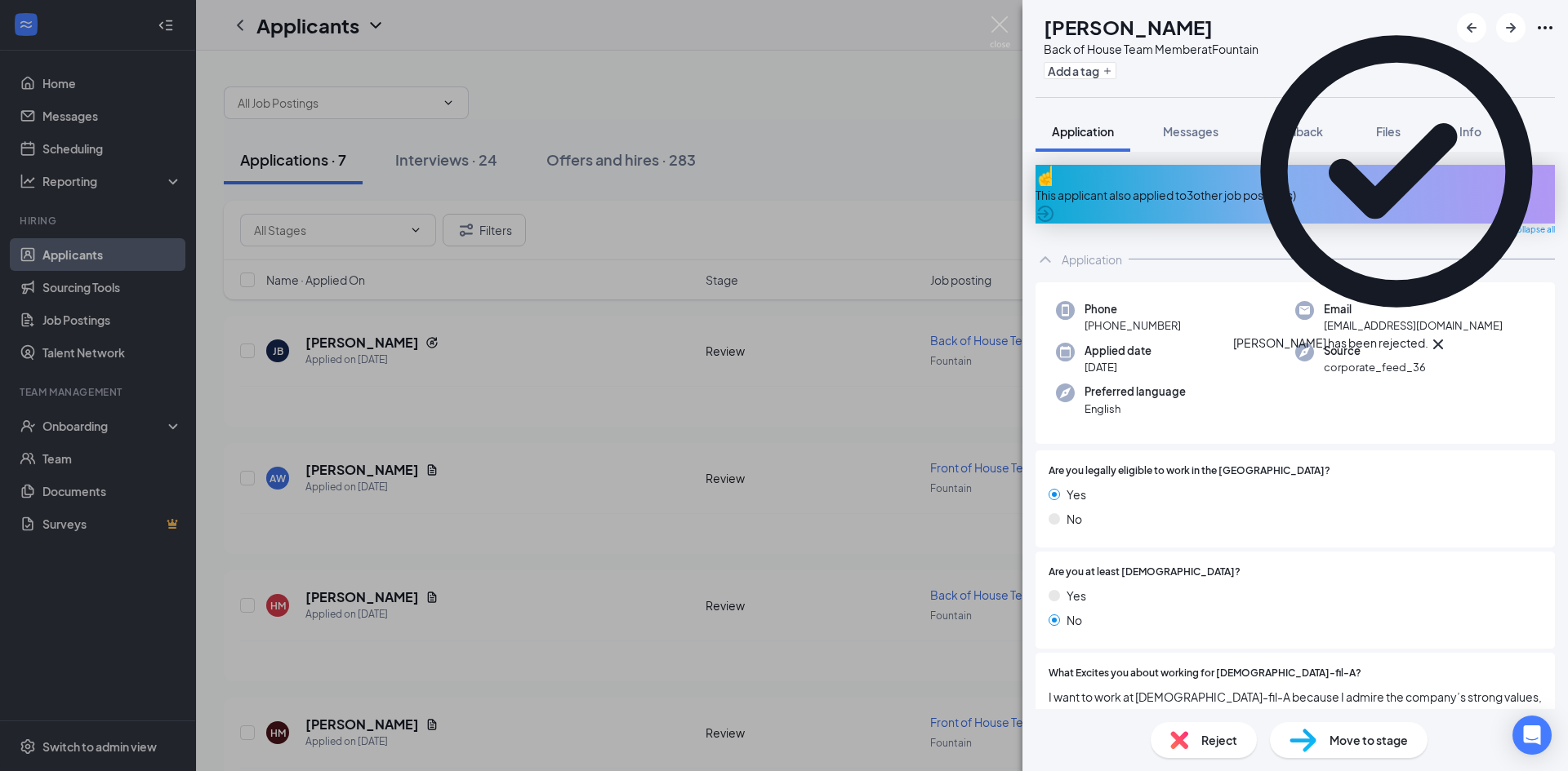
click at [1135, 186] on div "This applicant also applied to 3 other job posting(s)" at bounding box center [1295, 195] width 519 height 18
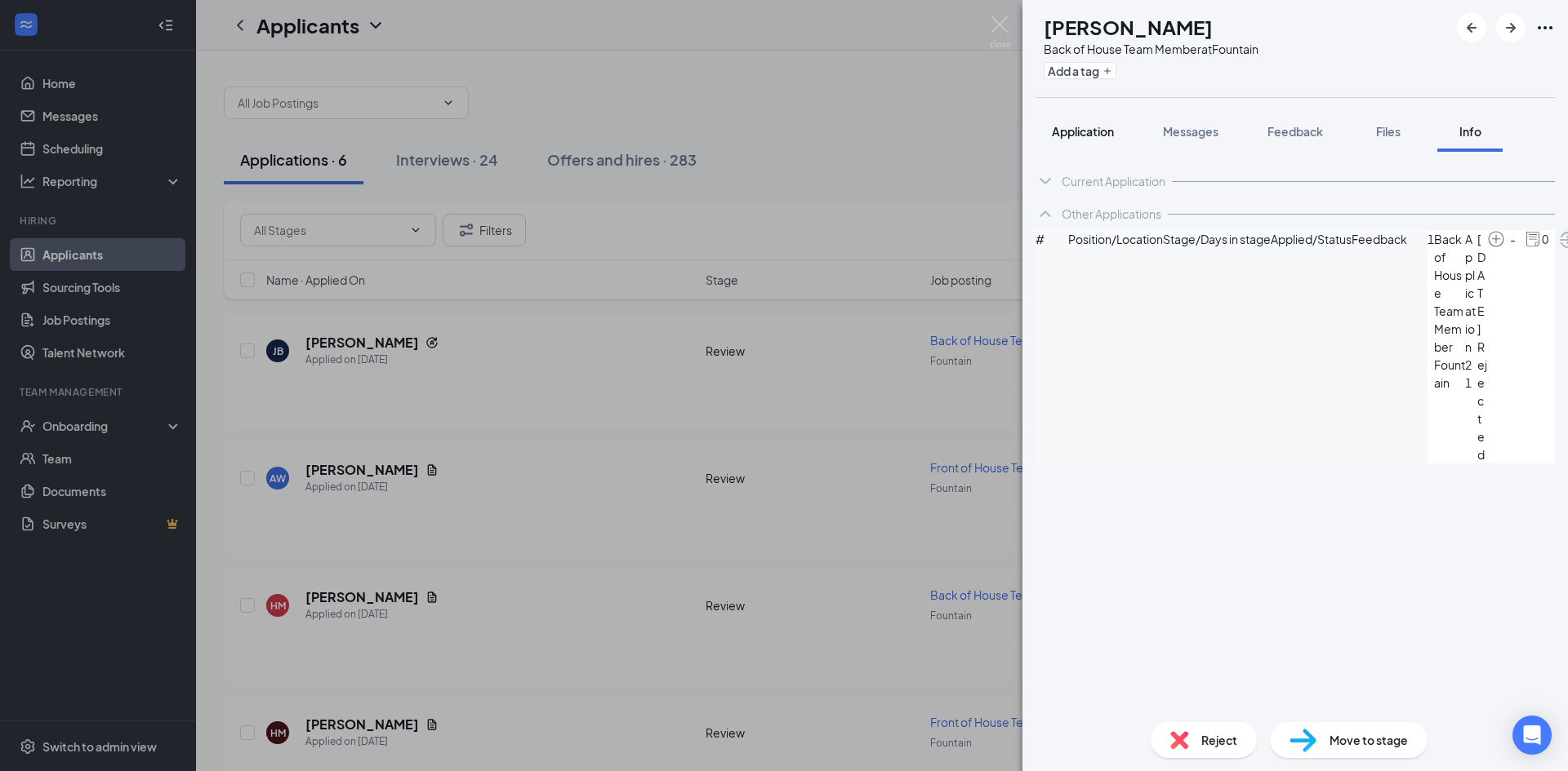
click at [1082, 137] on span "Application" at bounding box center [1083, 131] width 62 height 15
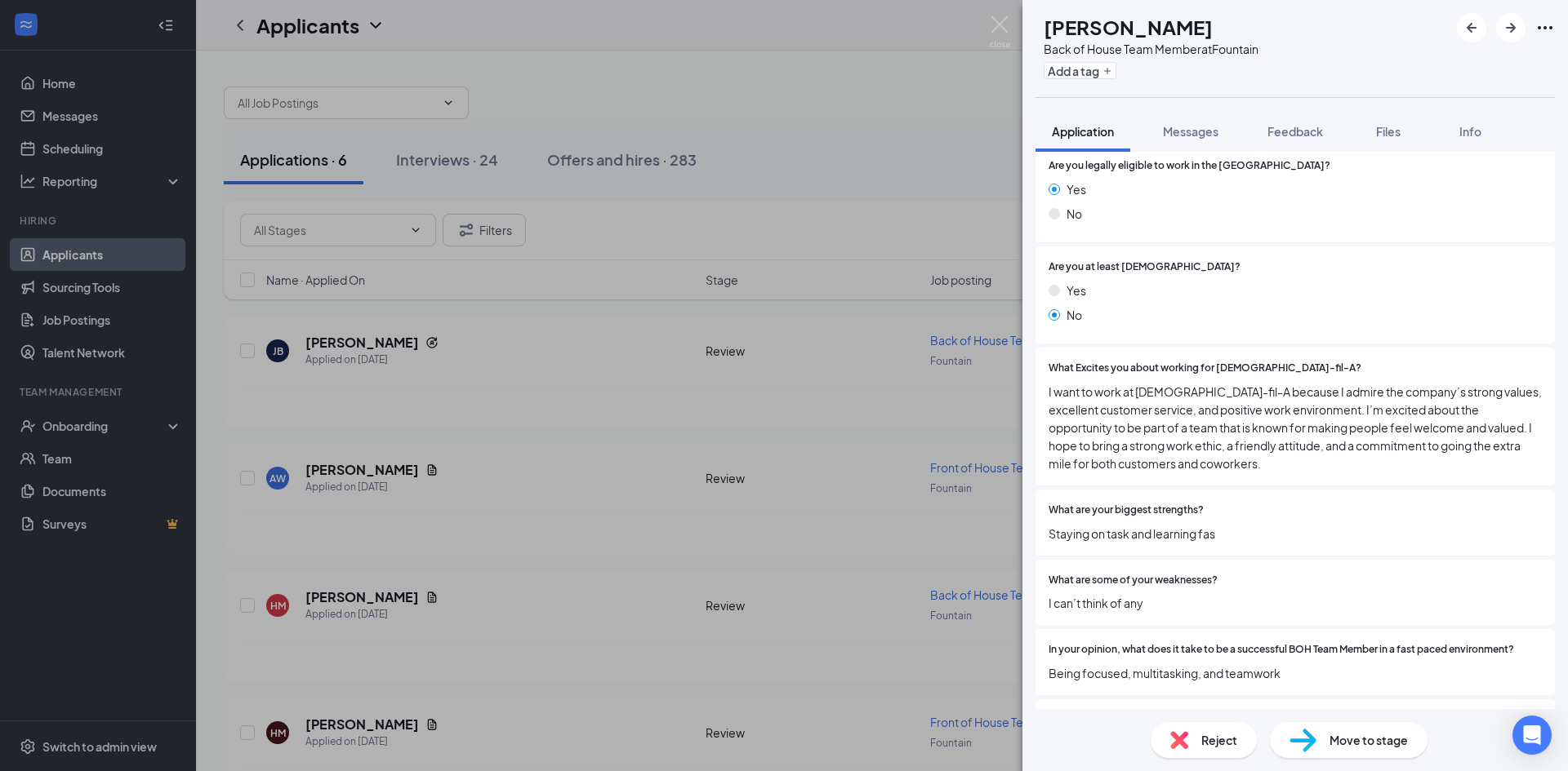
scroll to position [327, 0]
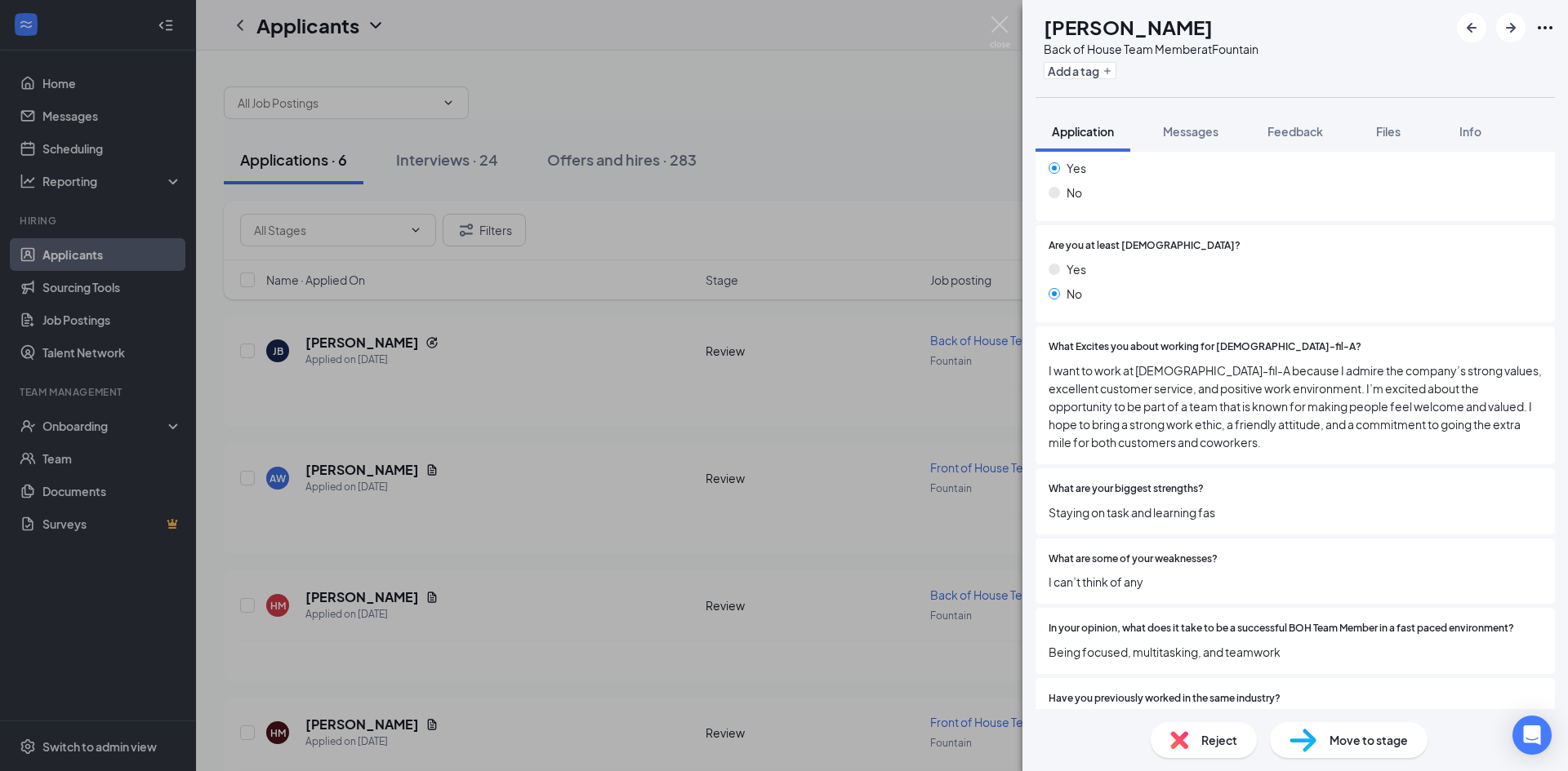
click at [1203, 745] on span "Reject" at bounding box center [1219, 740] width 36 height 18
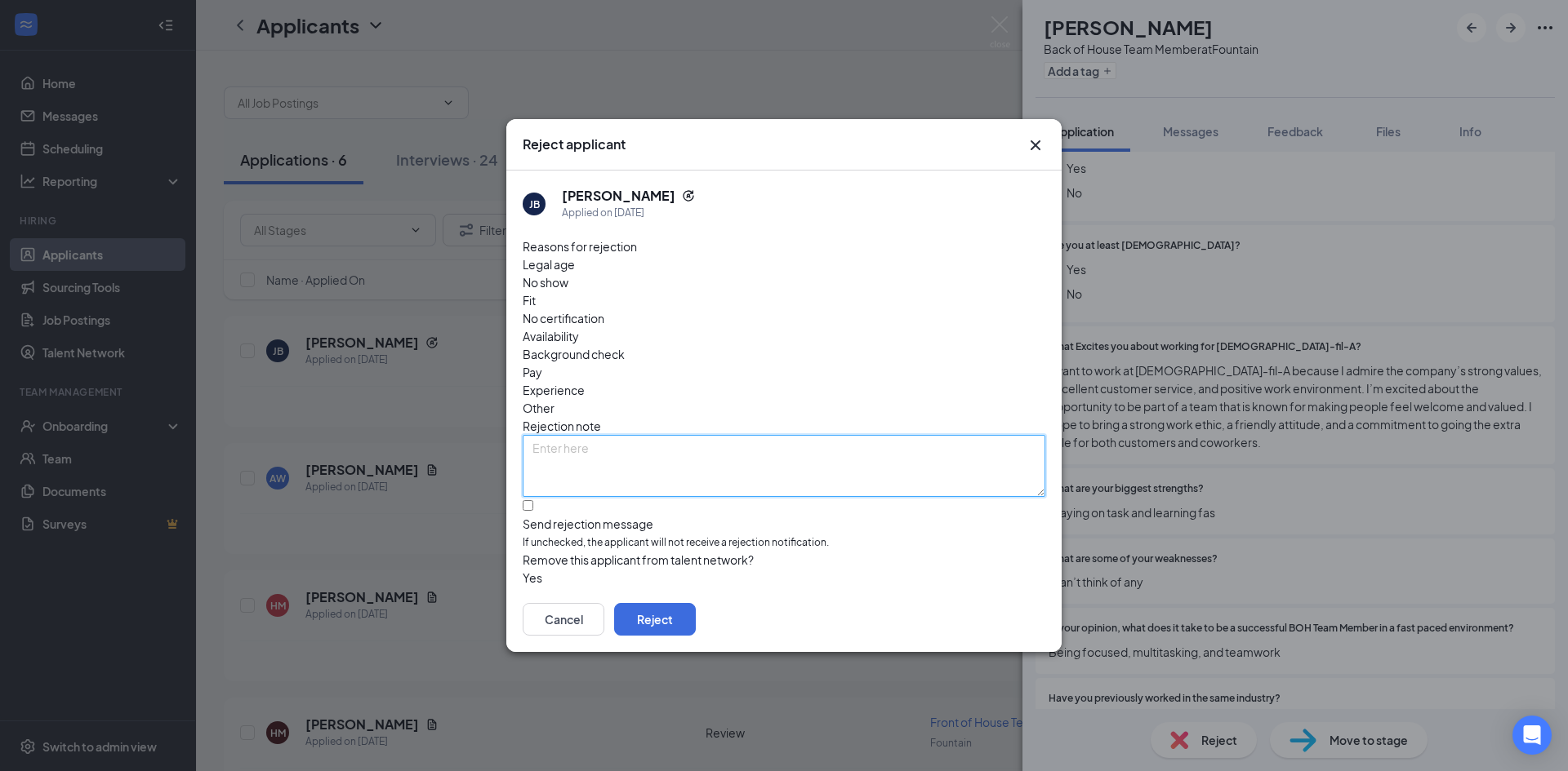
click at [660, 435] on textarea at bounding box center [784, 466] width 523 height 62
type textarea "no weaknesses"
click at [533, 501] on input "Send rejection message If unchecked, the applicant will not receive a rejection…" at bounding box center [528, 506] width 10 height 10
checkbox input "true"
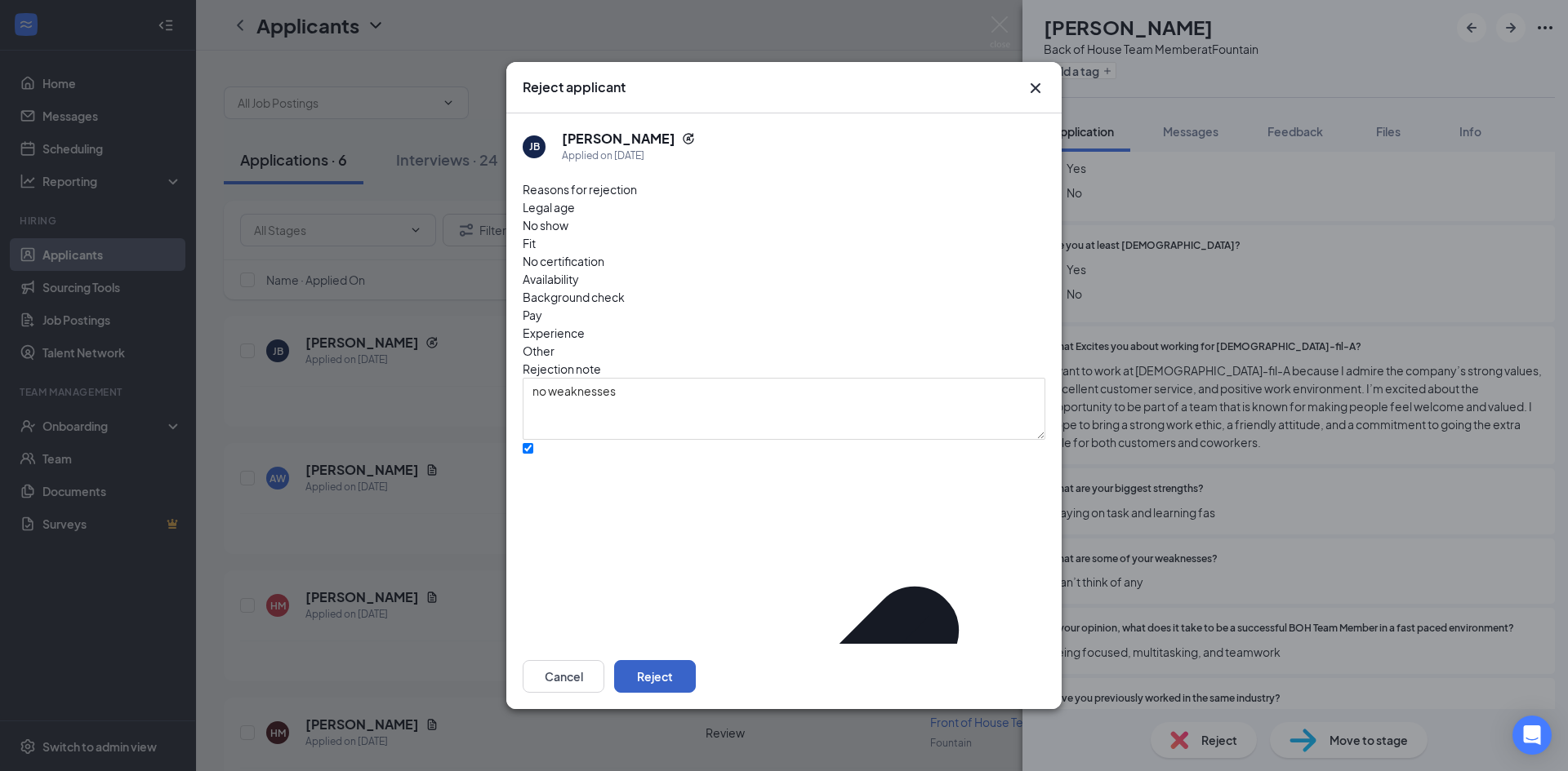
click at [696, 660] on button "Reject" at bounding box center [655, 677] width 81 height 33
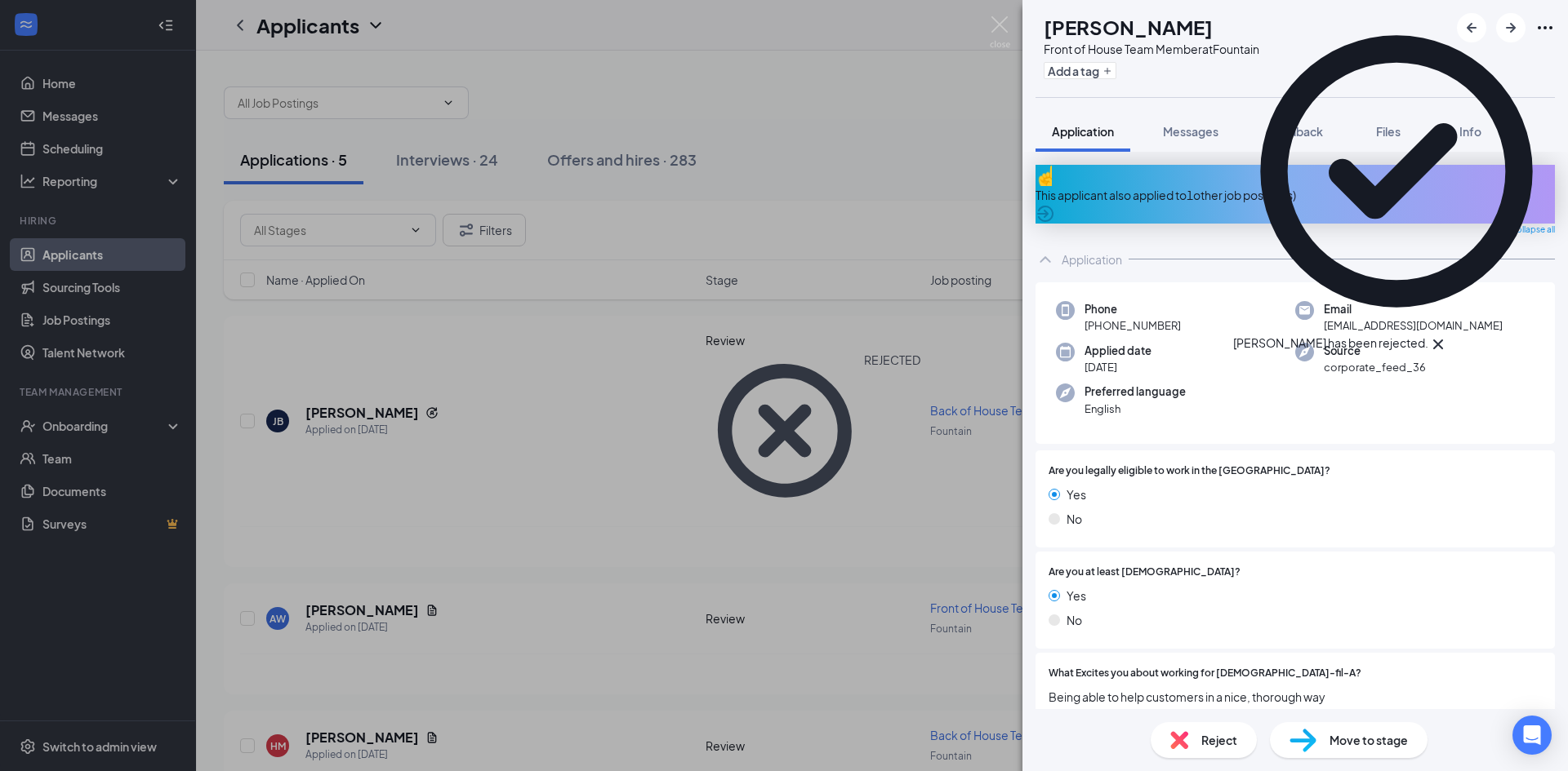
click at [1093, 177] on div "This applicant also applied to 1 other job posting(s)" at bounding box center [1295, 194] width 519 height 59
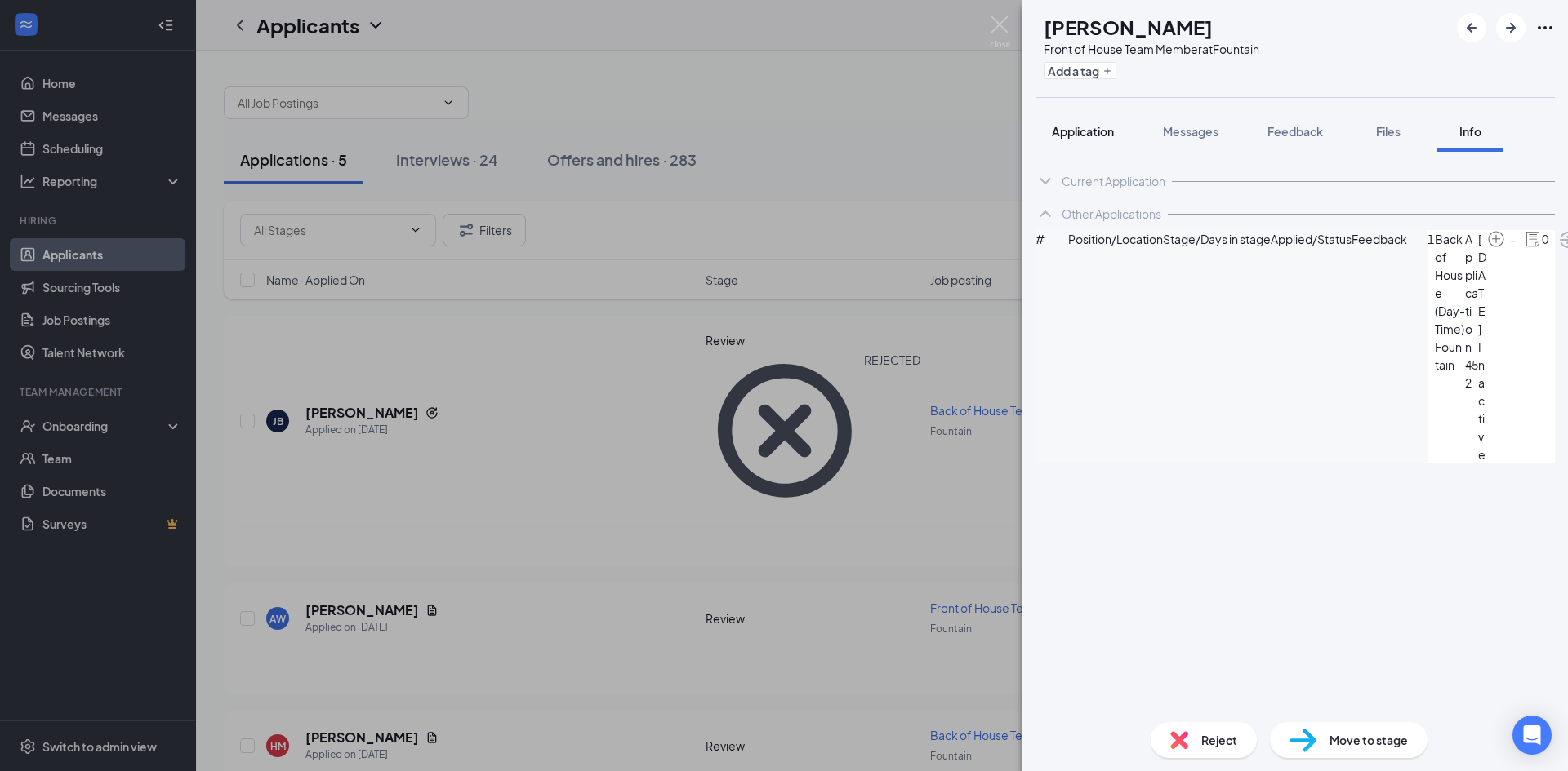
click at [1062, 118] on button "Application" at bounding box center [1083, 131] width 94 height 41
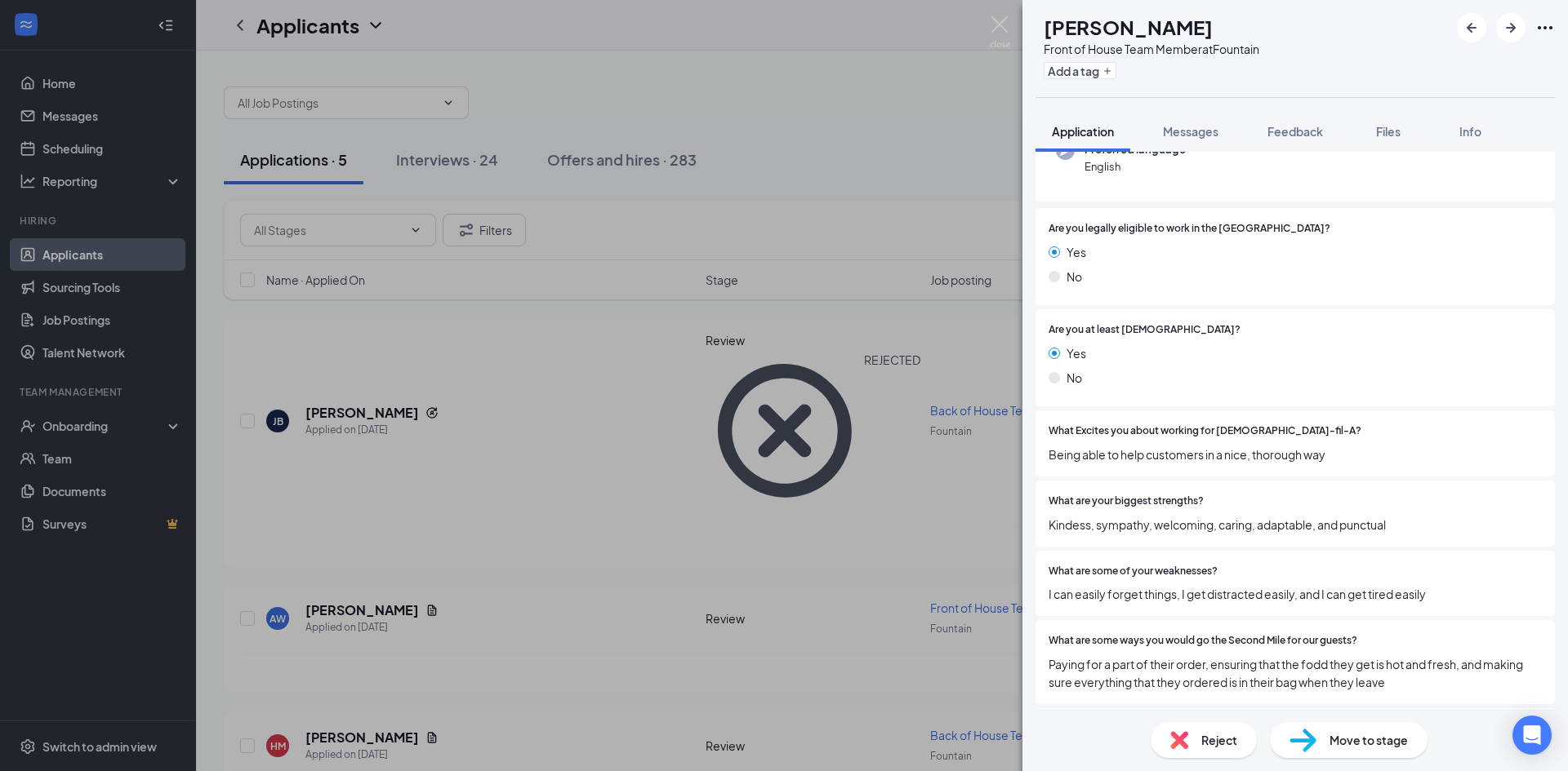
scroll to position [245, 0]
click at [1214, 741] on span "Reject" at bounding box center [1219, 740] width 36 height 18
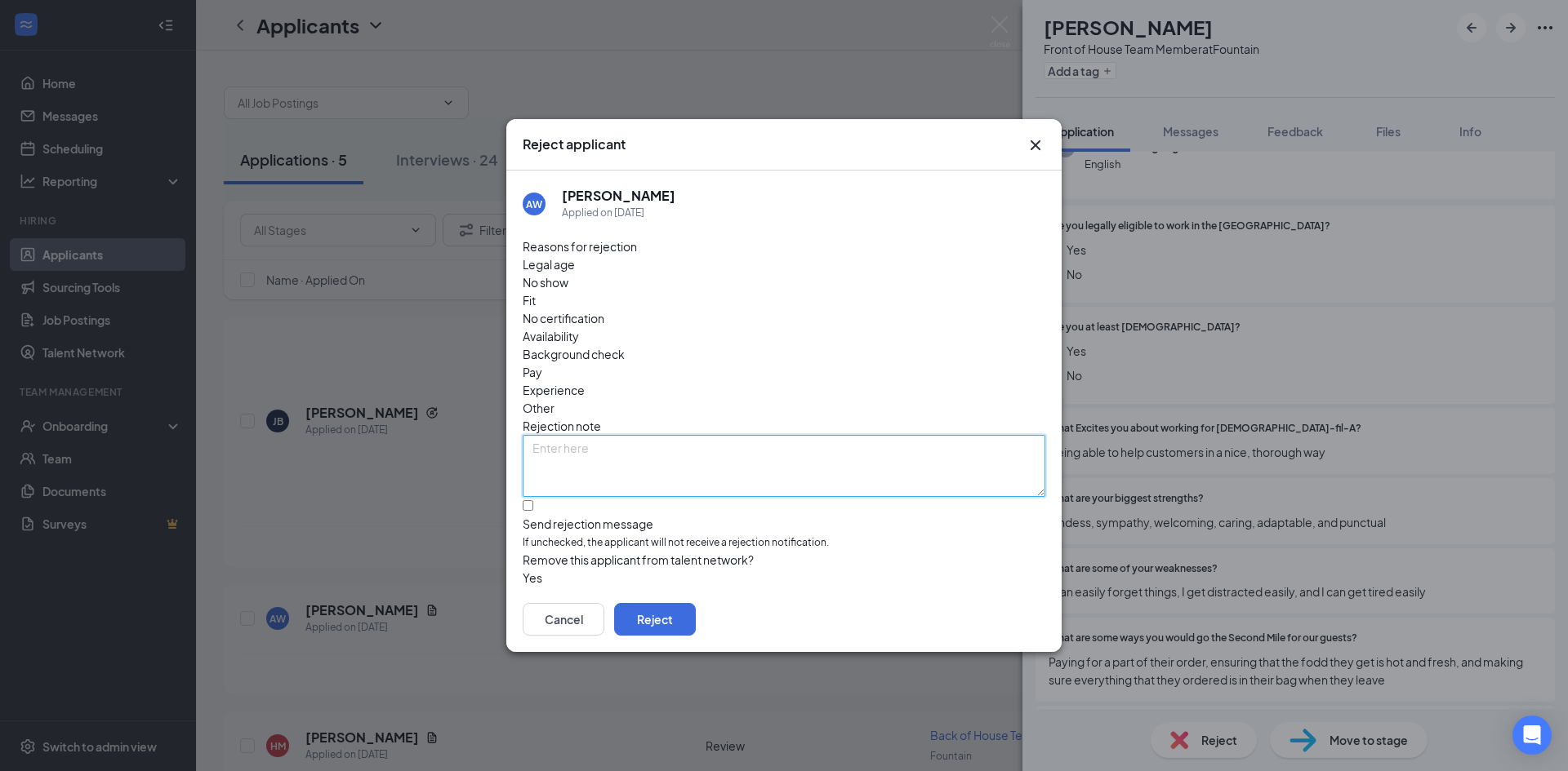
click at [804, 435] on textarea at bounding box center [784, 466] width 523 height 62
click at [604, 605] on button "Cancel" at bounding box center [563, 619] width 81 height 33
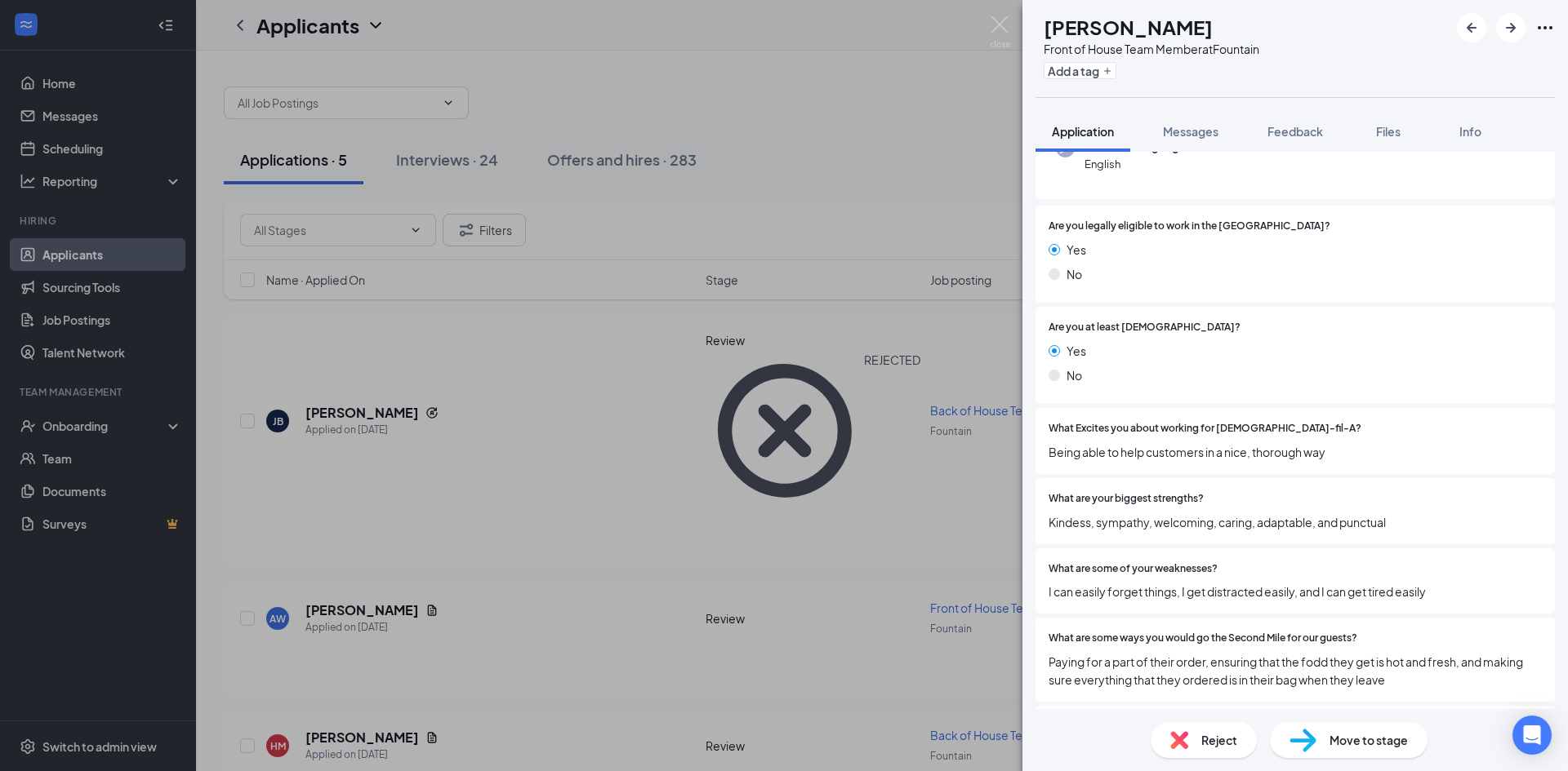
click at [1344, 742] on span "Move to stage" at bounding box center [1369, 740] width 78 height 18
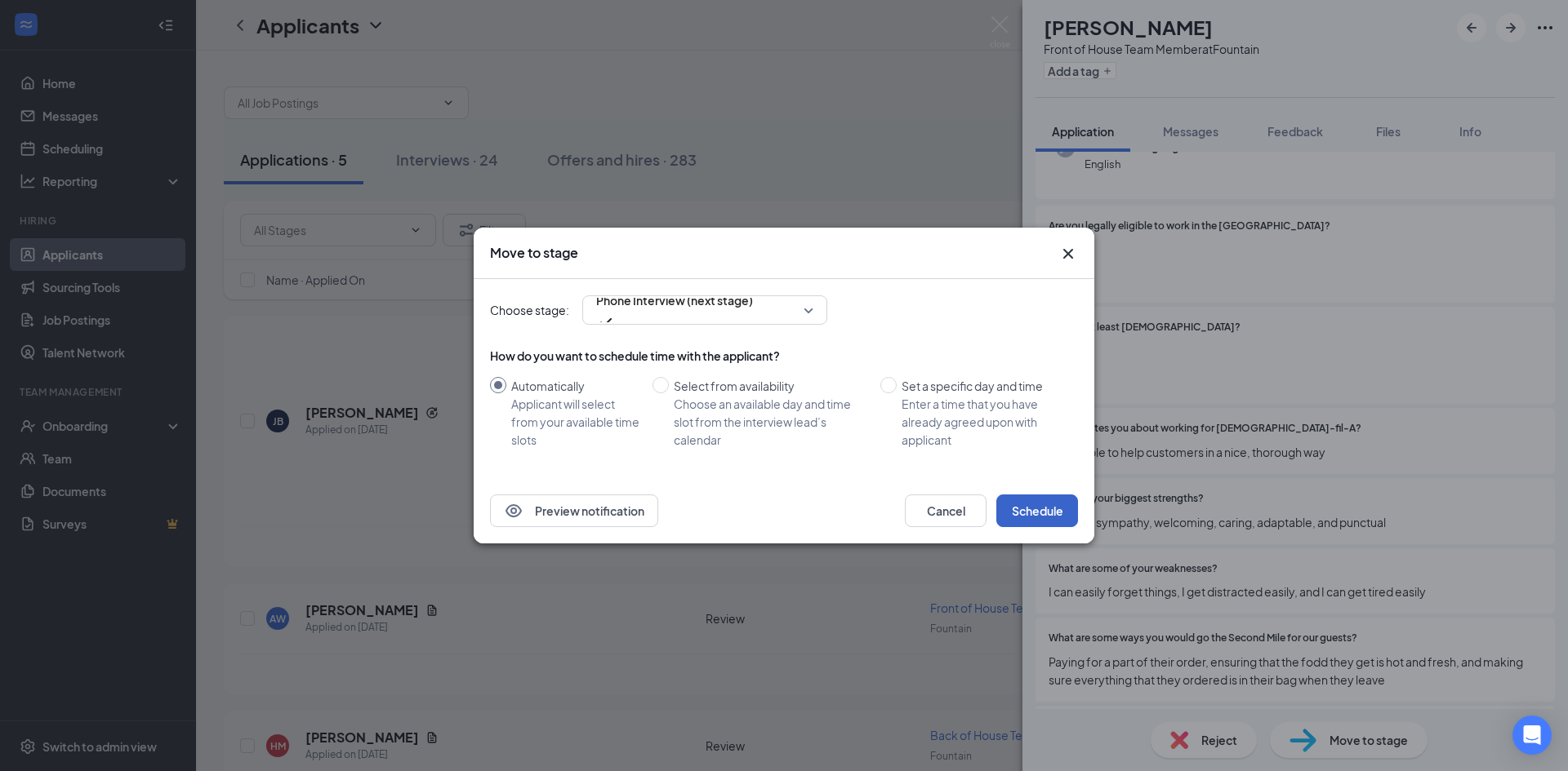
click at [1006, 496] on button "Schedule" at bounding box center [1038, 511] width 81 height 33
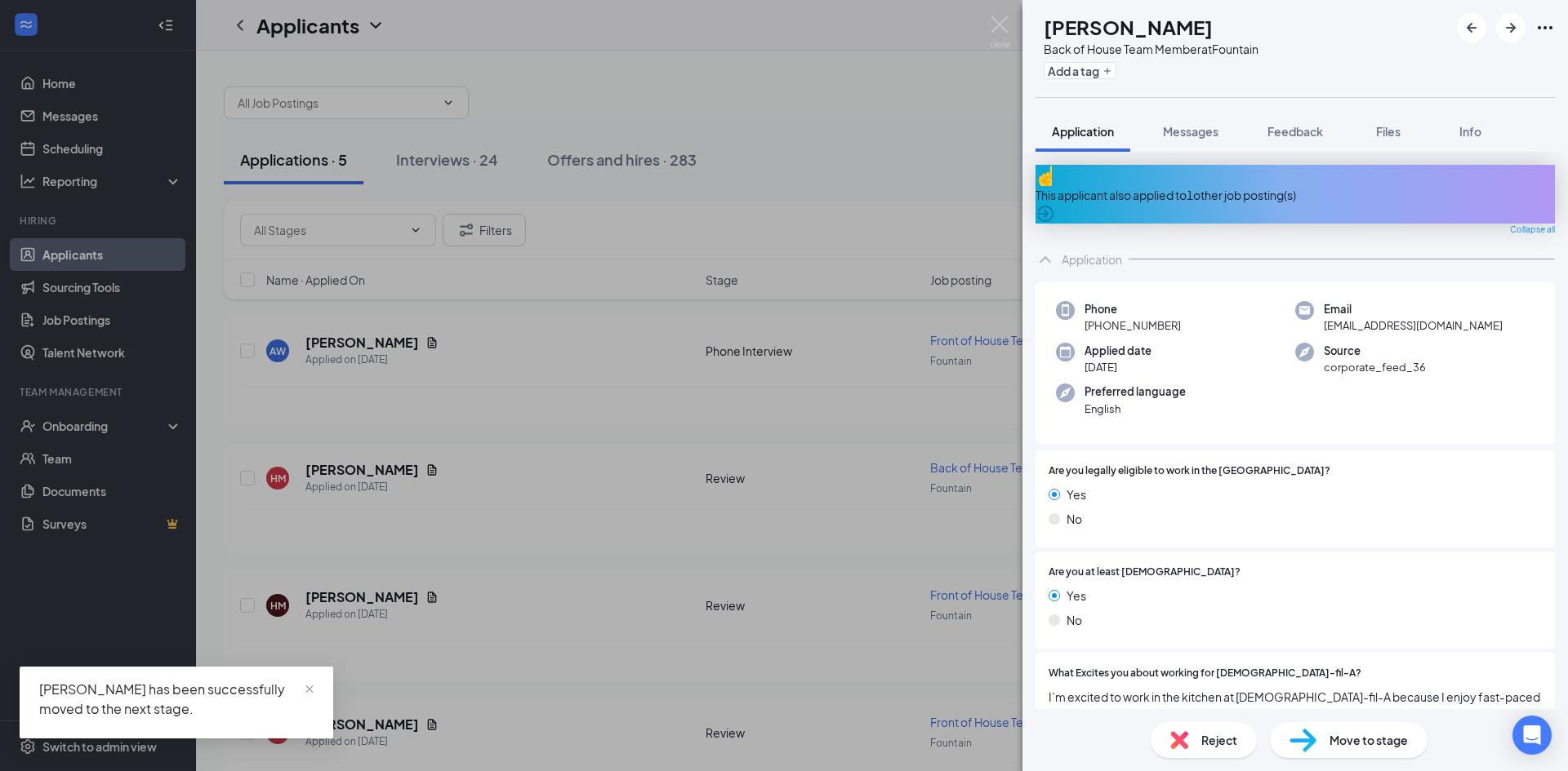
click at [1085, 177] on div "This applicant also applied to 1 other job posting(s)" at bounding box center [1295, 194] width 519 height 59
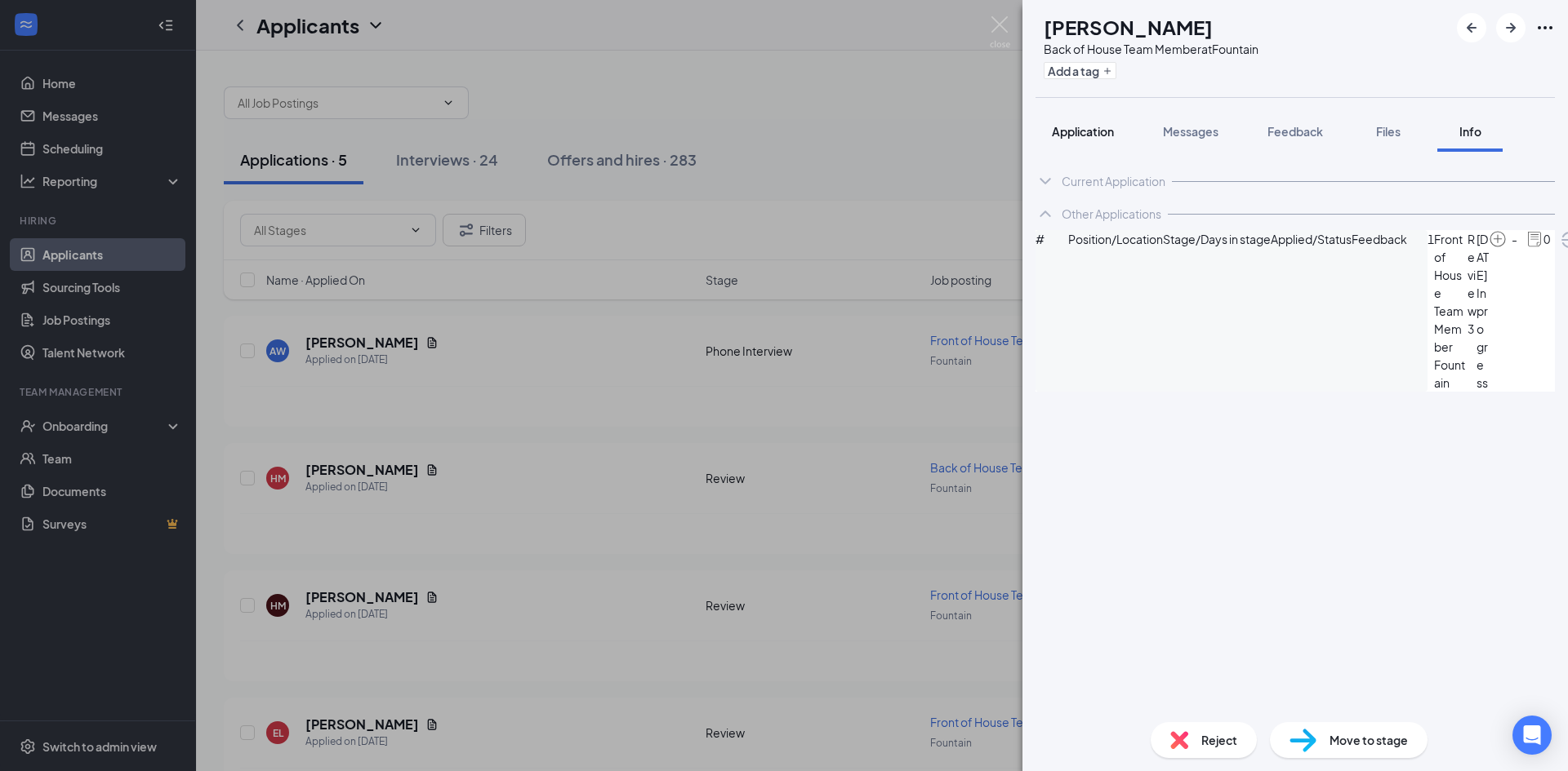
click at [1076, 129] on span "Application" at bounding box center [1083, 131] width 62 height 15
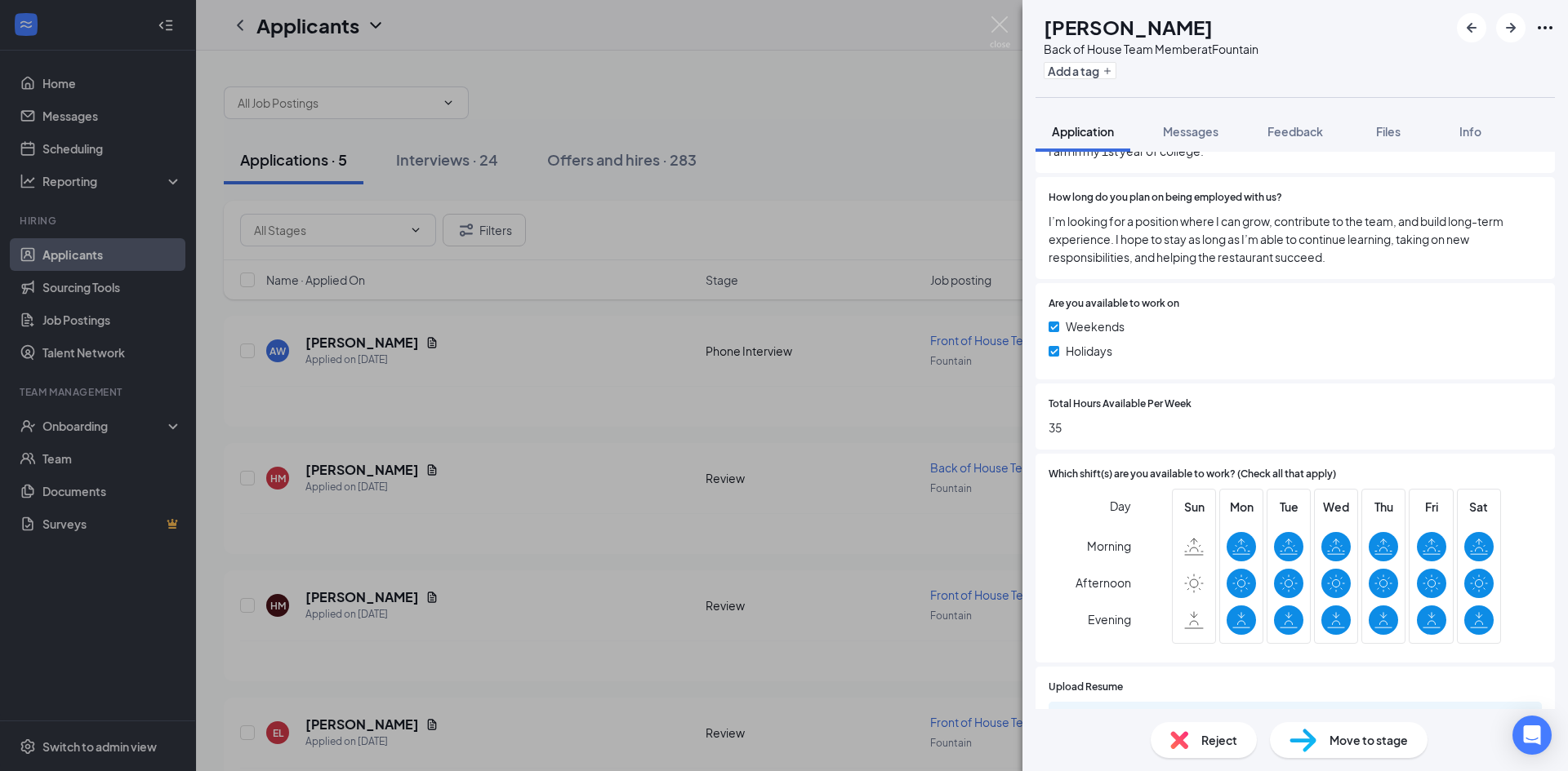
scroll to position [1372, 0]
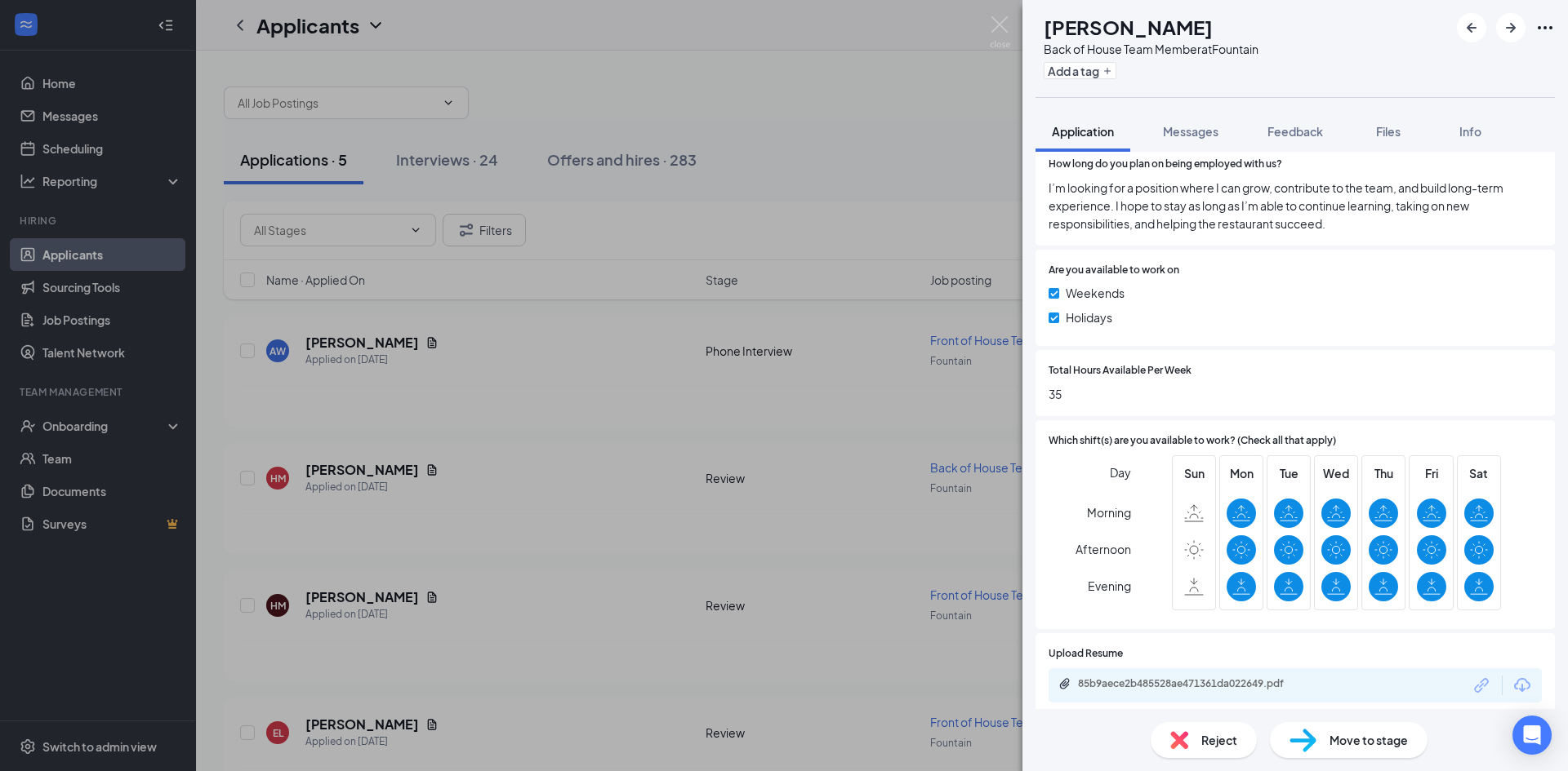
click at [1311, 739] on img at bounding box center [1303, 740] width 27 height 23
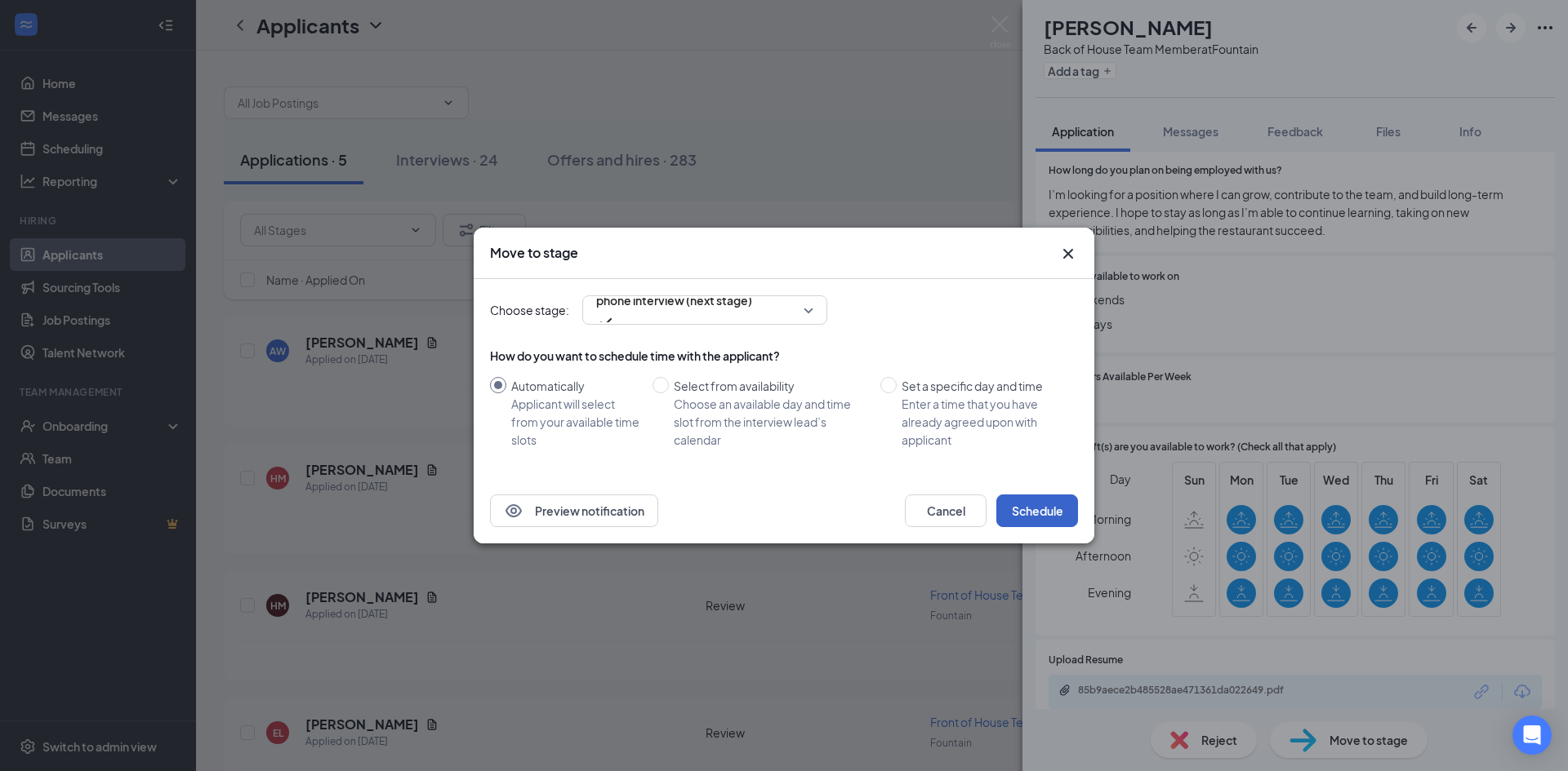
click at [1049, 516] on button "Schedule" at bounding box center [1038, 511] width 81 height 33
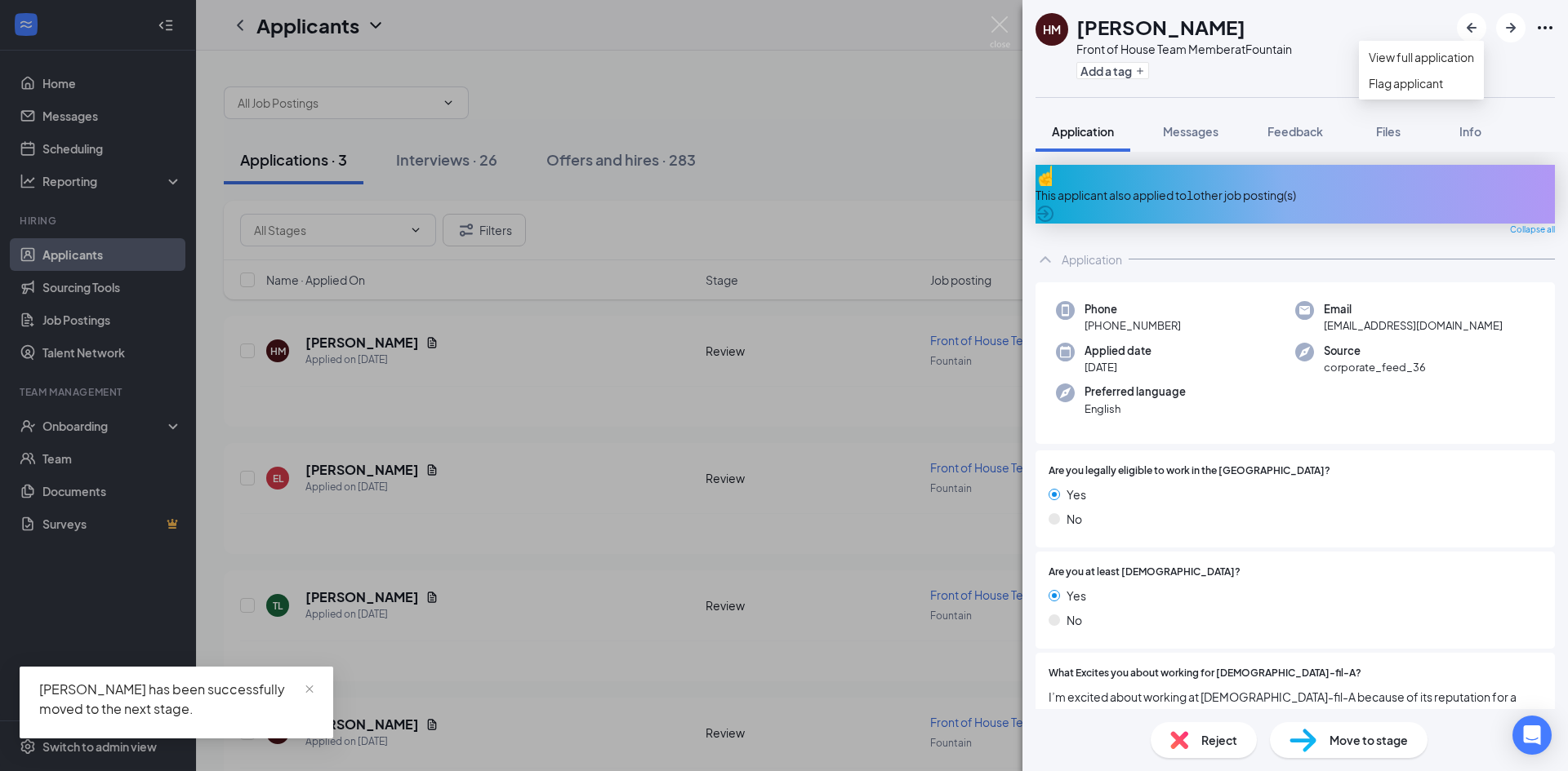
click at [1539, 29] on icon "Ellipses" at bounding box center [1545, 28] width 15 height 3
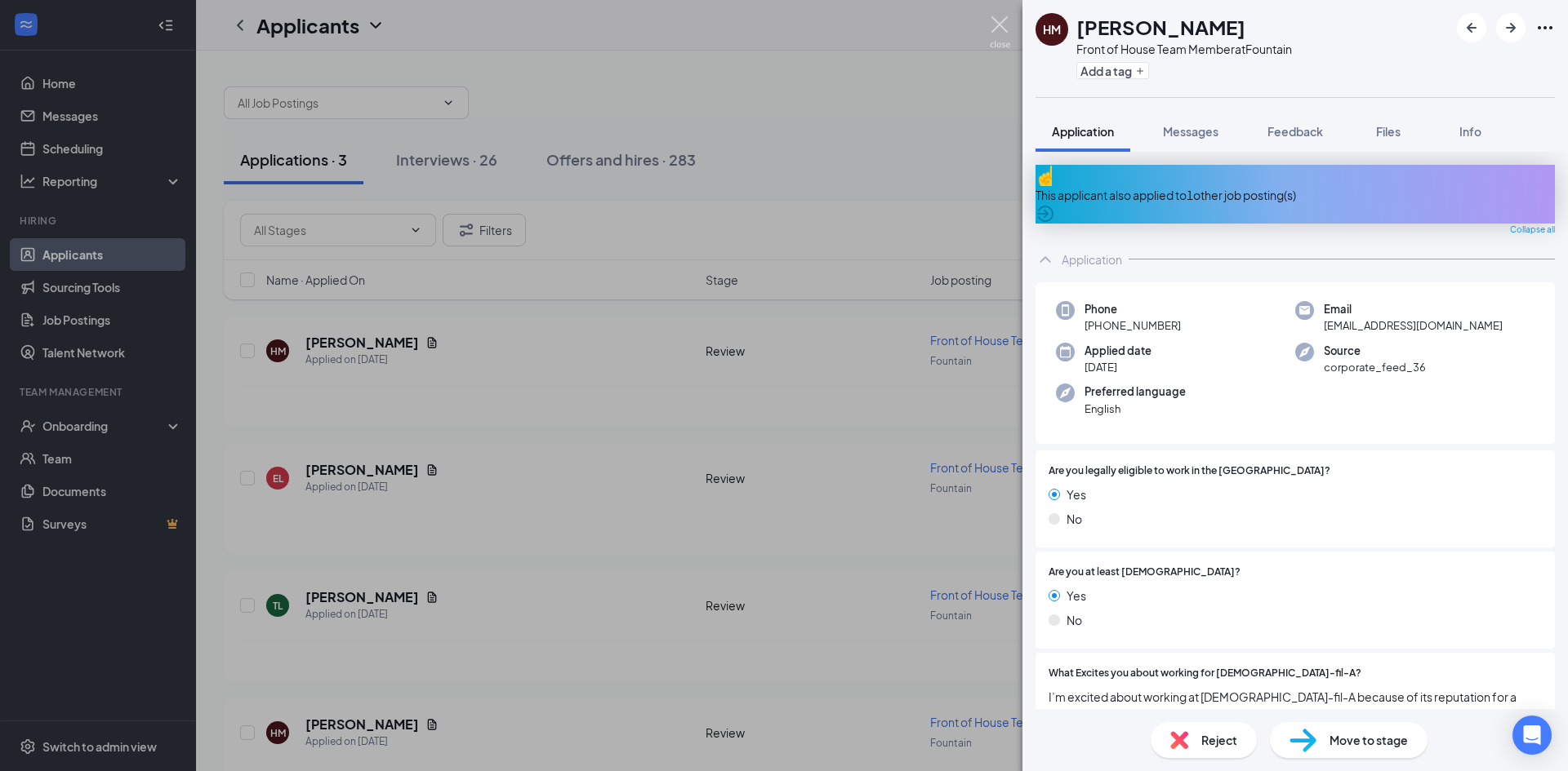
click at [1001, 29] on img at bounding box center [1000, 32] width 21 height 32
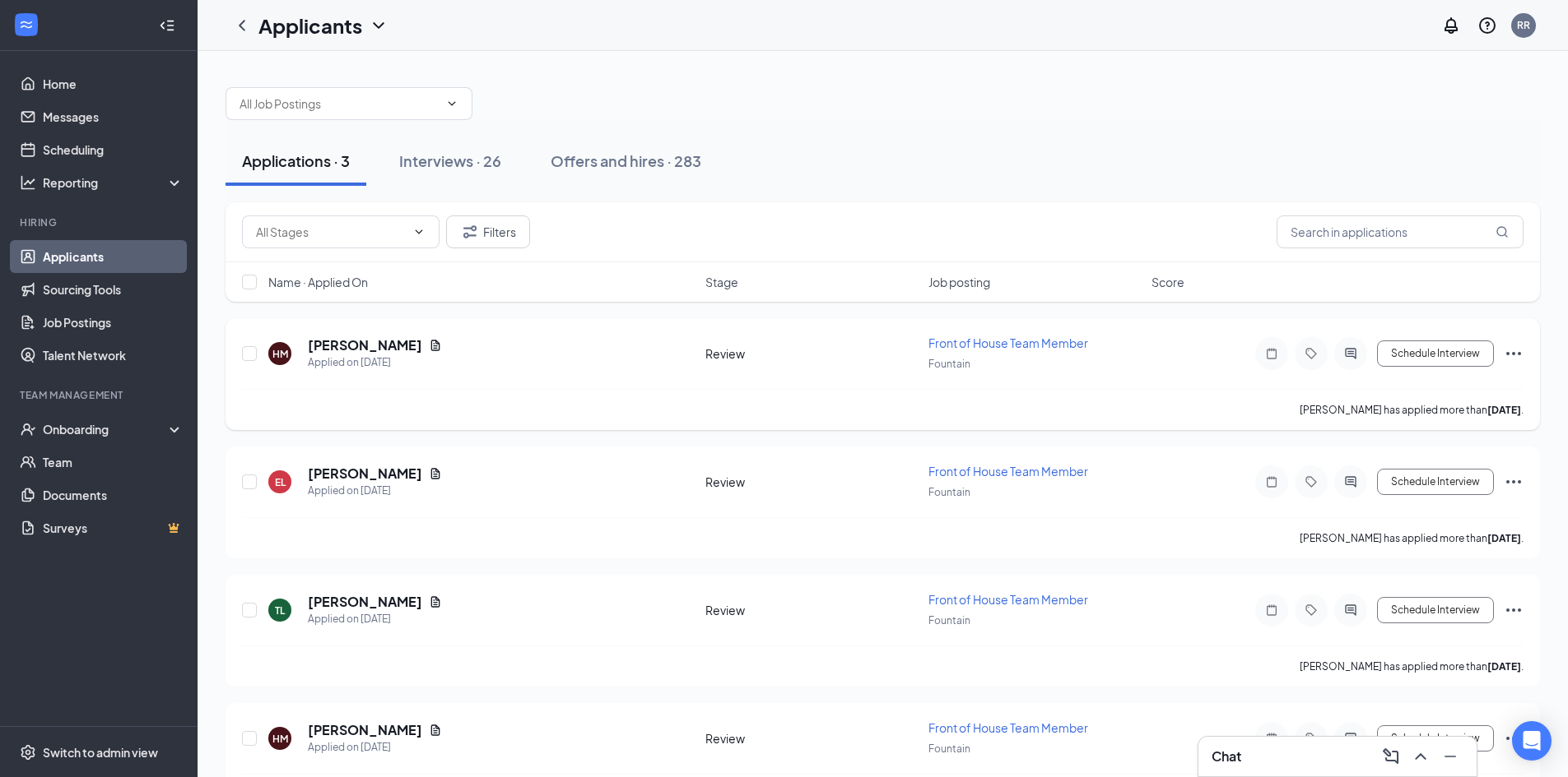
click at [1522, 355] on icon "Ellipses" at bounding box center [1513, 354] width 20 height 20
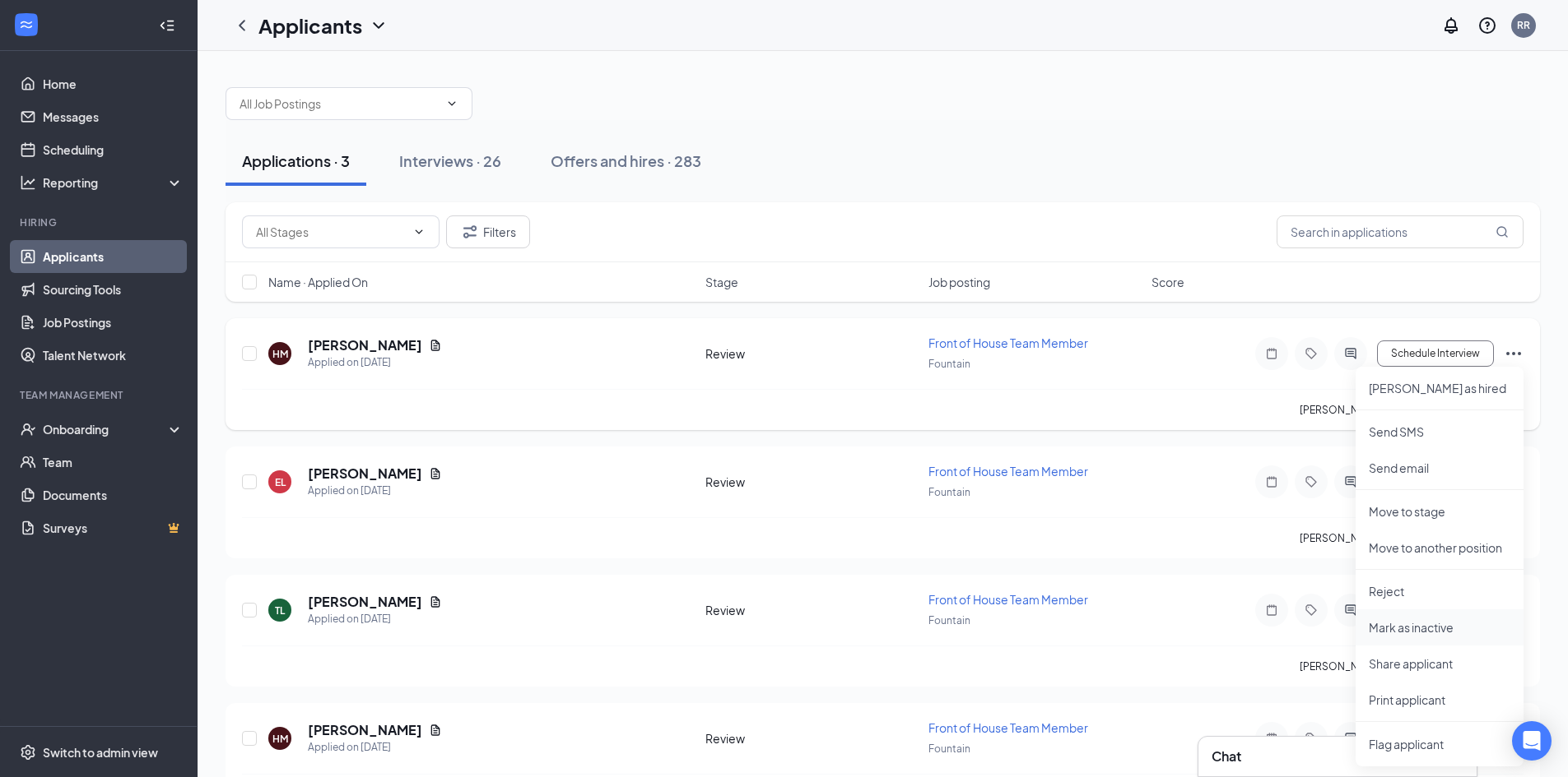
click at [1466, 635] on p "Mark as inactive" at bounding box center [1440, 628] width 142 height 17
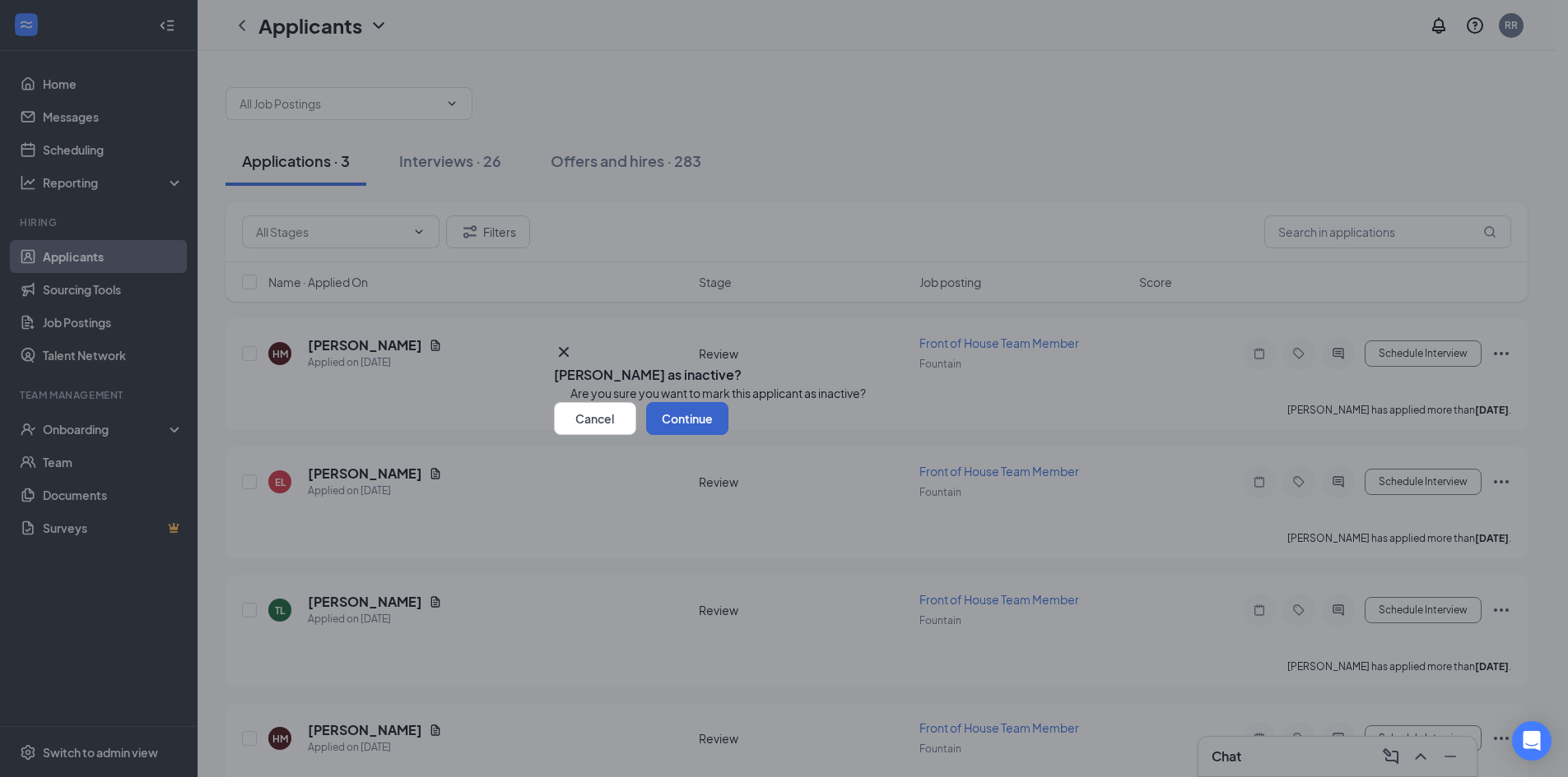
click at [729, 435] on button "Continue" at bounding box center [687, 419] width 82 height 33
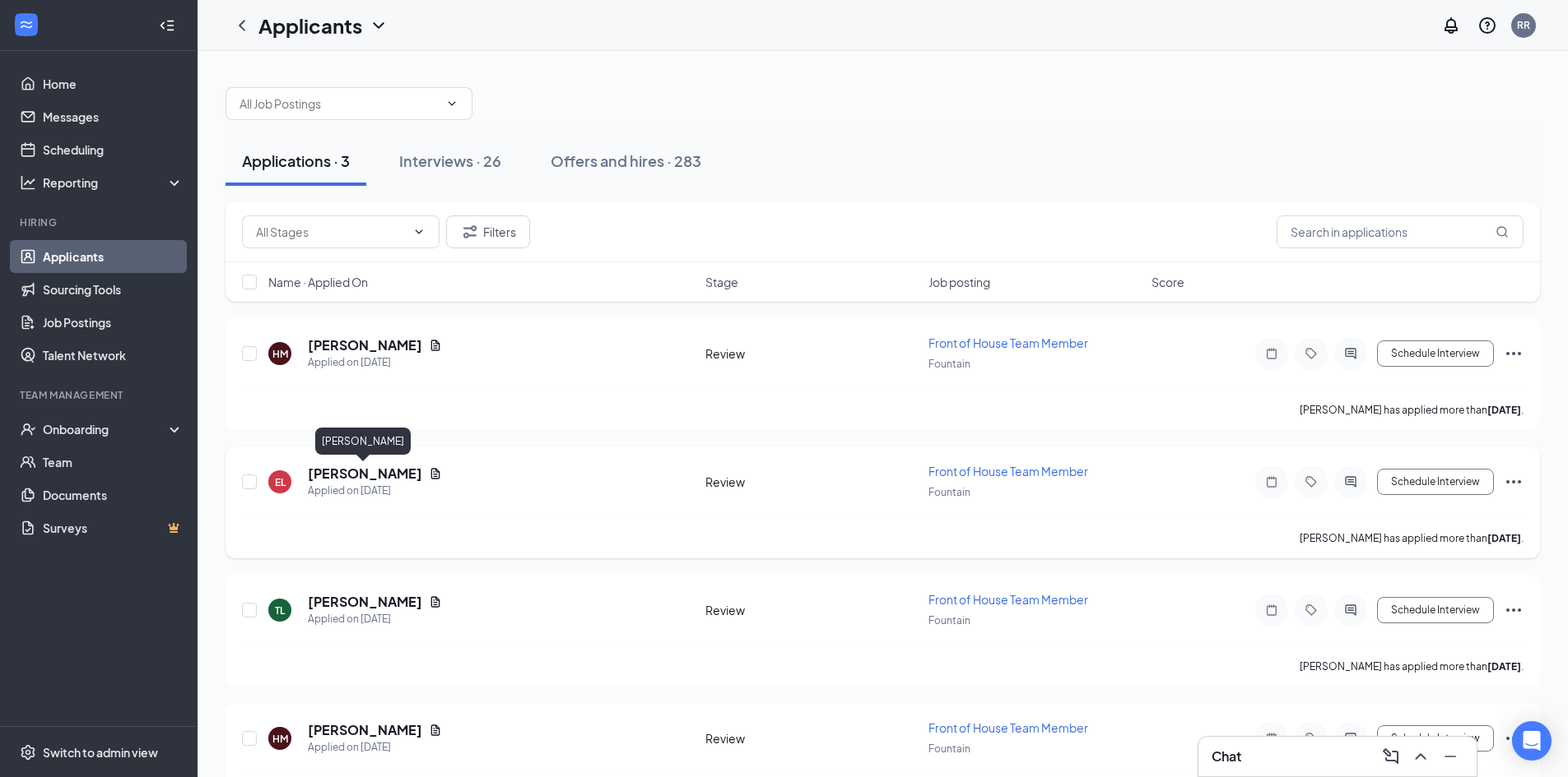
click at [376, 467] on h5 "[PERSON_NAME]" at bounding box center [364, 473] width 114 height 18
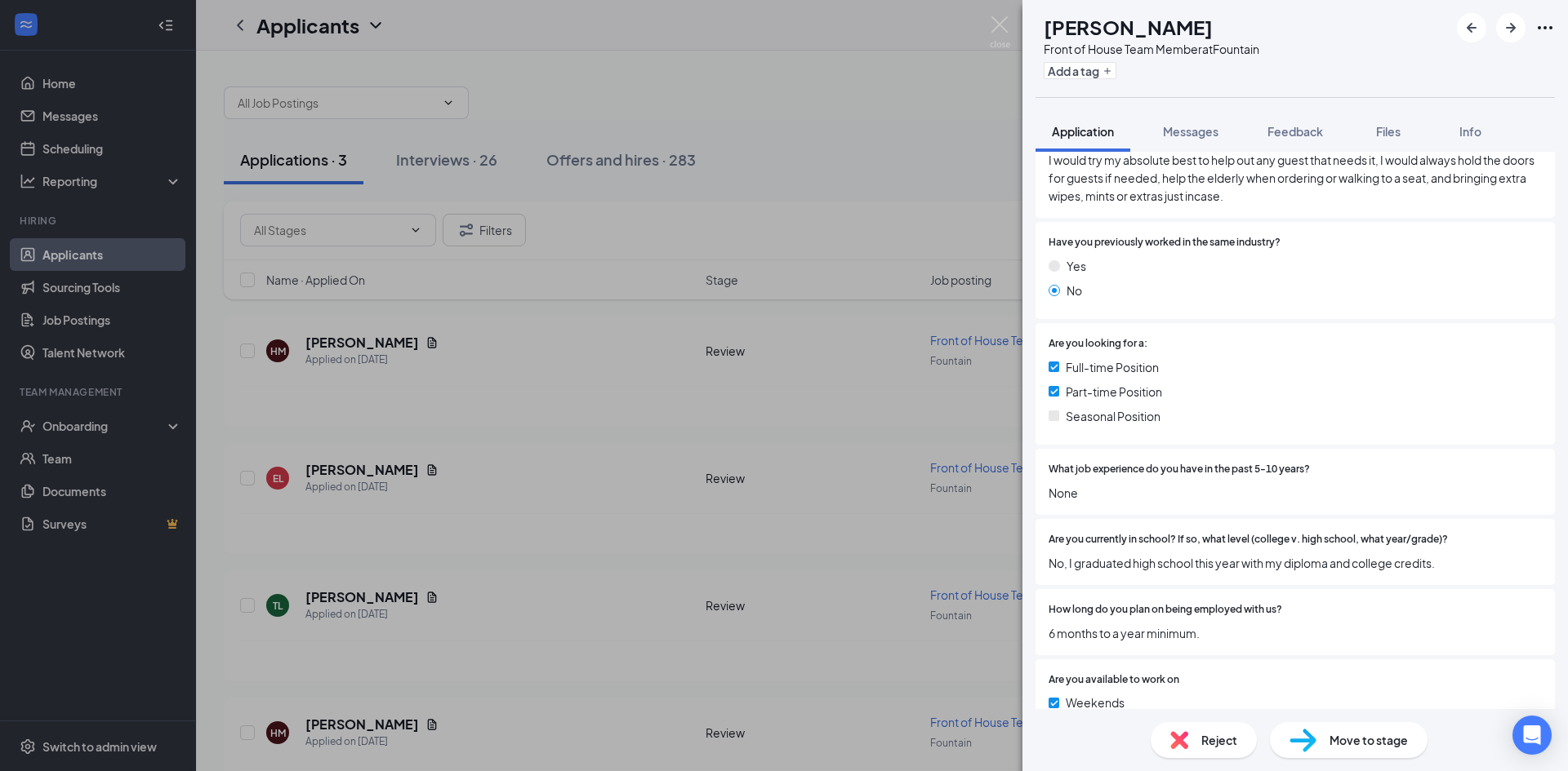
scroll to position [816, 0]
click at [1363, 739] on span "Move to stage" at bounding box center [1369, 740] width 78 height 18
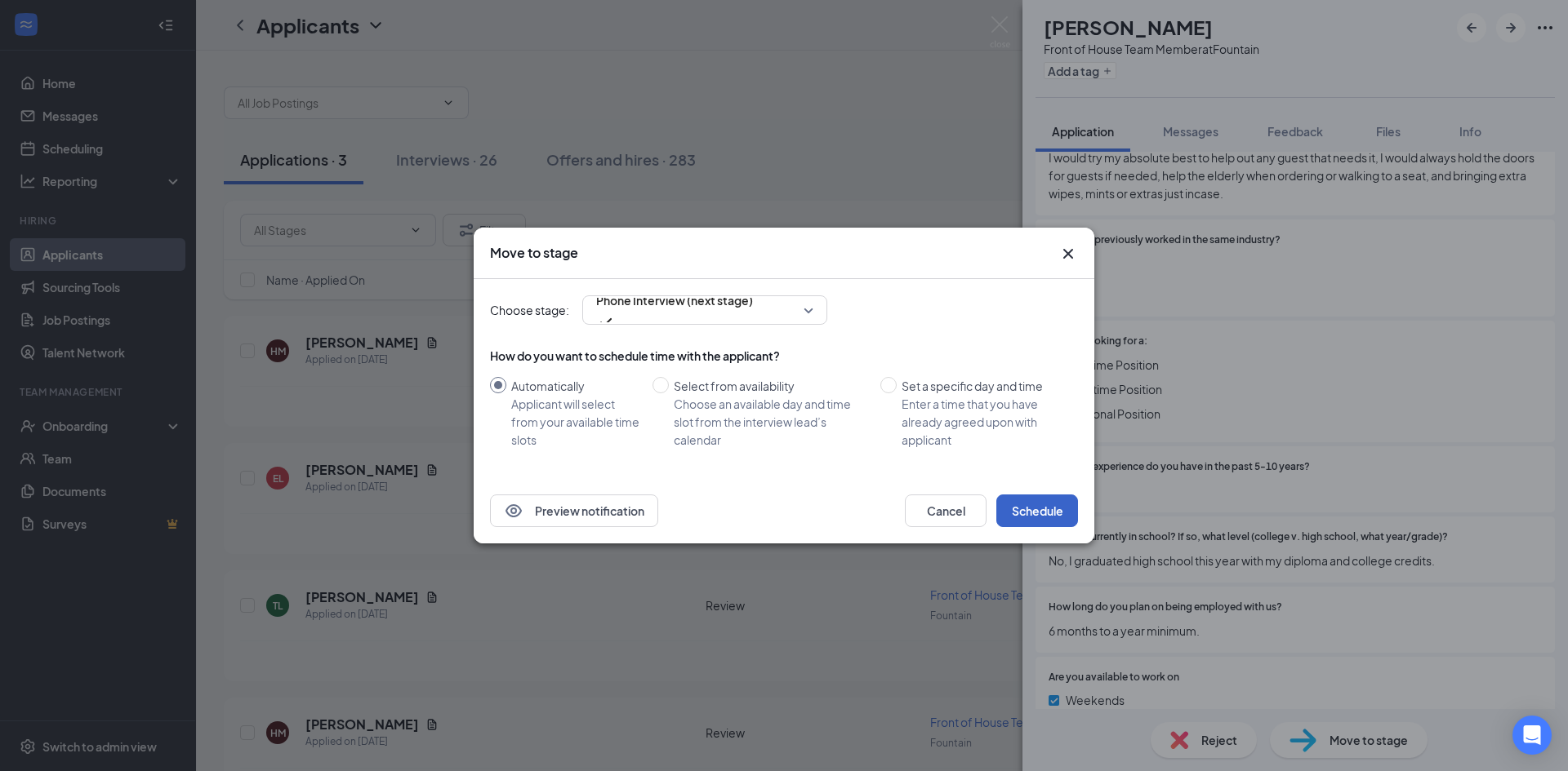
click at [1044, 517] on button "Schedule" at bounding box center [1038, 511] width 81 height 33
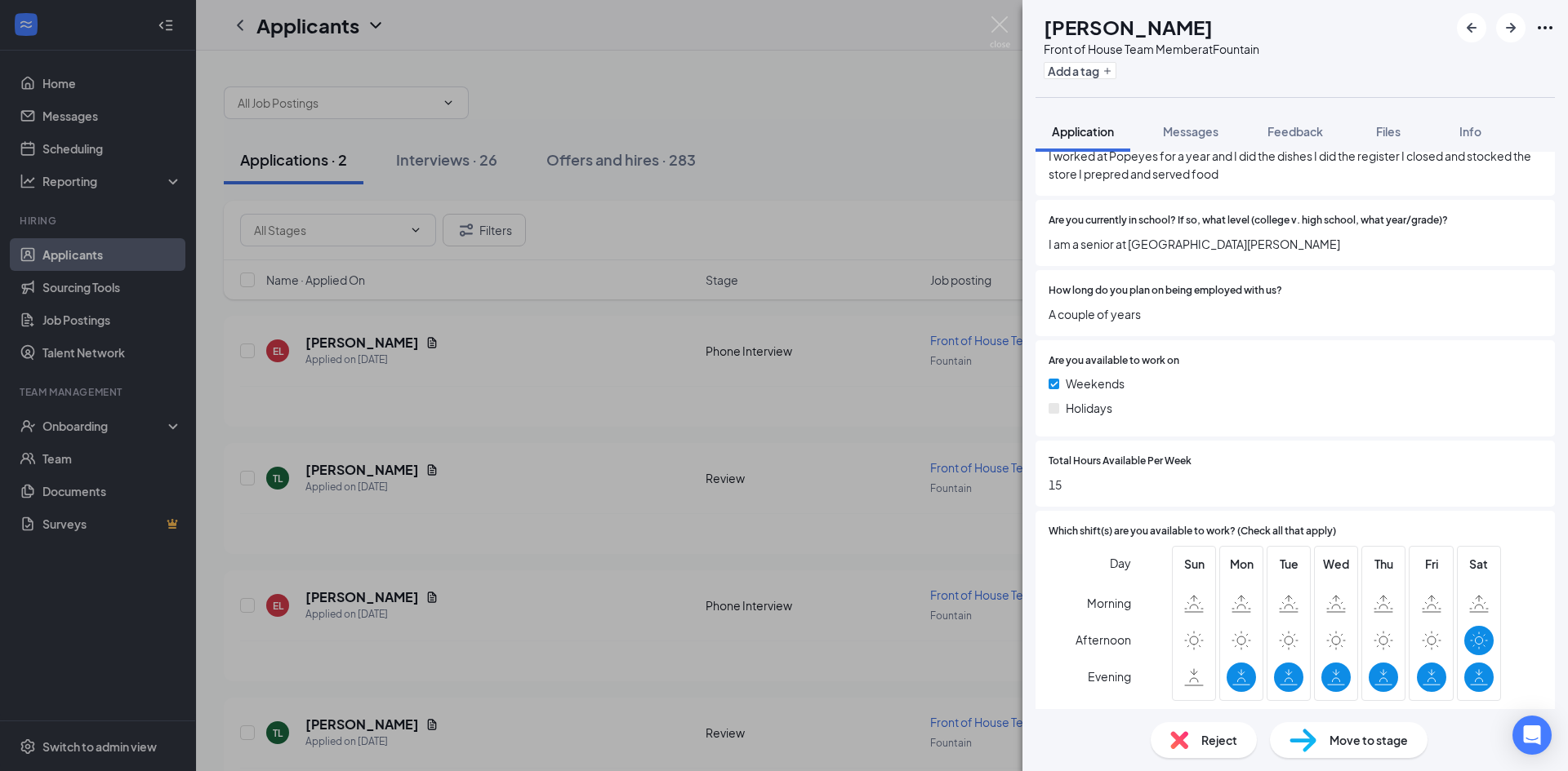
scroll to position [1143, 0]
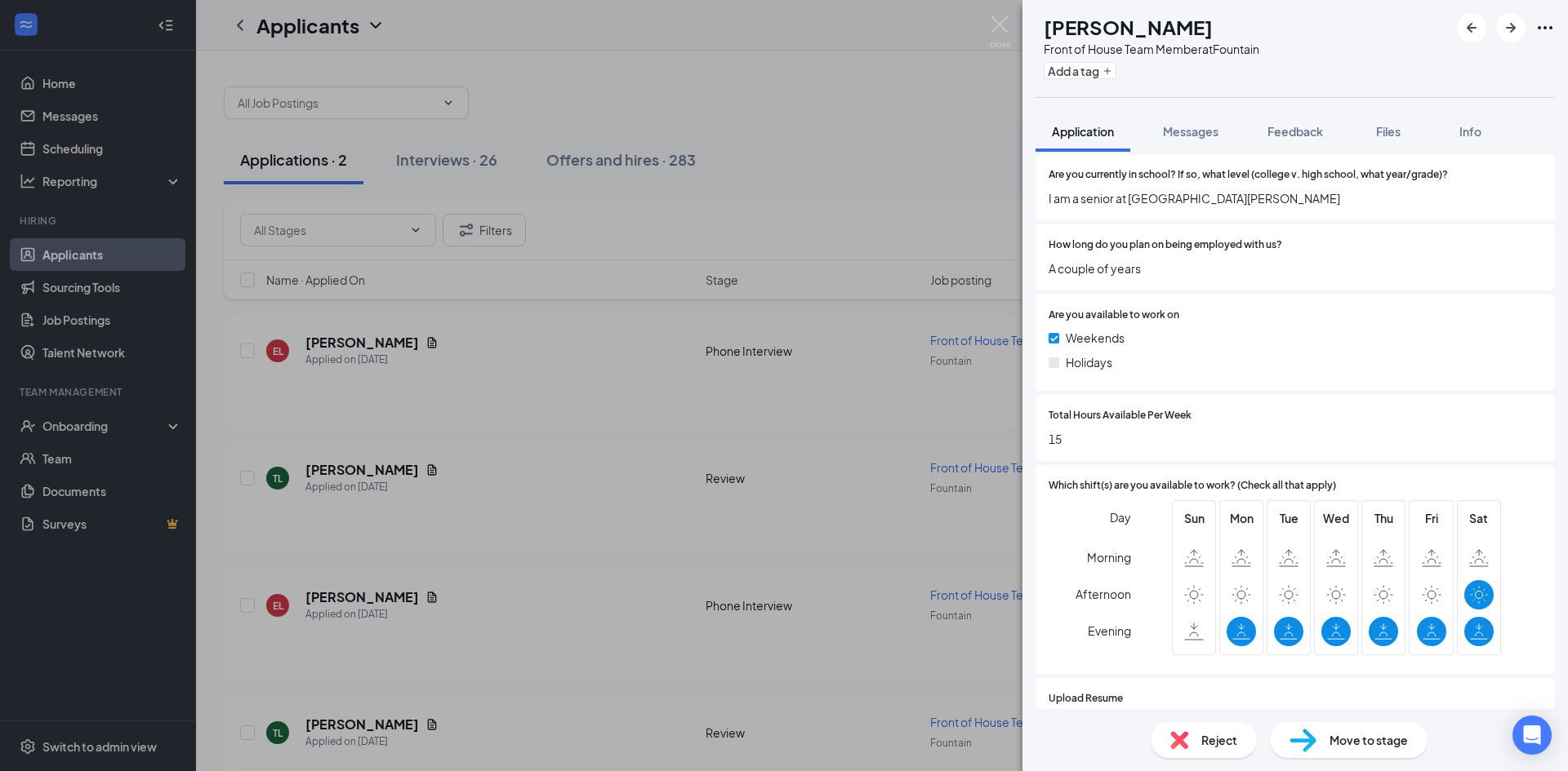
click at [1346, 752] on div "Move to stage" at bounding box center [1349, 740] width 158 height 36
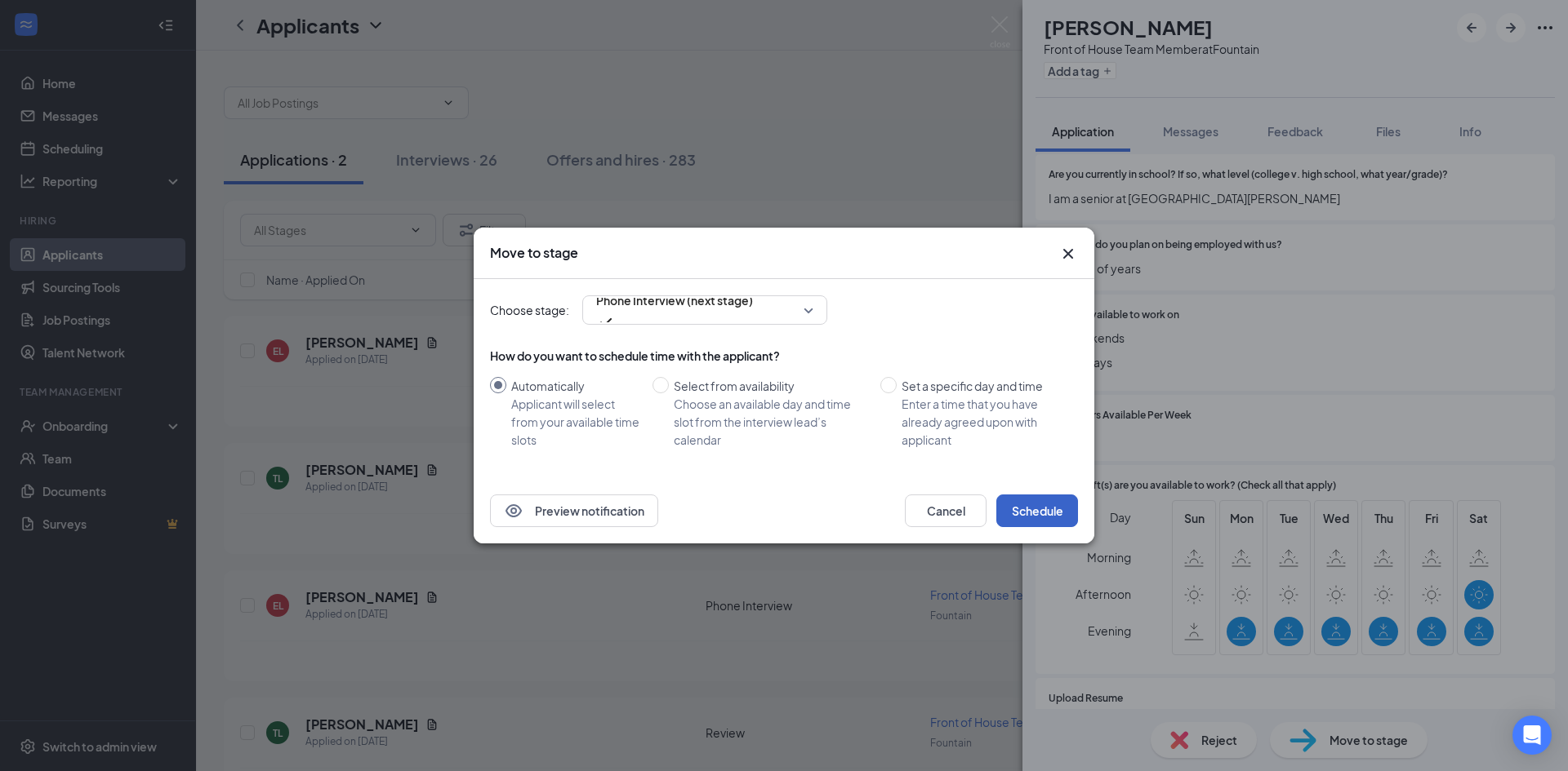
click at [1042, 518] on button "Schedule" at bounding box center [1038, 511] width 81 height 33
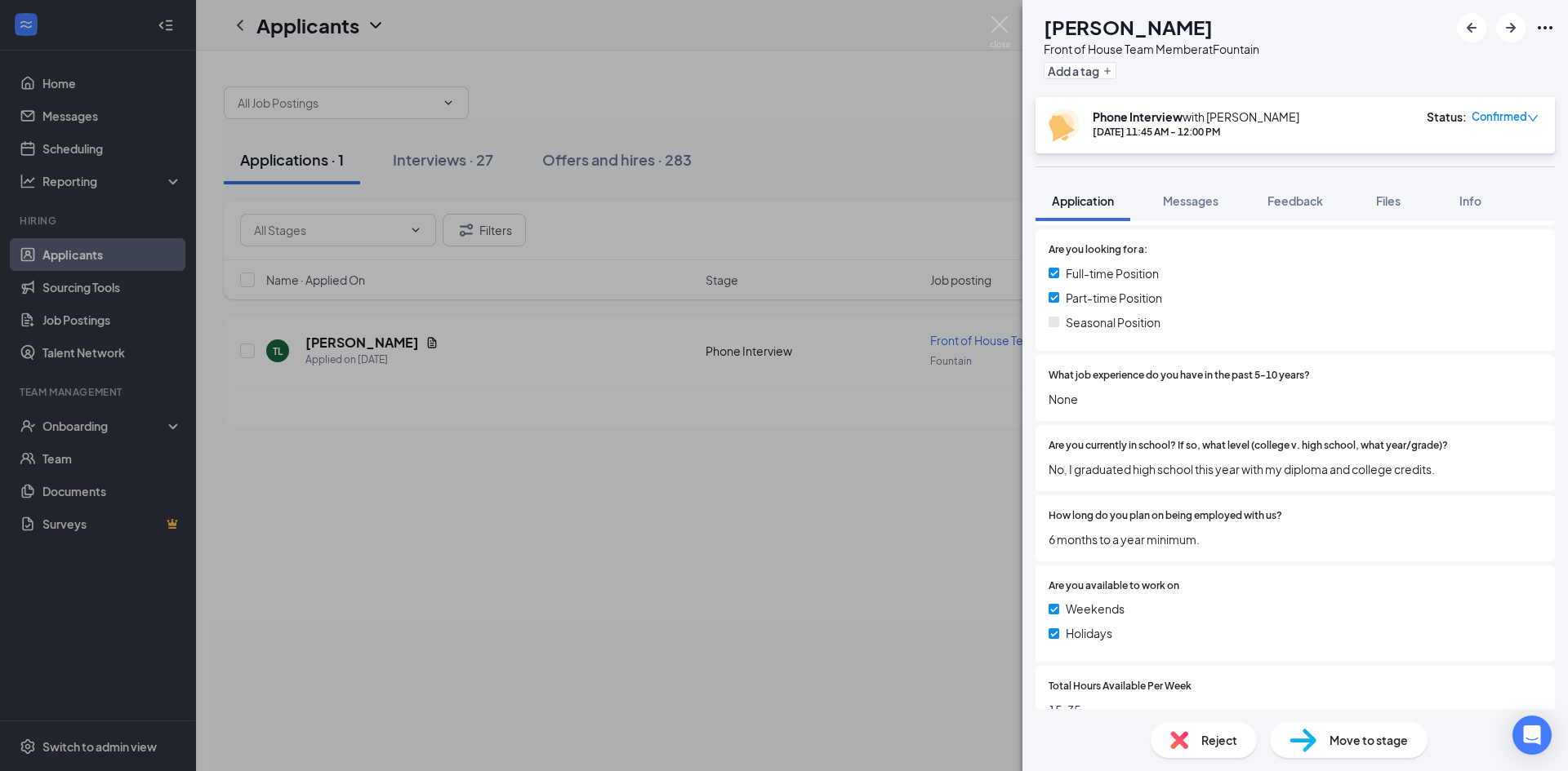
scroll to position [980, 0]
click at [996, 23] on img at bounding box center [1000, 32] width 21 height 32
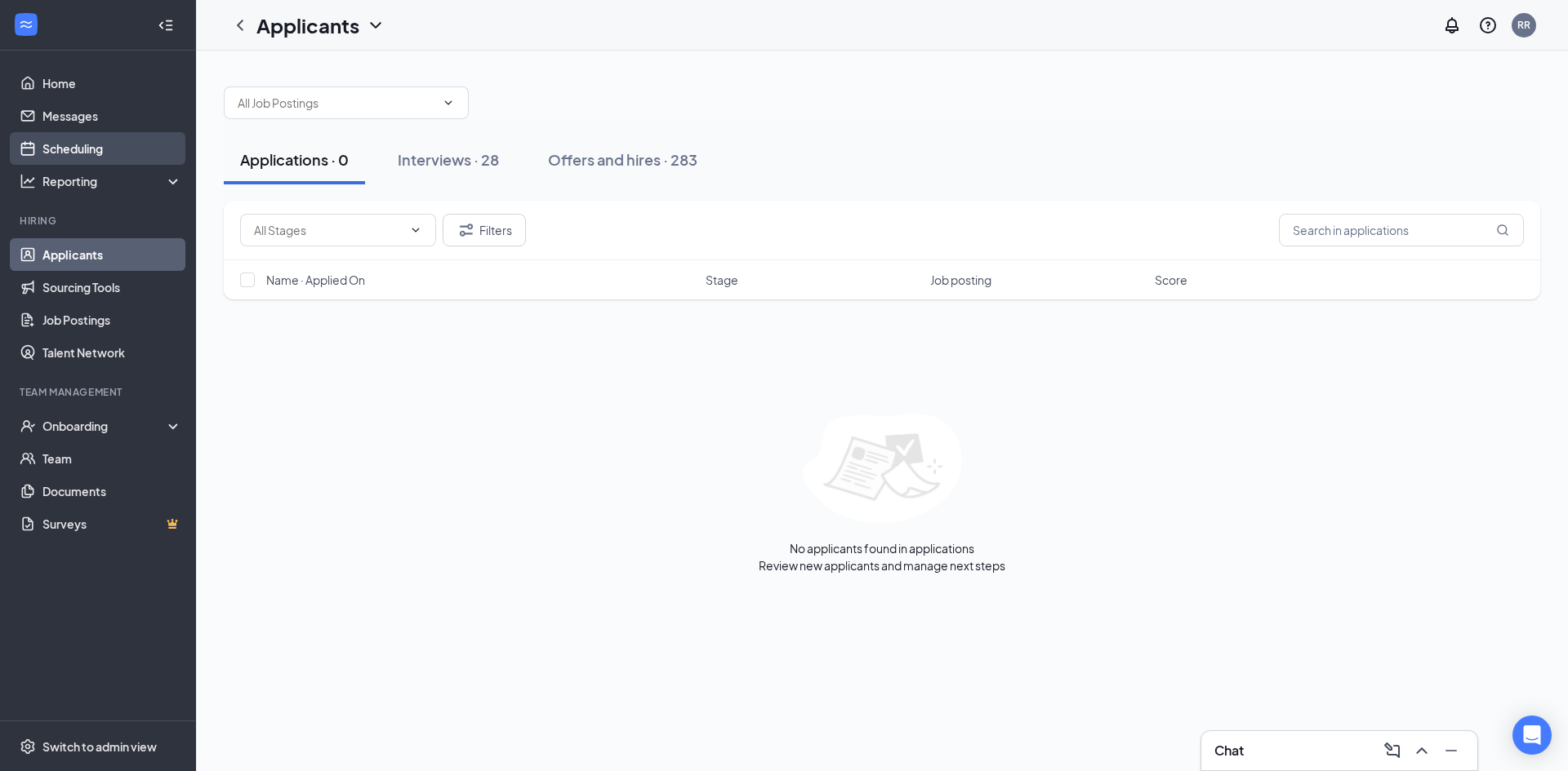
click at [81, 148] on link "Scheduling" at bounding box center [112, 149] width 140 height 33
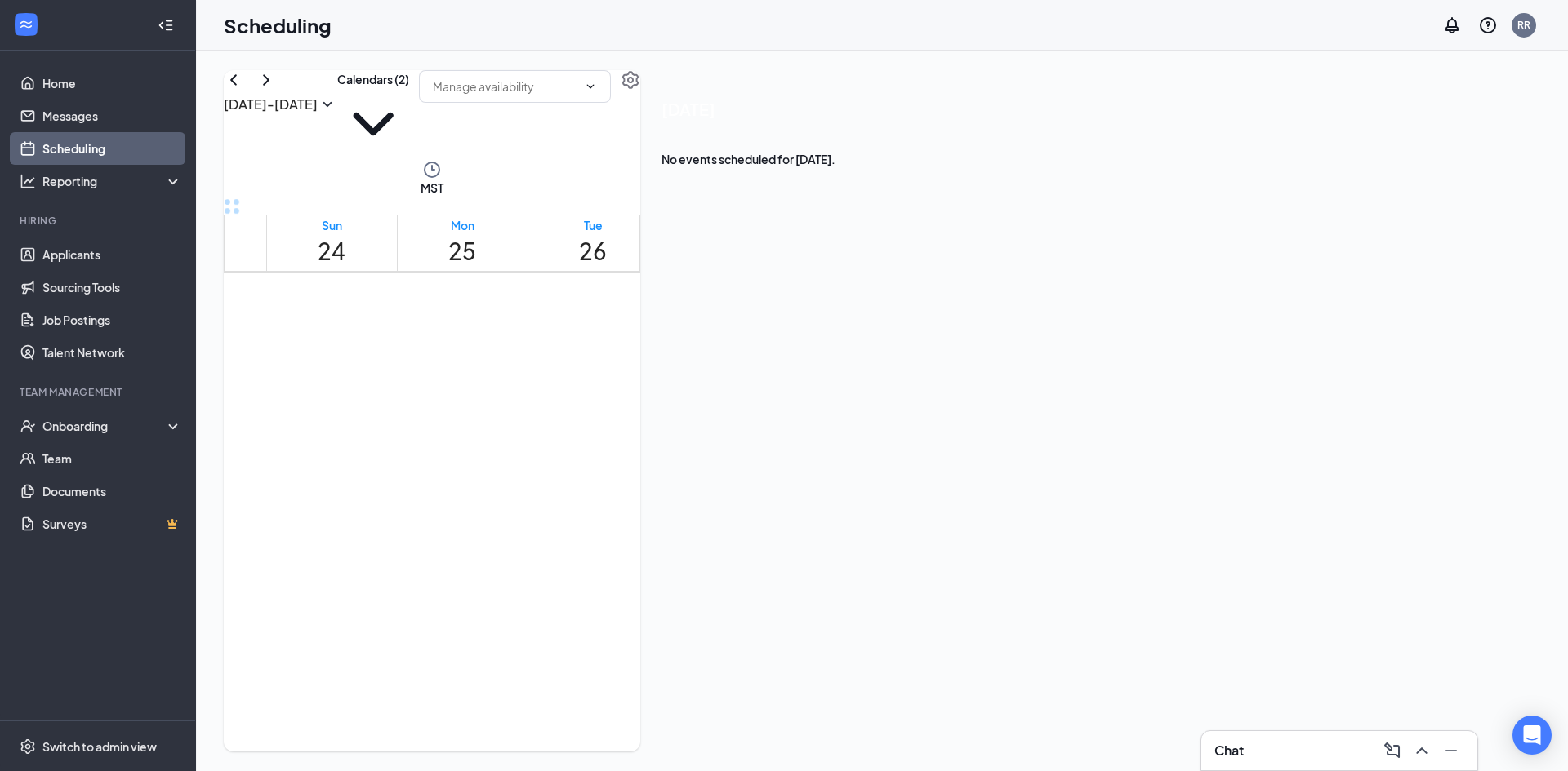
scroll to position [906, 0]
drag, startPoint x: 1072, startPoint y: 354, endPoint x: 1123, endPoint y: 542, distance: 194.8
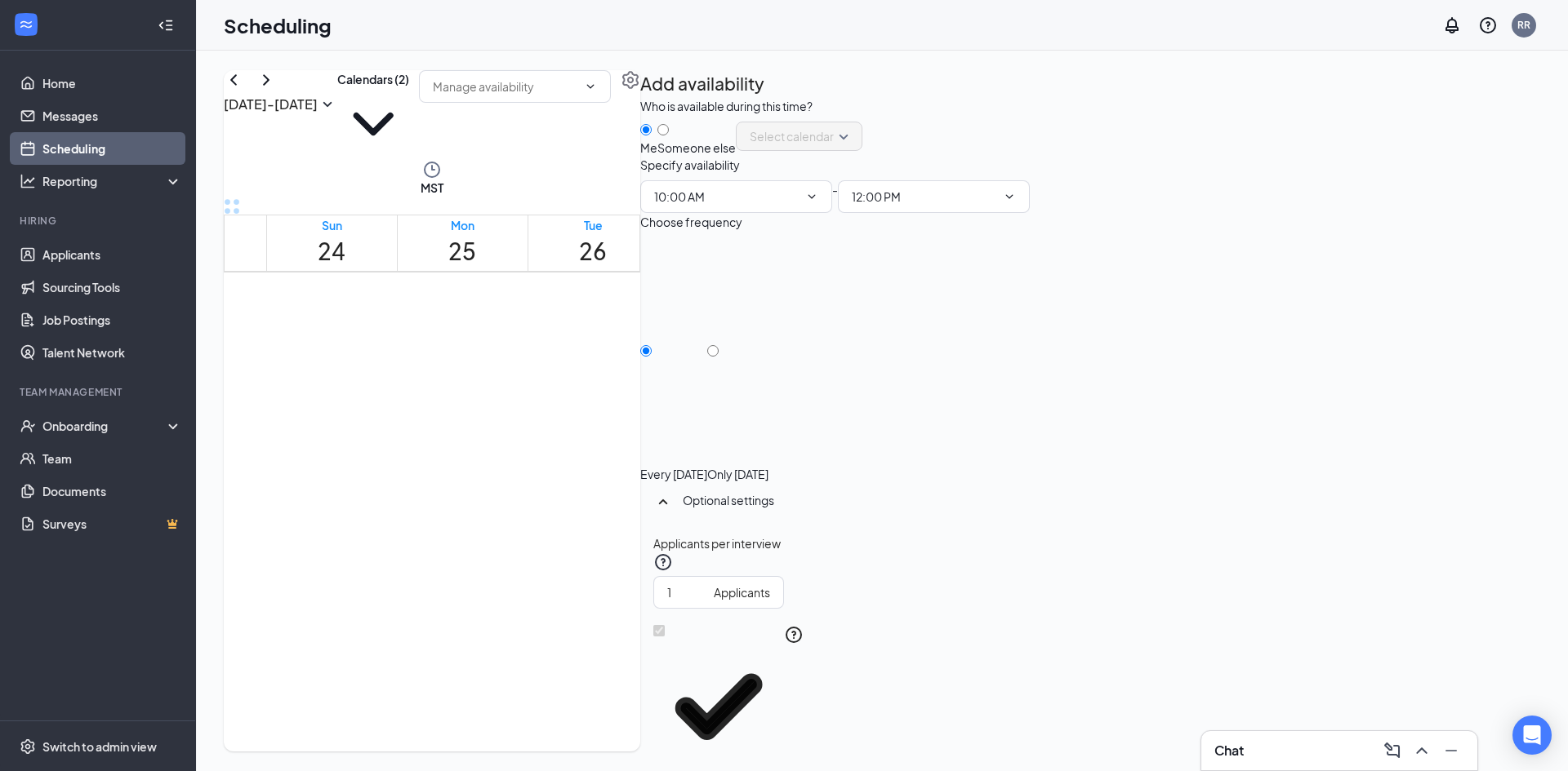
click at [769, 466] on div "Only [DATE]" at bounding box center [738, 474] width 62 height 16
click at [719, 357] on input "Only [DATE]" at bounding box center [712, 351] width 11 height 11
radio input "true"
radio input "false"
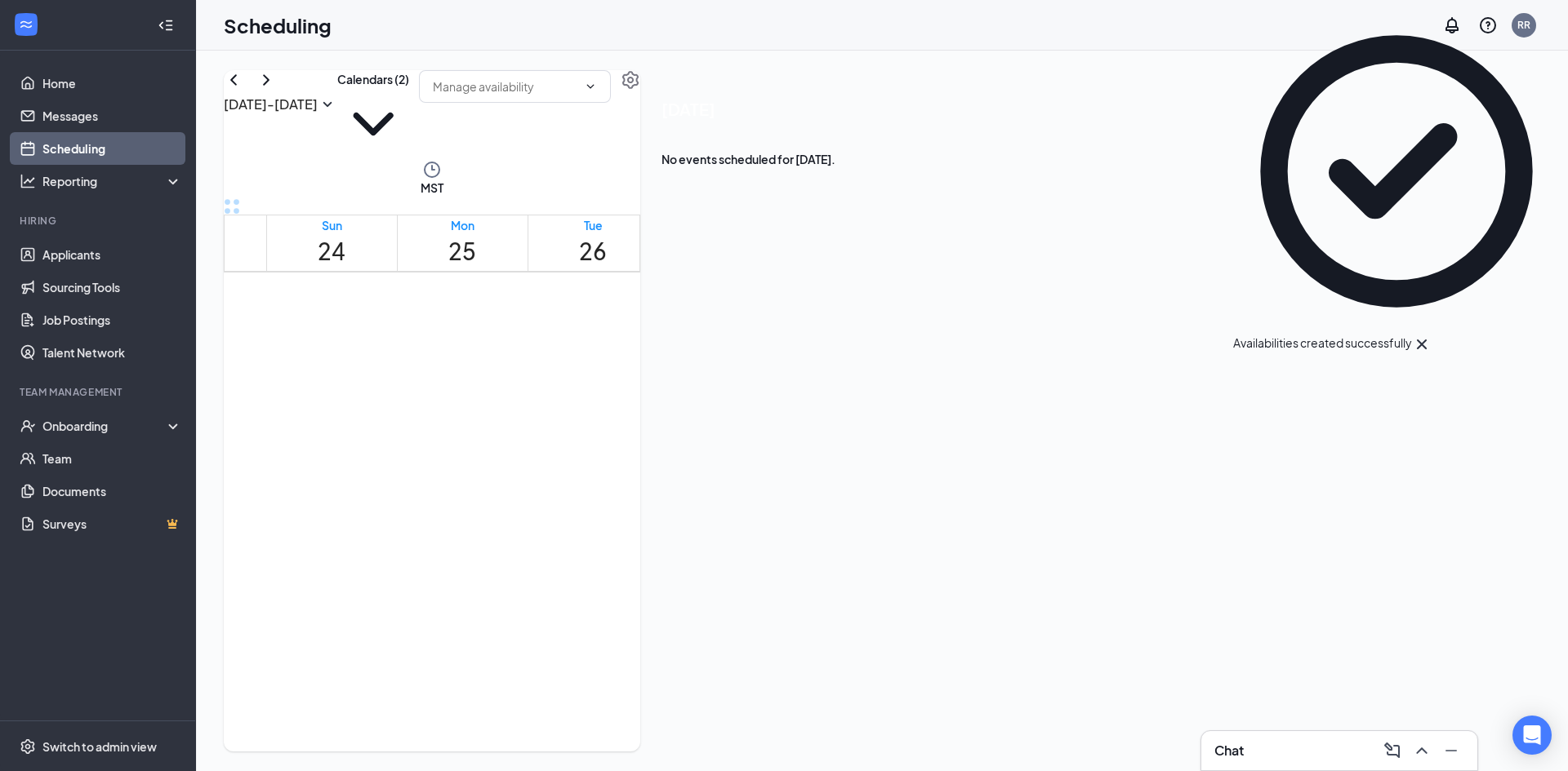
scroll to position [1151, 0]
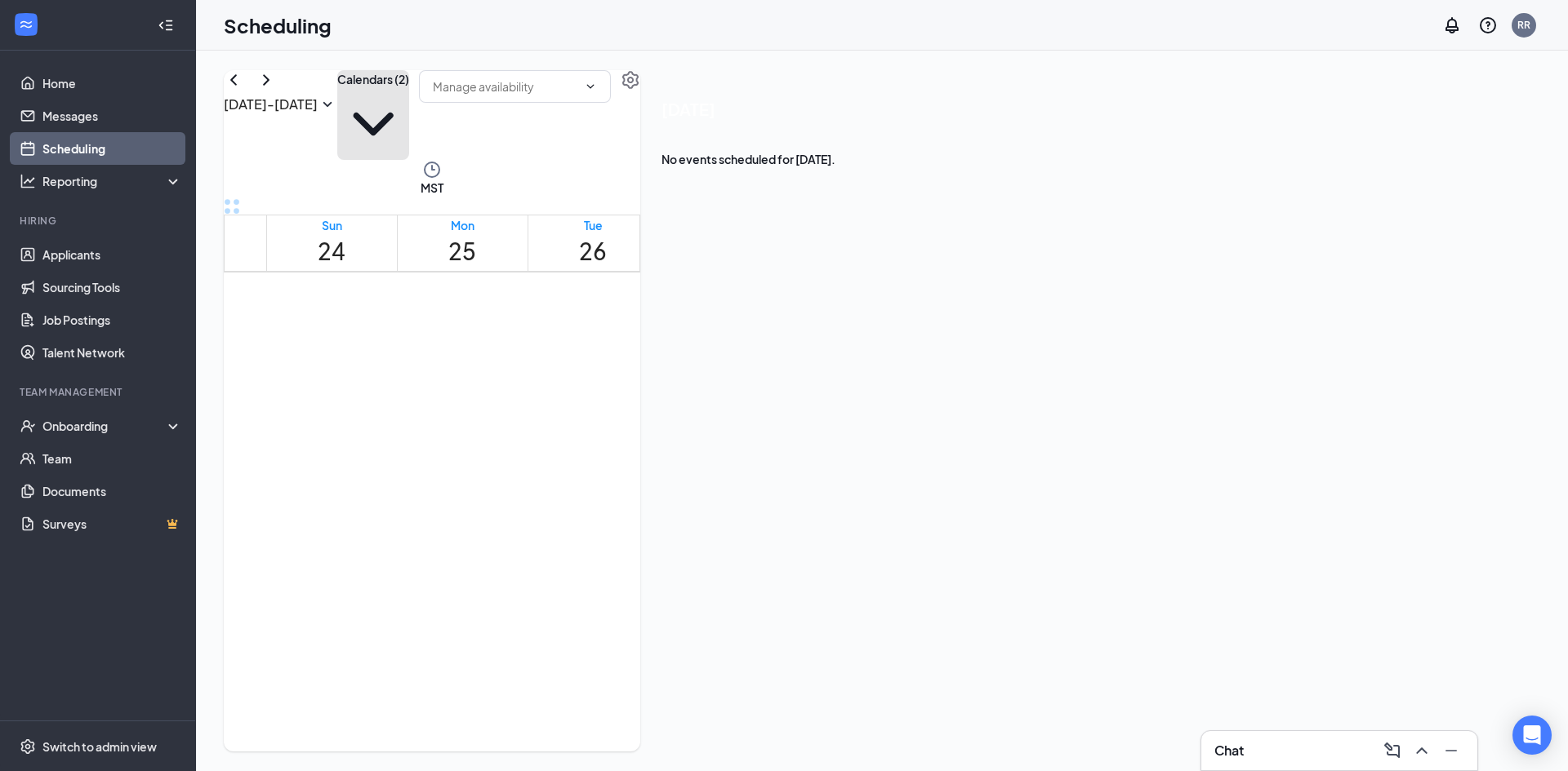
drag, startPoint x: 929, startPoint y: 120, endPoint x: 785, endPoint y: 87, distance: 147.7
click at [409, 119] on button "Calendars (2)" at bounding box center [373, 115] width 72 height 90
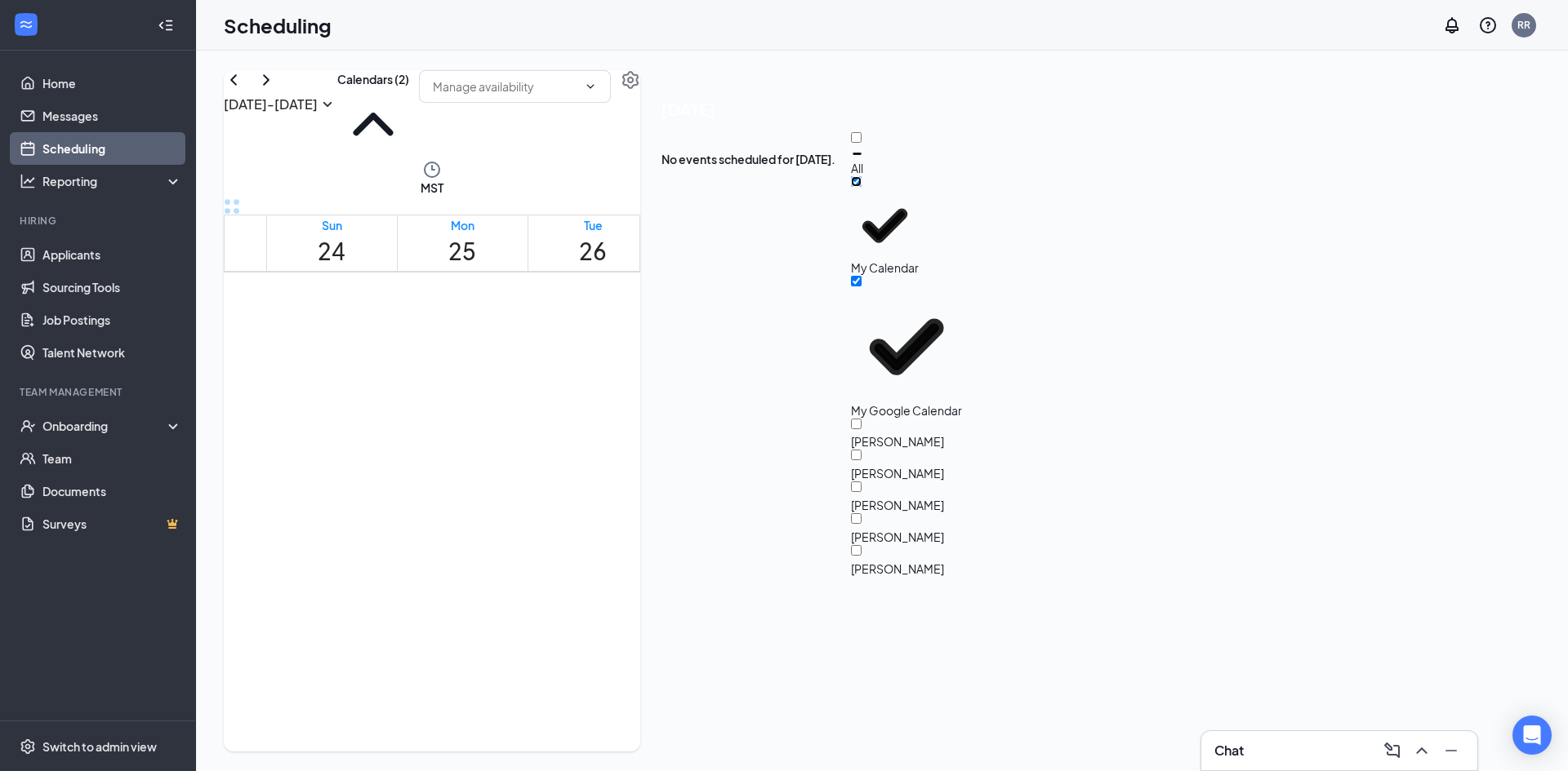
click at [862, 187] on input "My Calendar" at bounding box center [856, 182] width 10 height 10
checkbox input "false"
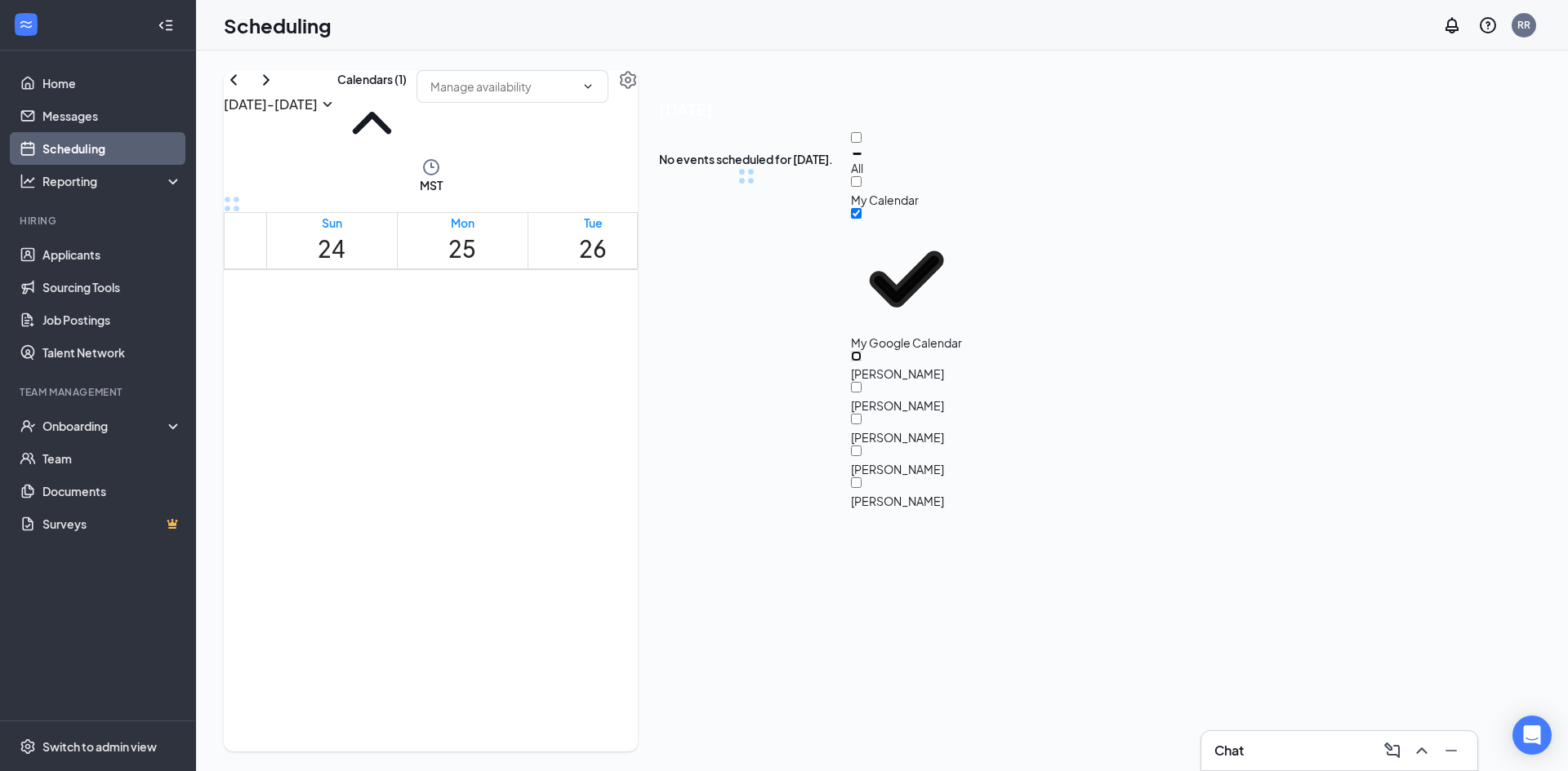
click at [862, 351] on input "[PERSON_NAME]" at bounding box center [856, 356] width 10 height 10
checkbox input "true"
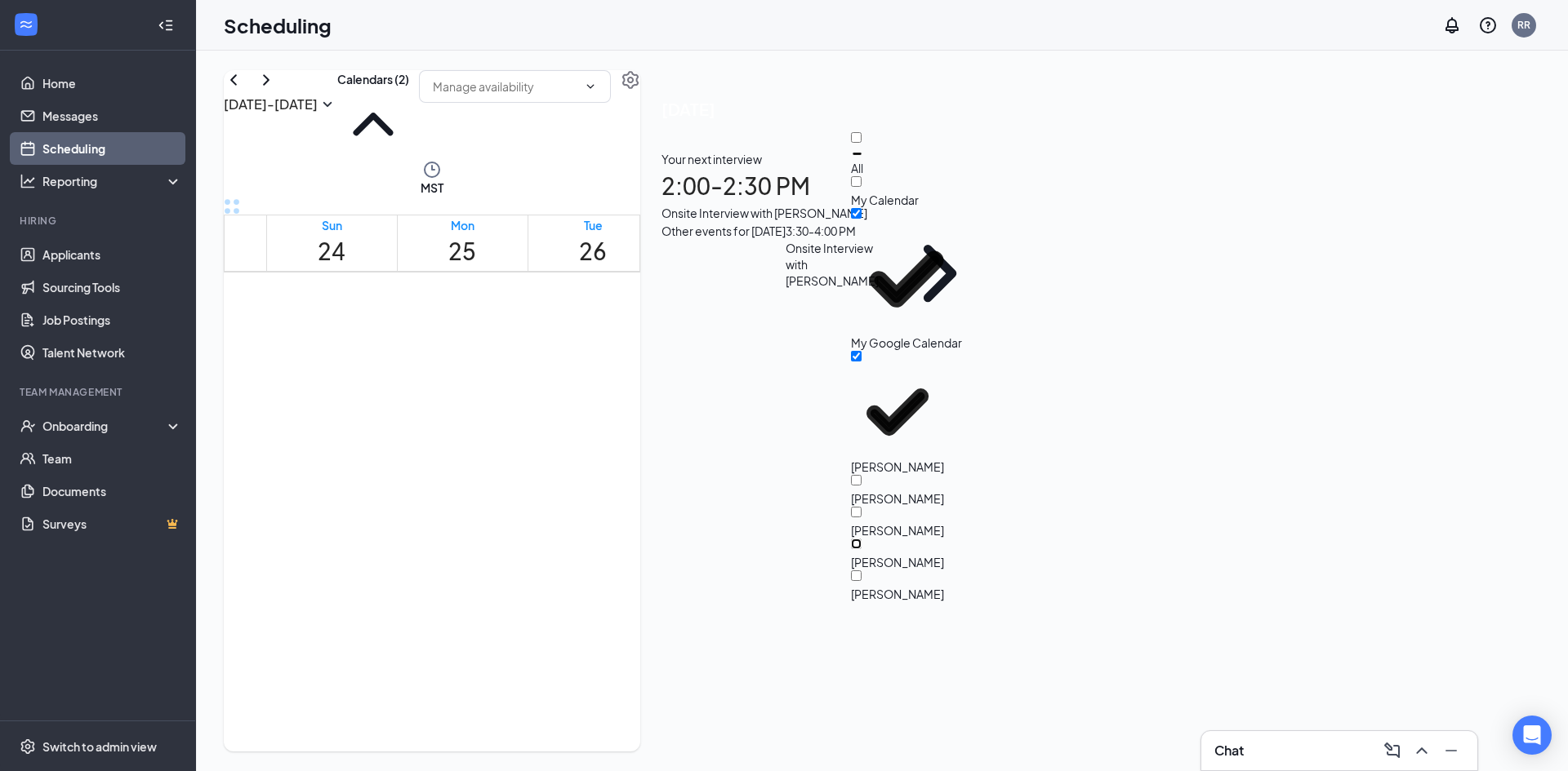
click at [862, 539] on input "[PERSON_NAME]" at bounding box center [856, 544] width 10 height 10
checkbox input "true"
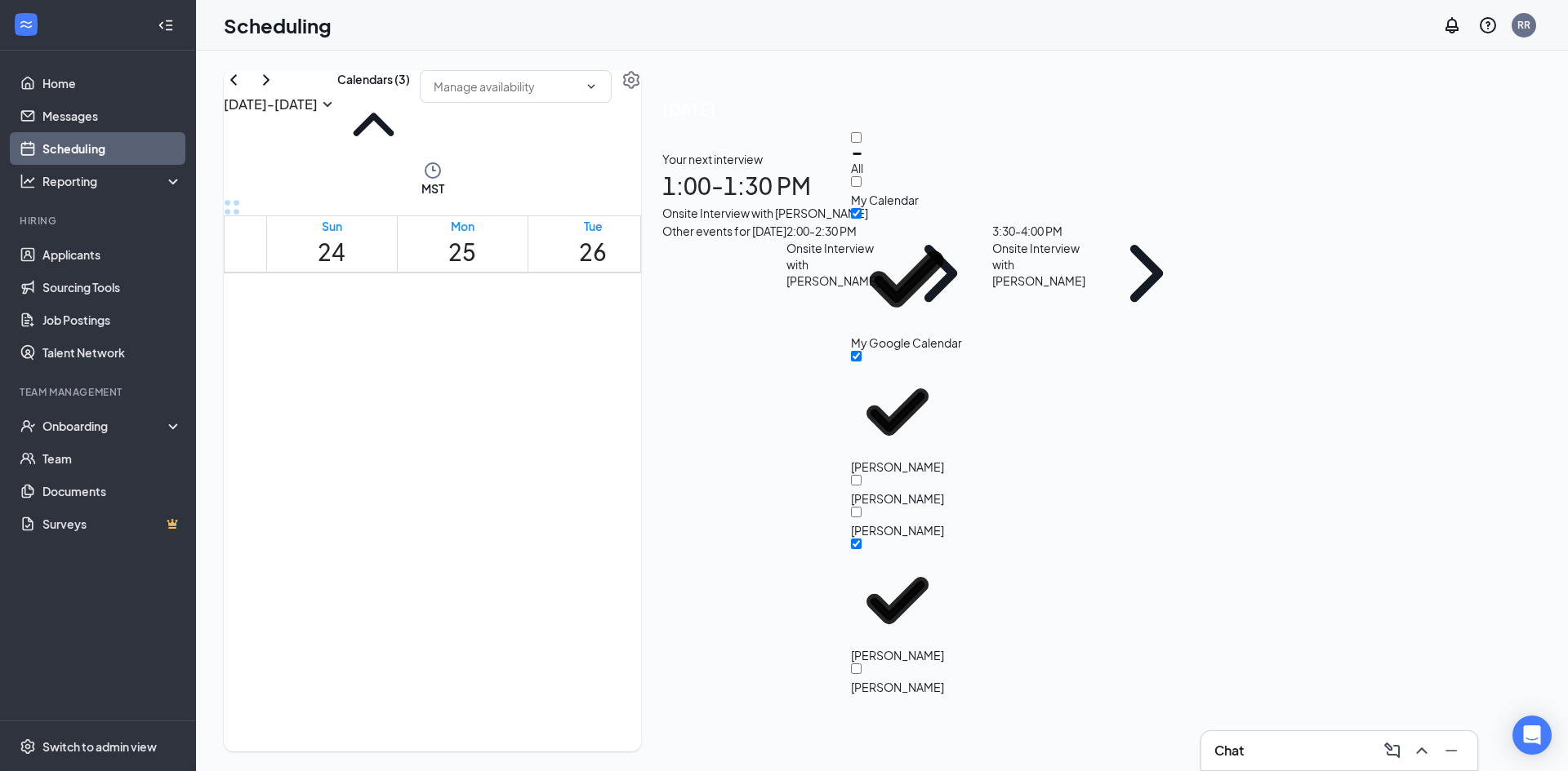
click at [1198, 222] on div "Your next interview 1:00 - 1:30 PM Onsite Interview with [PERSON_NAME]" at bounding box center [930, 185] width 536 height 72
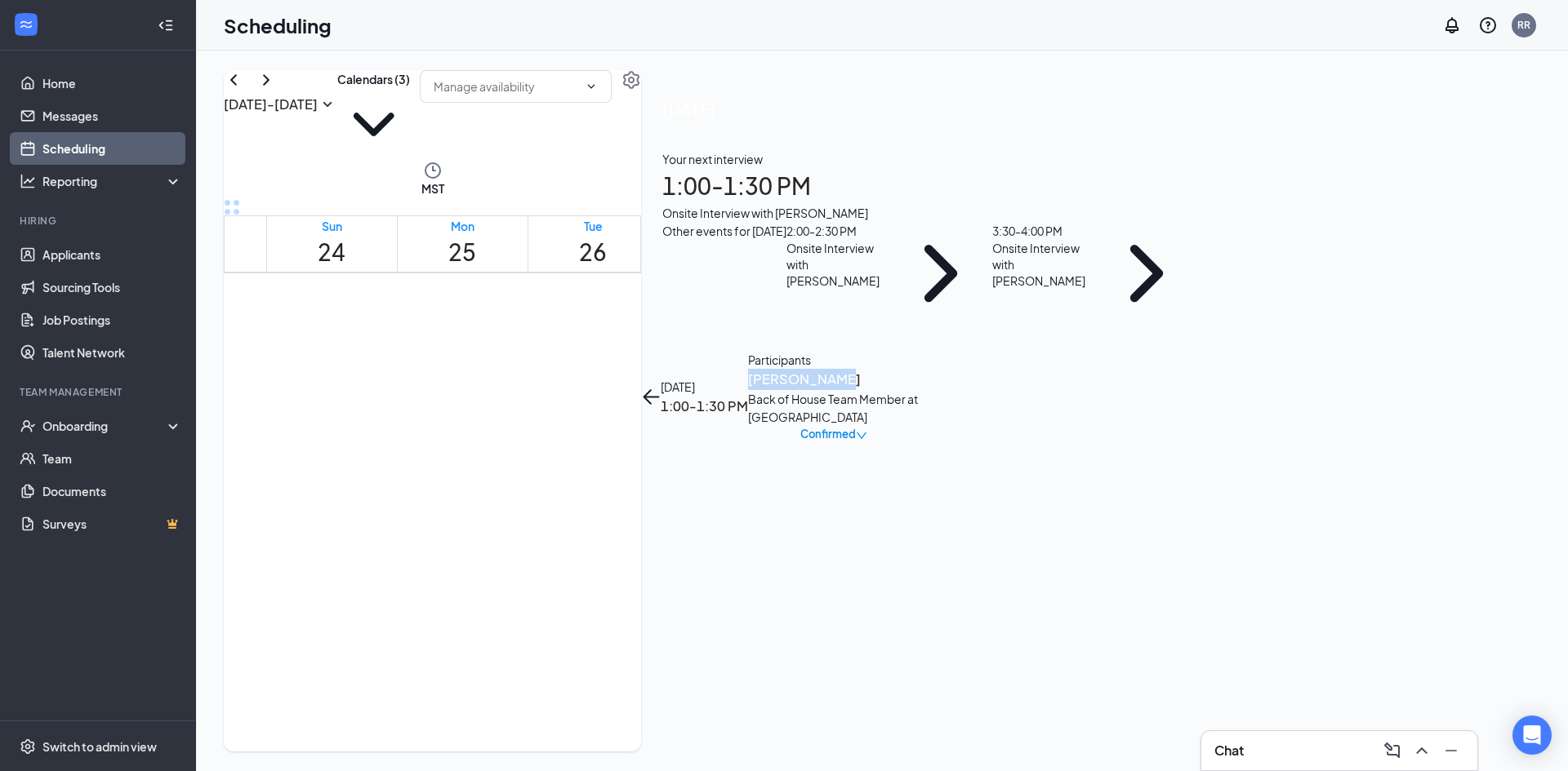
drag, startPoint x: 1337, startPoint y: 177, endPoint x: 1253, endPoint y: 188, distance: 84.7
click at [920, 351] on div "[DATE] 1:00-1:30 PM Participants [PERSON_NAME] Back of House Team Member at [GE…" at bounding box center [780, 397] width 278 height 92
copy h3 "[PERSON_NAME]"
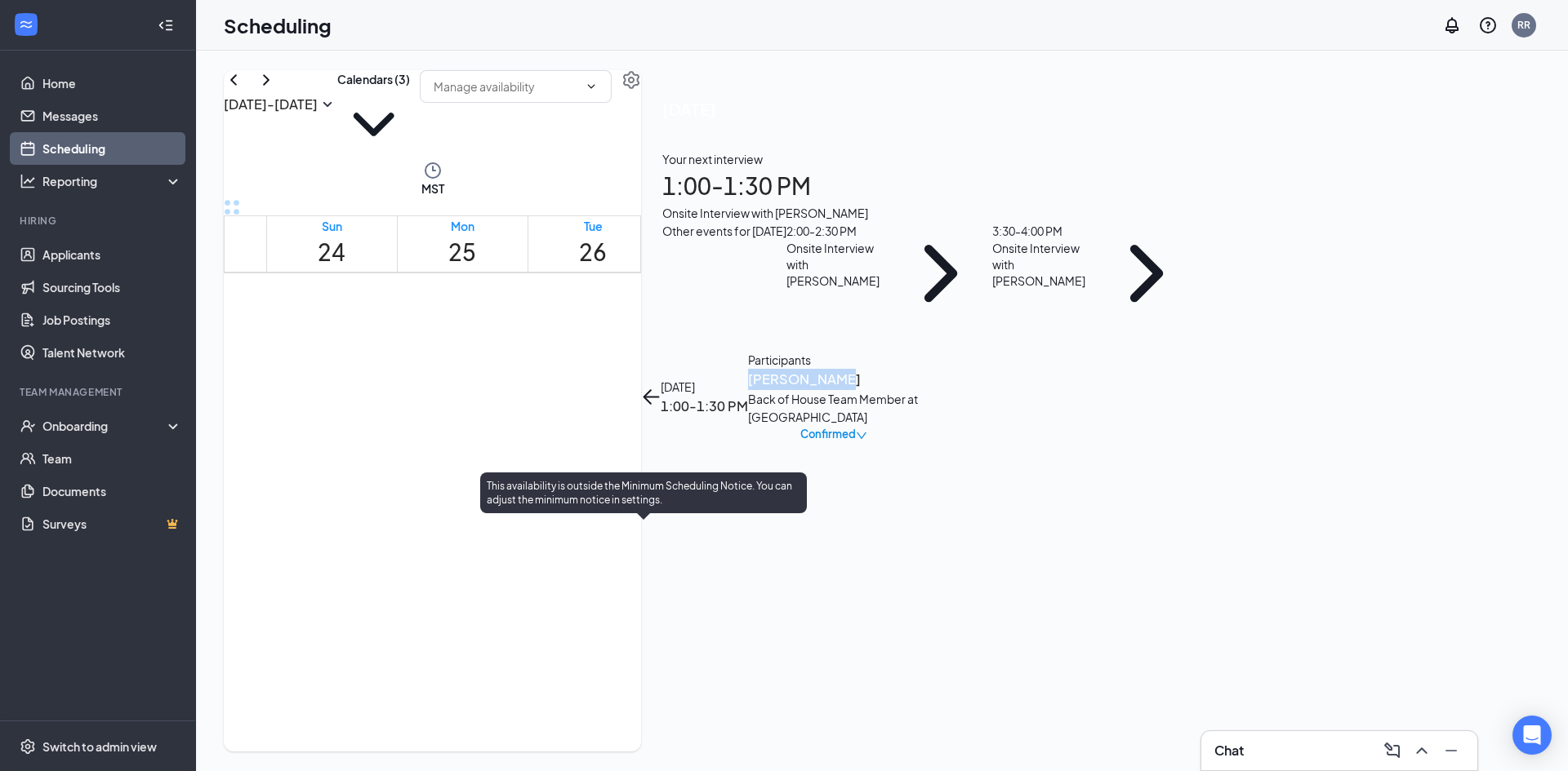
click at [674, 632] on div "1" at bounding box center [688, 639] width 28 height 16
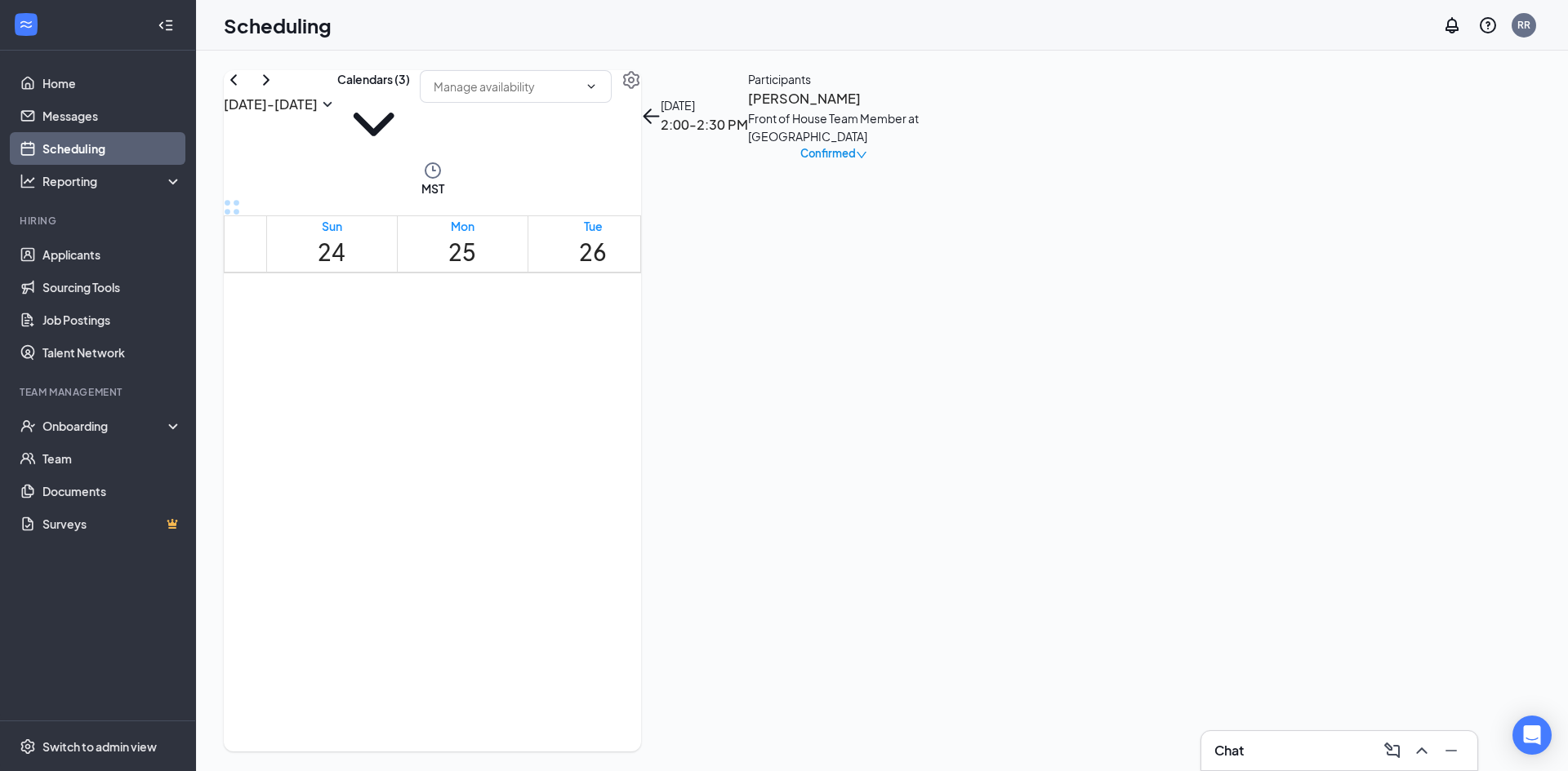
click at [920, 146] on div "Front of House Team Member at [GEOGRAPHIC_DATA]" at bounding box center [834, 126] width 172 height 36
click at [920, 109] on h3 "[PERSON_NAME]" at bounding box center [834, 99] width 172 height 21
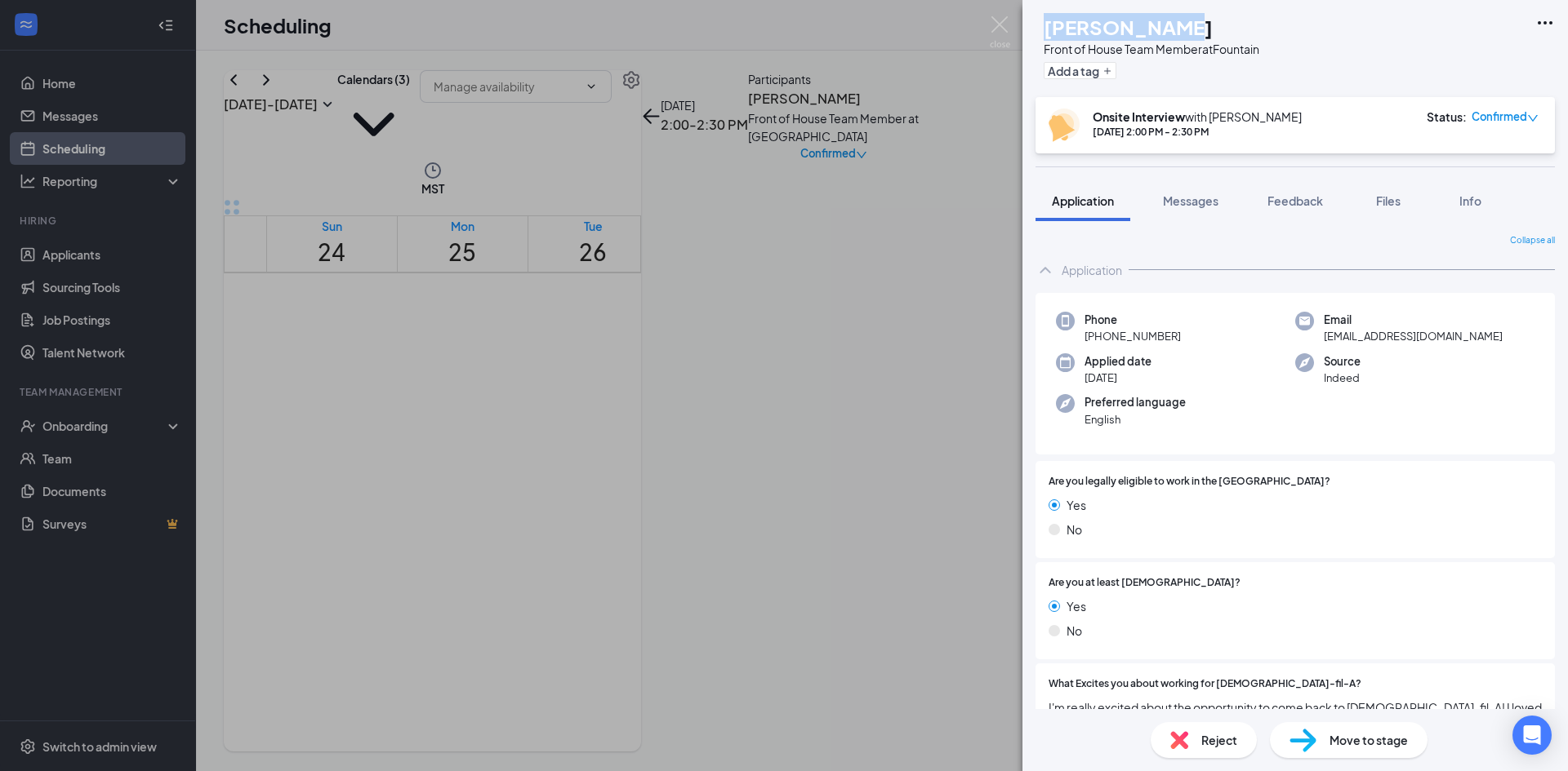
drag, startPoint x: 1200, startPoint y: 18, endPoint x: 1096, endPoint y: 29, distance: 104.6
click at [1077, 21] on div "[PERSON_NAME]" at bounding box center [1151, 27] width 216 height 28
copy h1 "[PERSON_NAME]"
click at [1001, 21] on img at bounding box center [1000, 32] width 21 height 32
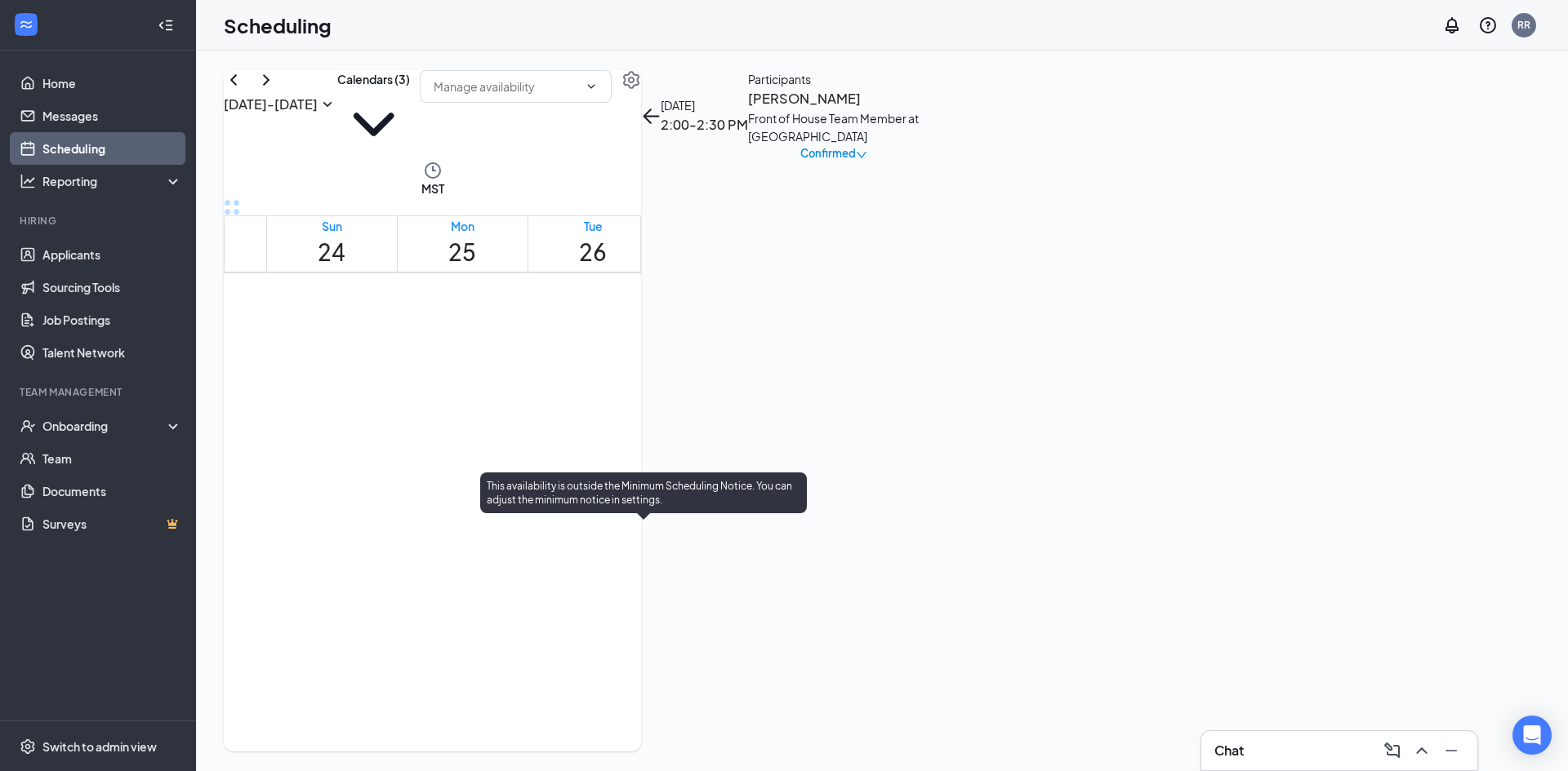
click at [702, 631] on span "3:30-4:00 PM" at bounding box center [716, 607] width 28 height 48
click at [702, 647] on div "1" at bounding box center [716, 639] width 28 height 16
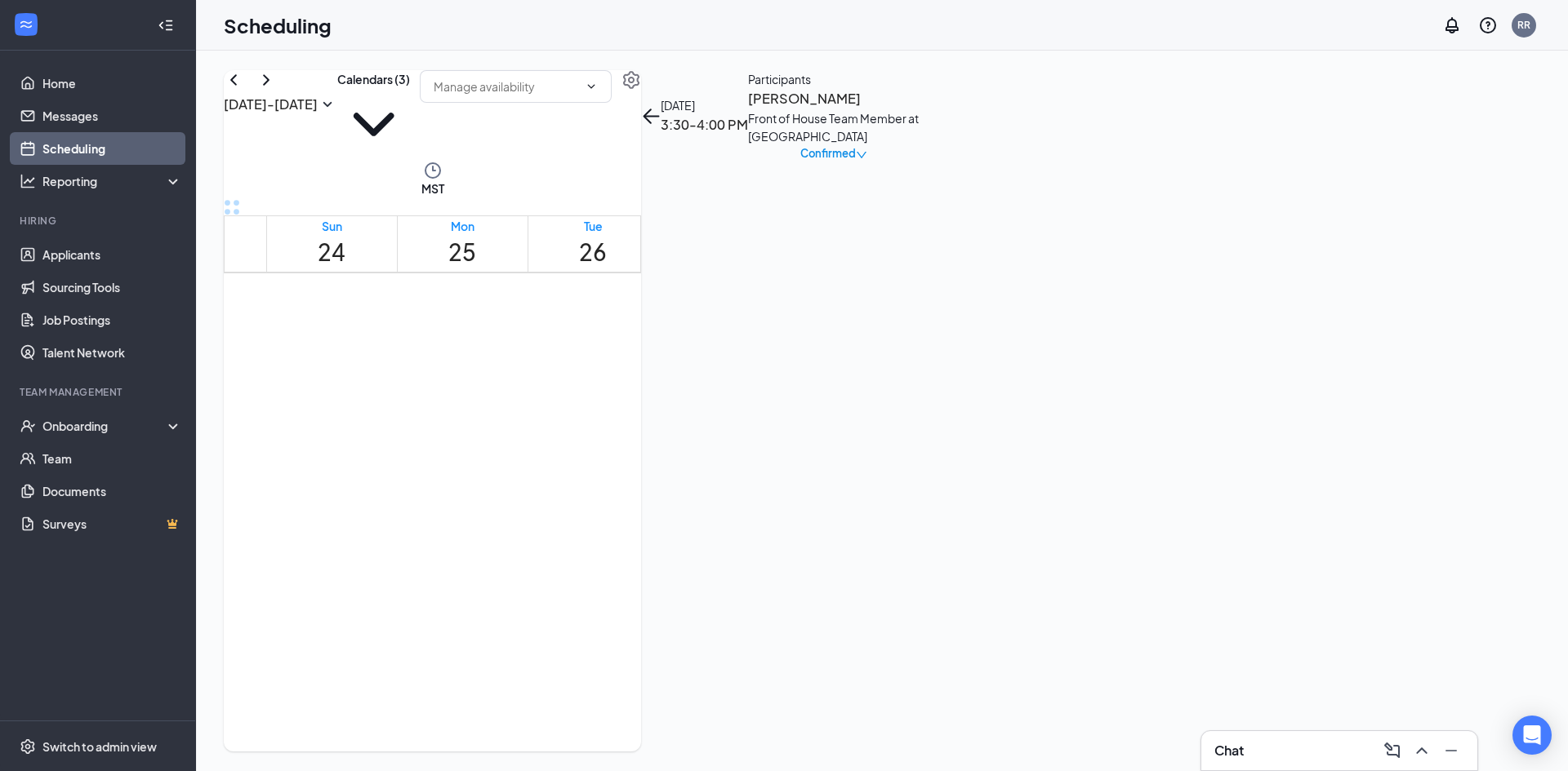
click at [920, 146] on div "[PERSON_NAME] Front of House Team Member at [GEOGRAPHIC_DATA]" at bounding box center [834, 117] width 172 height 57
click at [920, 109] on h3 "[PERSON_NAME]" at bounding box center [834, 99] width 172 height 21
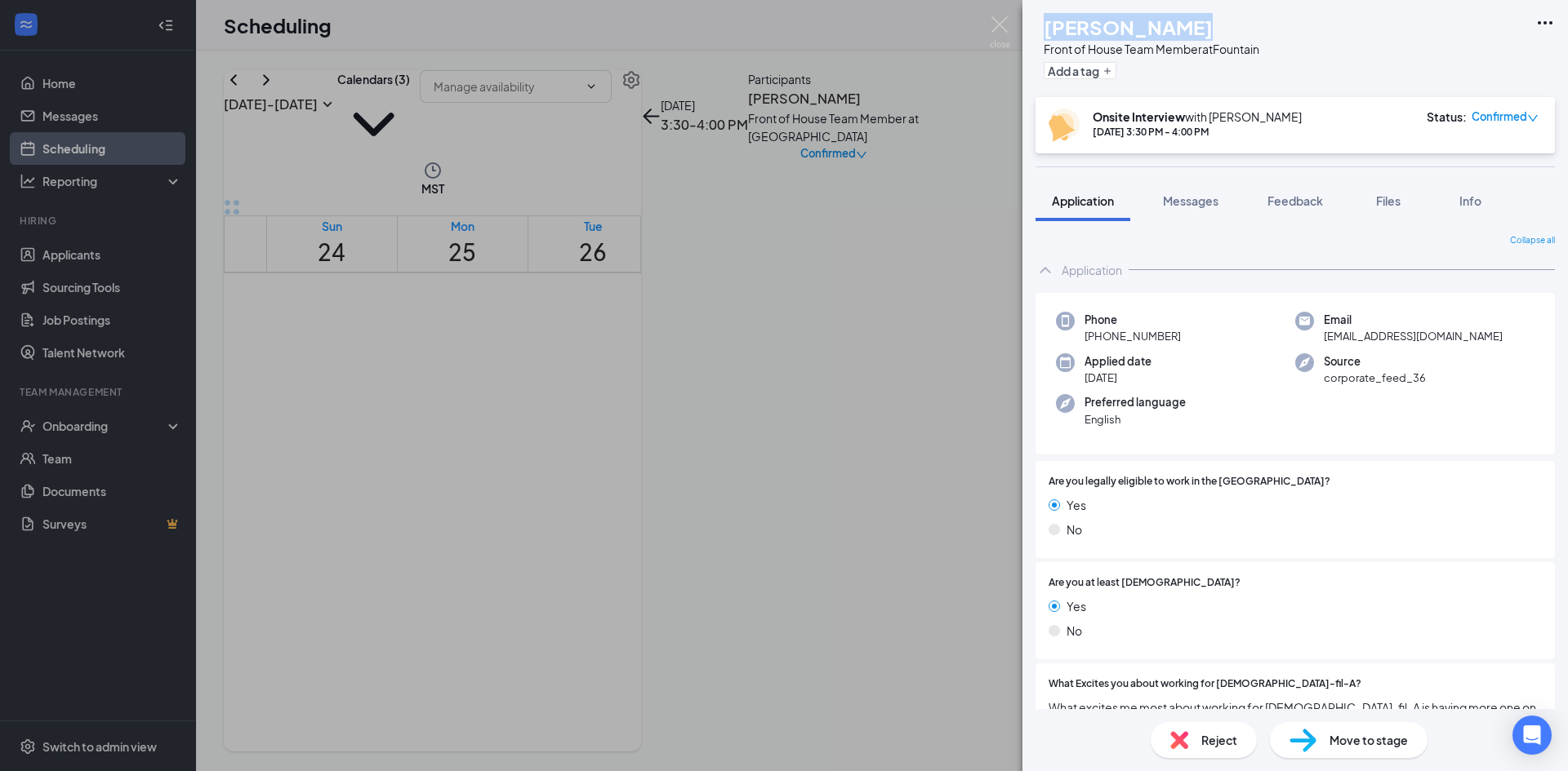
drag, startPoint x: 1208, startPoint y: 19, endPoint x: 1082, endPoint y: 31, distance: 126.6
click at [1079, 30] on div "[PERSON_NAME]" at bounding box center [1151, 27] width 216 height 28
click at [999, 21] on img at bounding box center [1000, 32] width 21 height 32
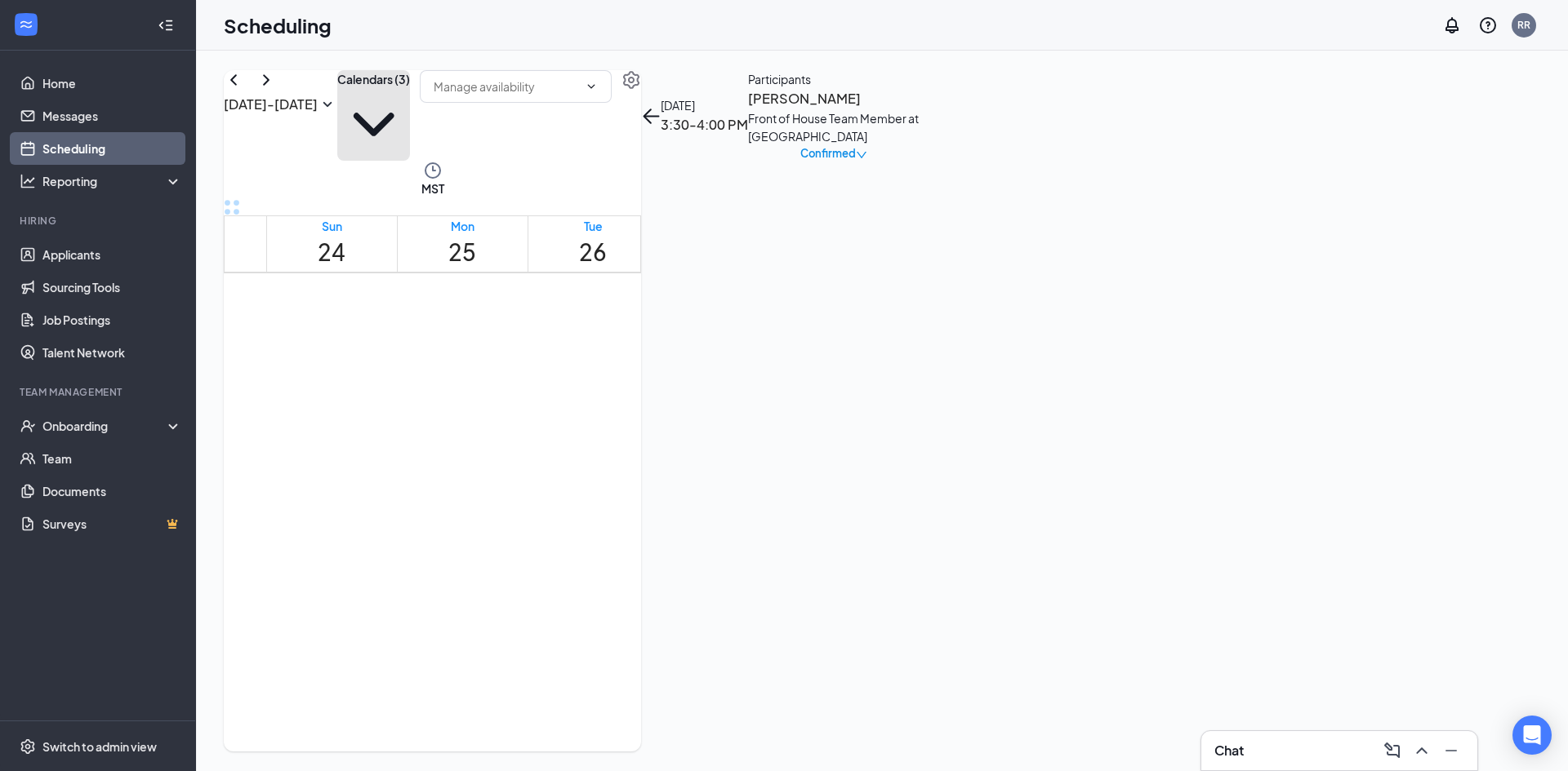
click at [410, 114] on button "Calendars (3)" at bounding box center [374, 115] width 73 height 91
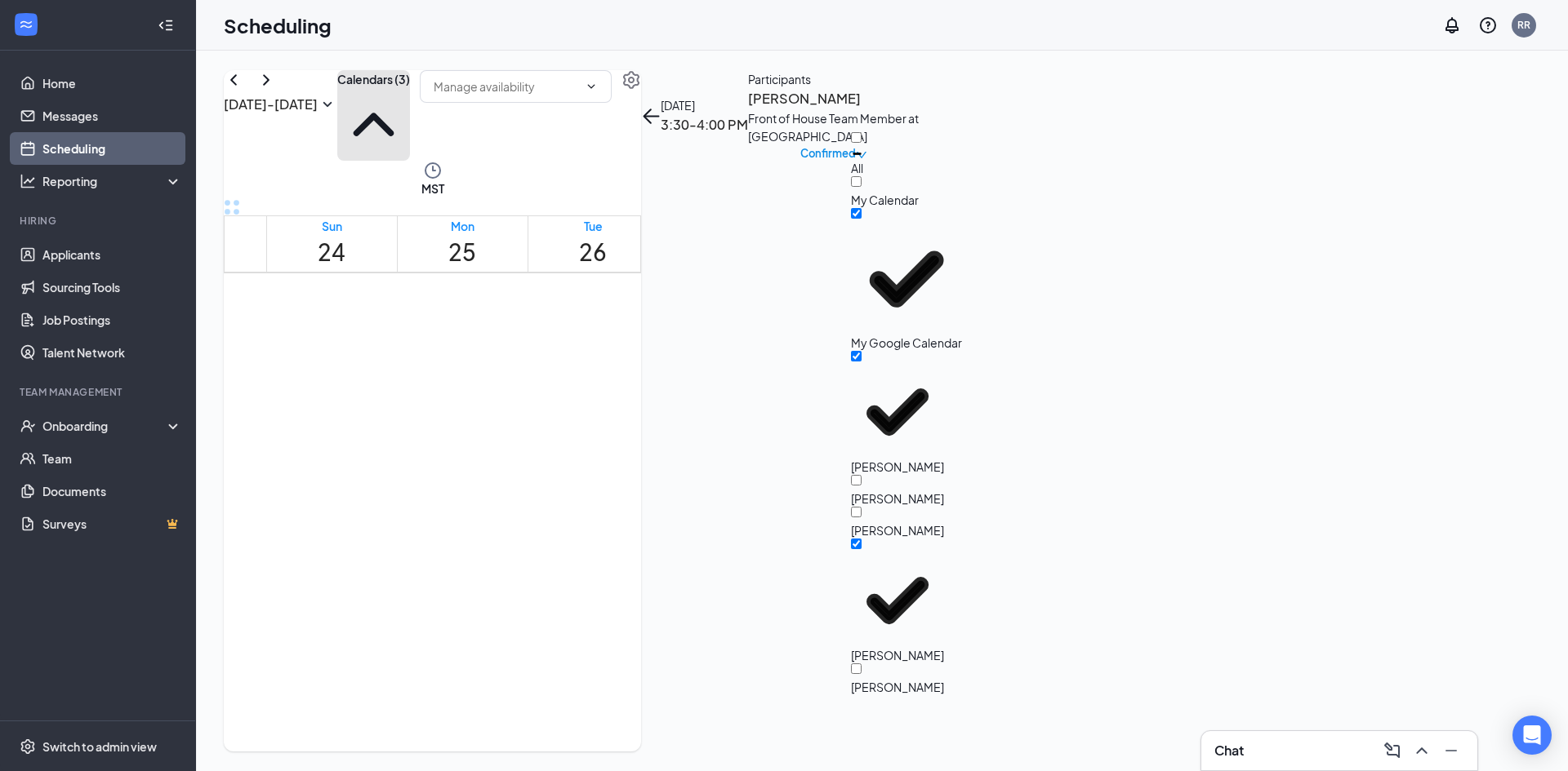
scroll to position [42, 0]
click at [862, 664] on input "[PERSON_NAME]" at bounding box center [856, 669] width 10 height 10
checkbox input "true"
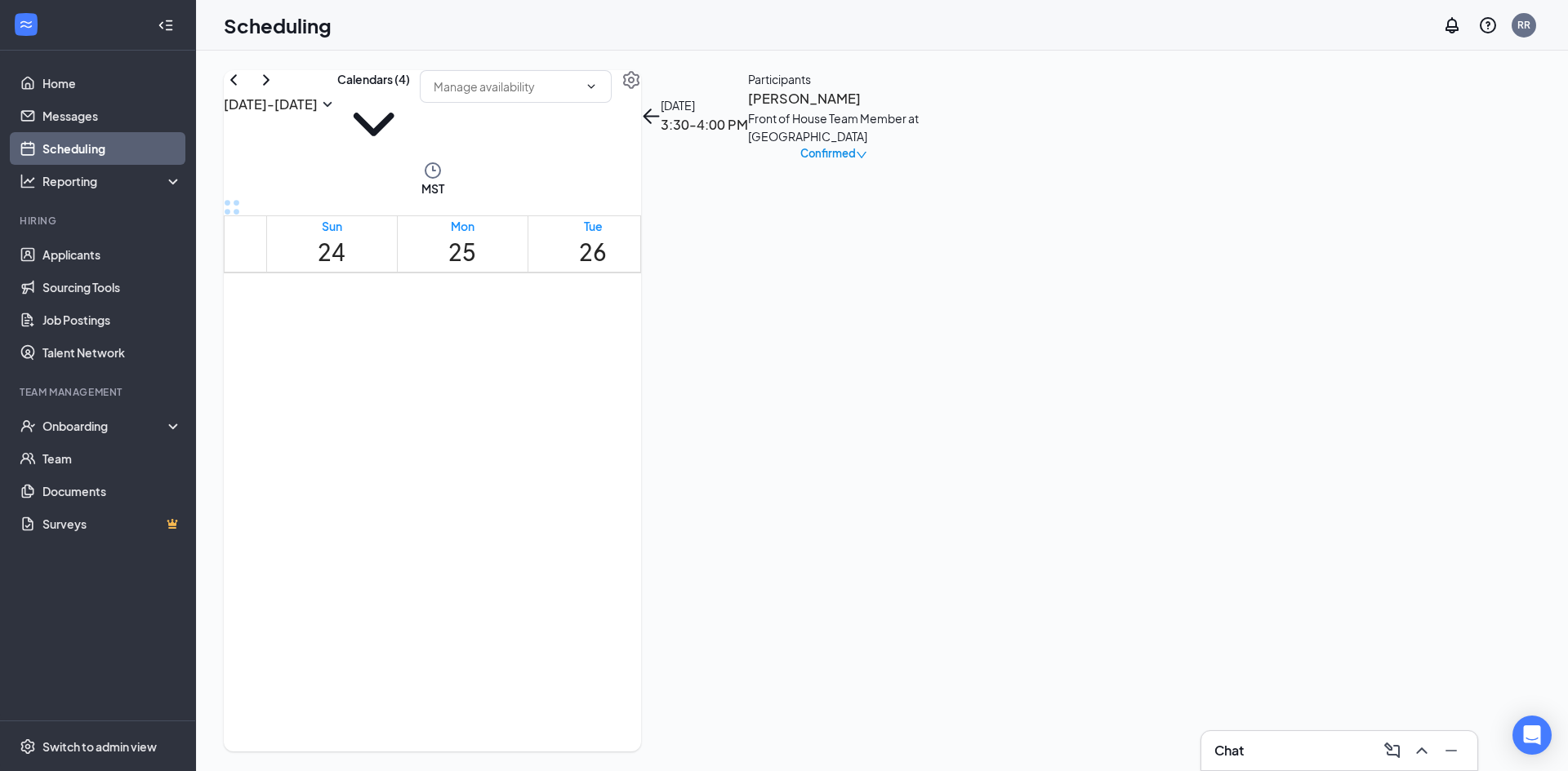
click at [1070, 154] on td at bounding box center [724, 145] width 915 height 19
click at [743, 616] on span "3:30-4:00 PM" at bounding box center [760, 600] width 36 height 33
click at [920, 109] on h3 "[PERSON_NAME]" at bounding box center [834, 99] width 172 height 21
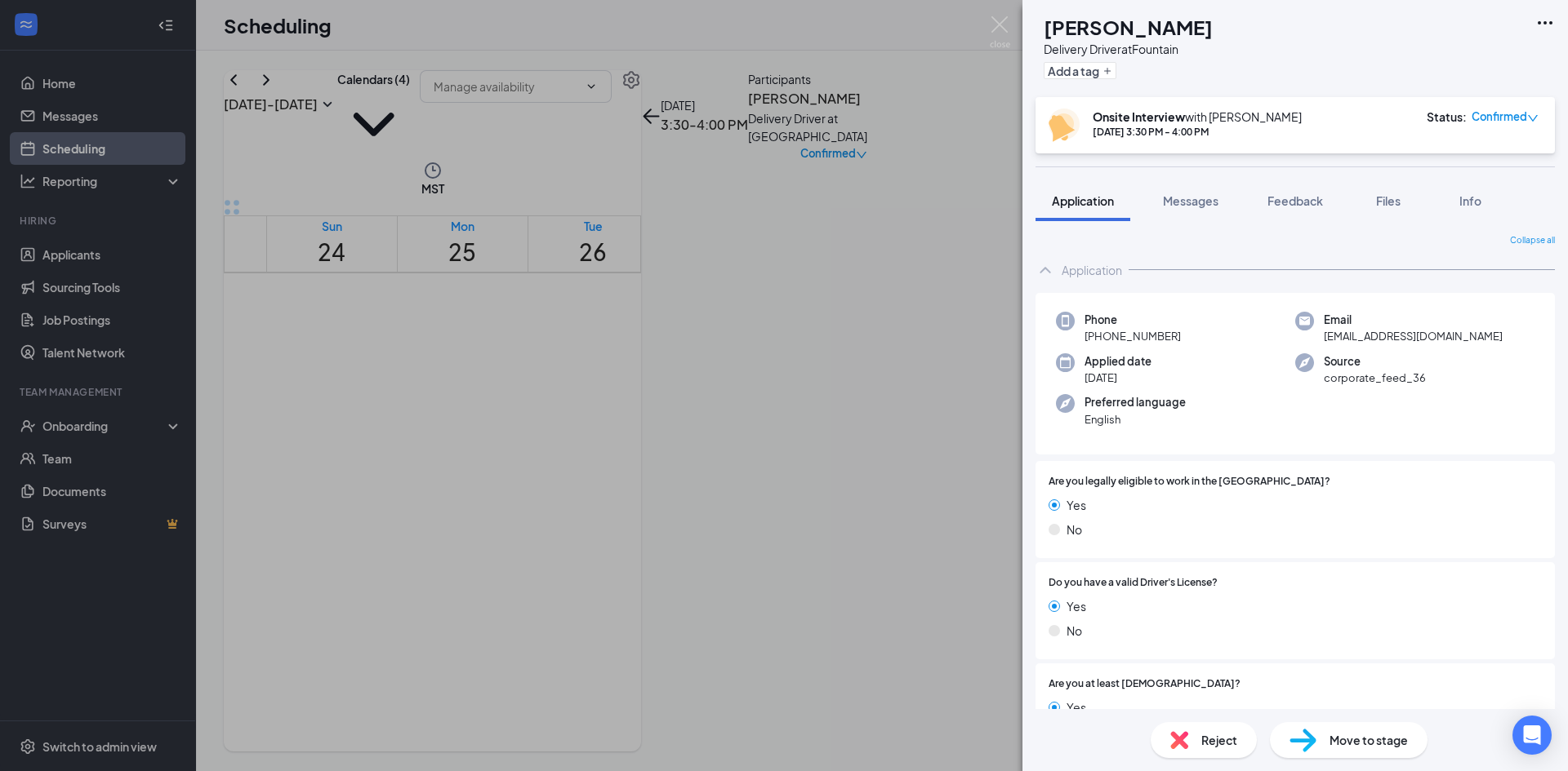
drag, startPoint x: 1243, startPoint y: 23, endPoint x: 1079, endPoint y: 36, distance: 164.5
click at [1079, 36] on h1 "[PERSON_NAME]" at bounding box center [1128, 27] width 169 height 28
copy h1 "[PERSON_NAME]"
click at [940, 538] on div "PM [PERSON_NAME] Delivery Driver at Fountain Add a tag Onsite Interview with [P…" at bounding box center [784, 386] width 1568 height 771
click at [999, 16] on img at bounding box center [1000, 32] width 21 height 32
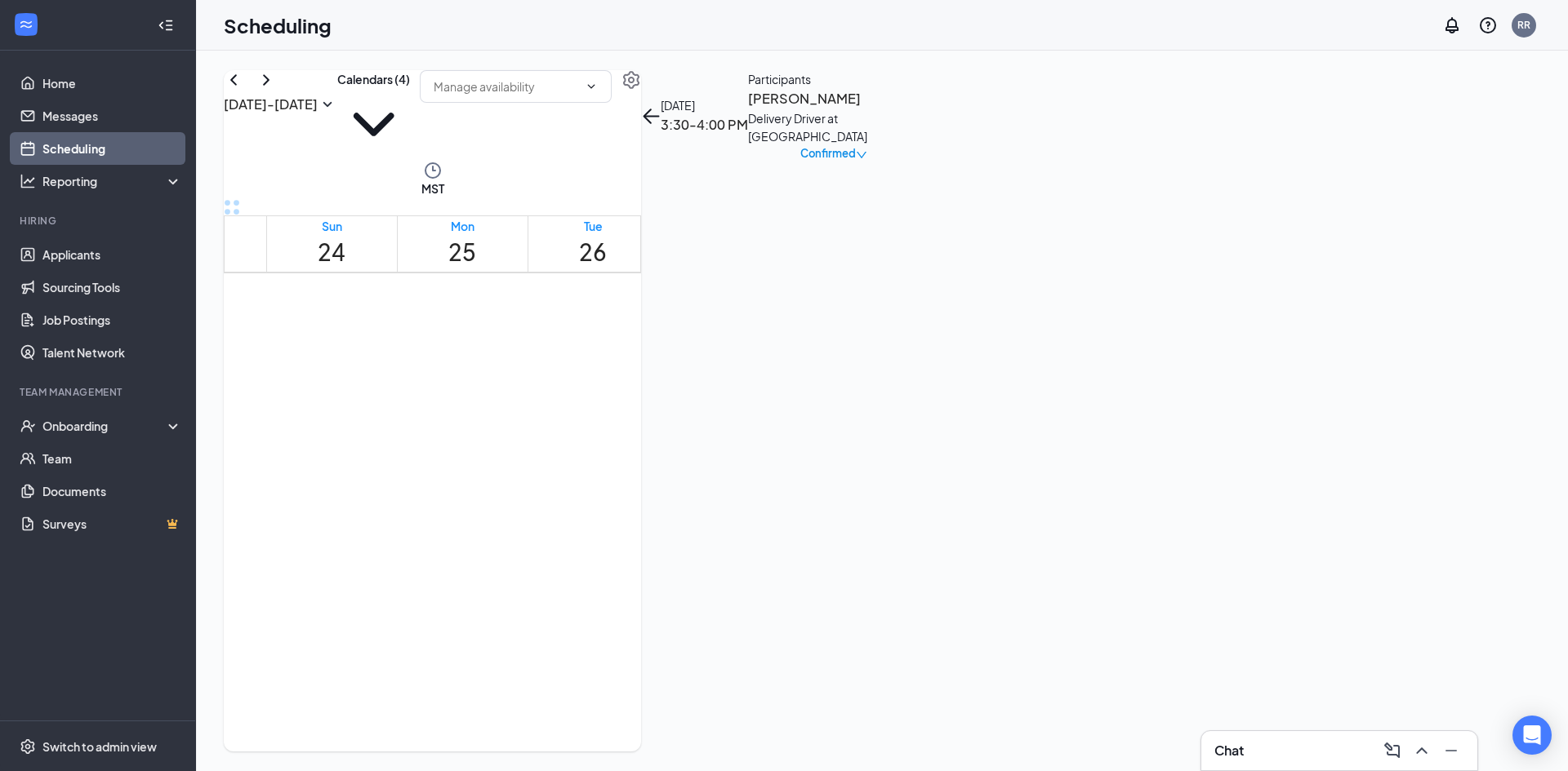
click at [874, 584] on span "2:00-2:30 PM" at bounding box center [888, 607] width 28 height 48
click at [920, 109] on h3 "Ja’[PERSON_NAME]" at bounding box center [834, 99] width 172 height 21
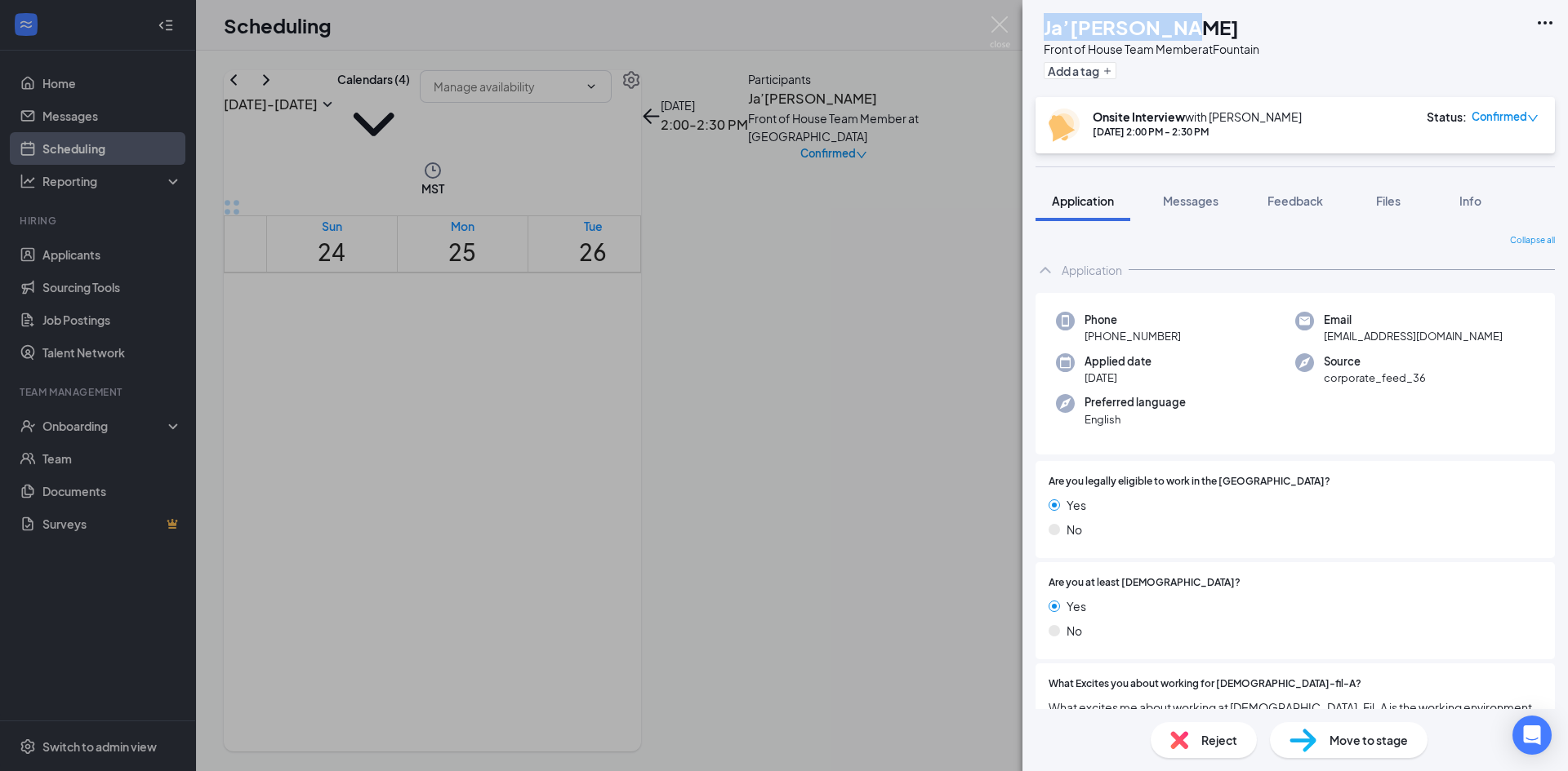
drag, startPoint x: 1246, startPoint y: 29, endPoint x: 1078, endPoint y: 25, distance: 168.0
click at [1078, 25] on div "Ja’[PERSON_NAME]" at bounding box center [1151, 27] width 216 height 28
copy h1 "Ja’[PERSON_NAME]"
click at [854, 718] on div "JG Ja’[PERSON_NAME] Front of House Team Member at Fountain Add a tag Onsite Int…" at bounding box center [784, 386] width 1568 height 771
click at [852, 682] on div "JG Ja’[PERSON_NAME] Front of House Team Member at Fountain Add a tag Onsite Int…" at bounding box center [784, 386] width 1568 height 771
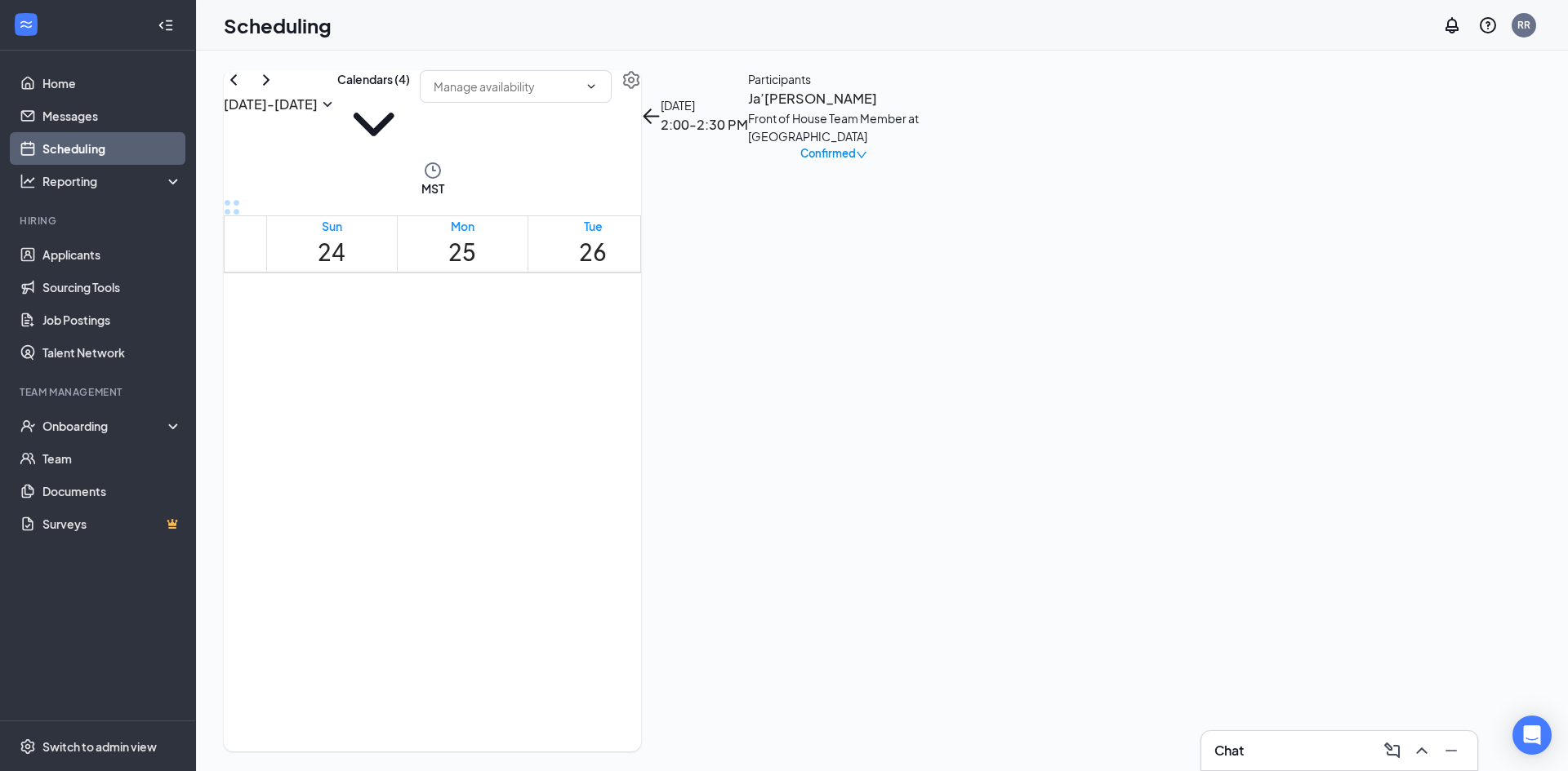
click at [901, 631] on span "3:30-4:00 PM" at bounding box center [915, 607] width 28 height 48
click at [920, 109] on h3 "[PERSON_NAME]" at bounding box center [834, 99] width 172 height 21
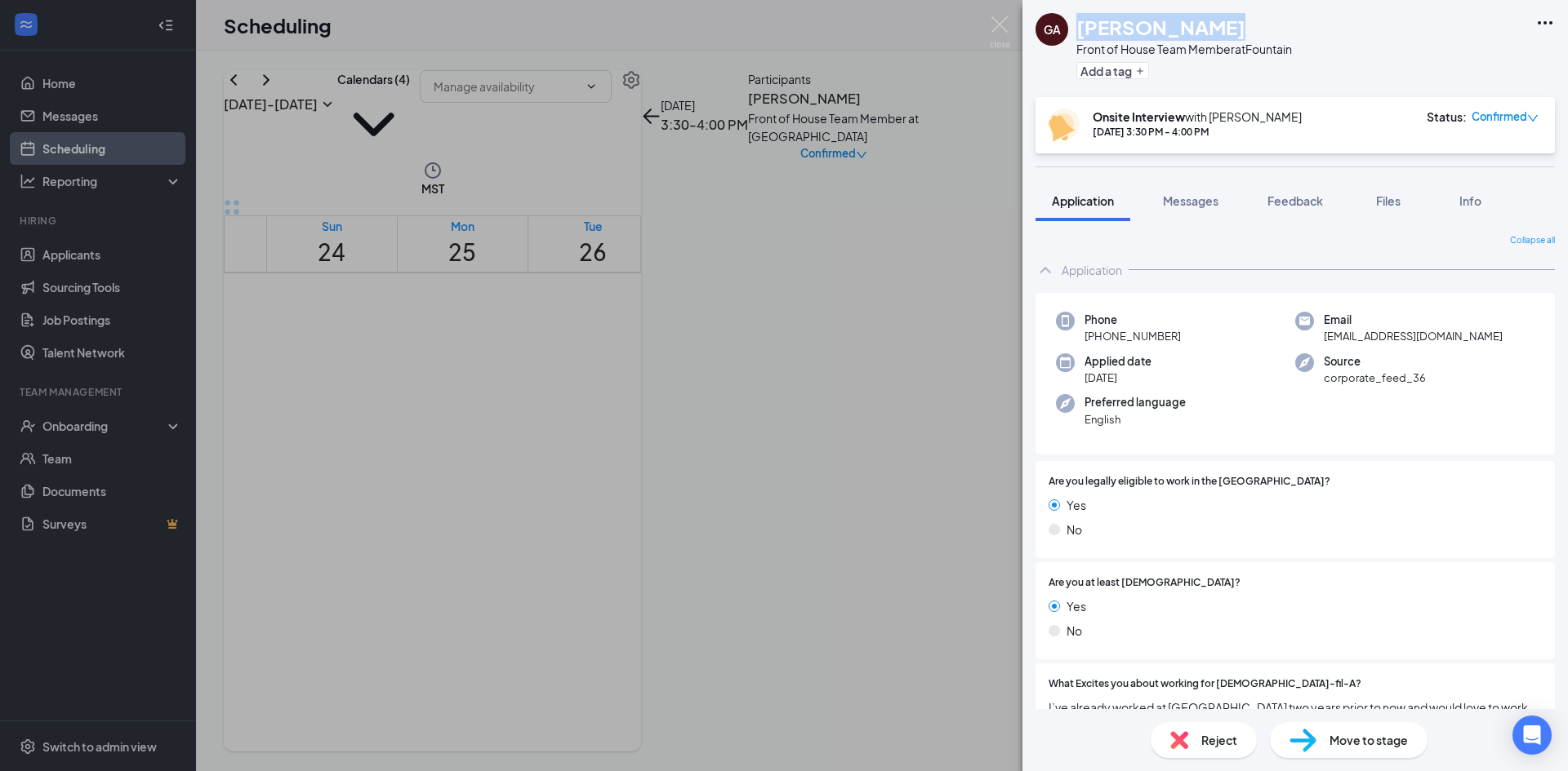
drag, startPoint x: 1204, startPoint y: 17, endPoint x: 1081, endPoint y: 20, distance: 123.0
click at [1081, 20] on div "[PERSON_NAME]" at bounding box center [1184, 27] width 216 height 28
copy h1 "[PERSON_NAME]"
